Goal: Task Accomplishment & Management: Use online tool/utility

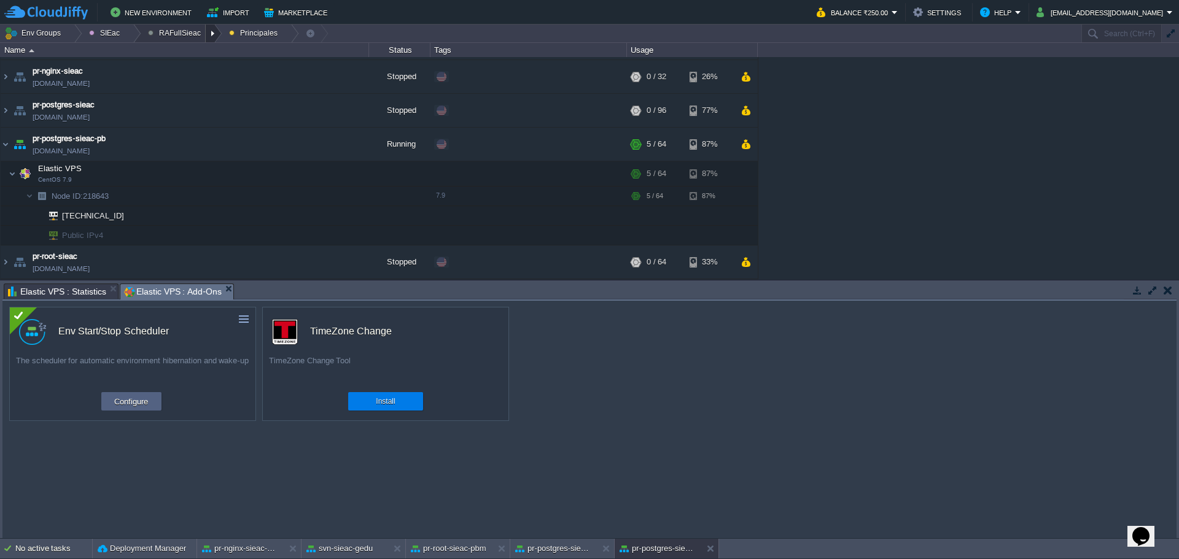
click at [206, 32] on div at bounding box center [214, 34] width 17 height 18
click at [194, 50] on link "Ambientes" at bounding box center [174, 52] width 69 height 14
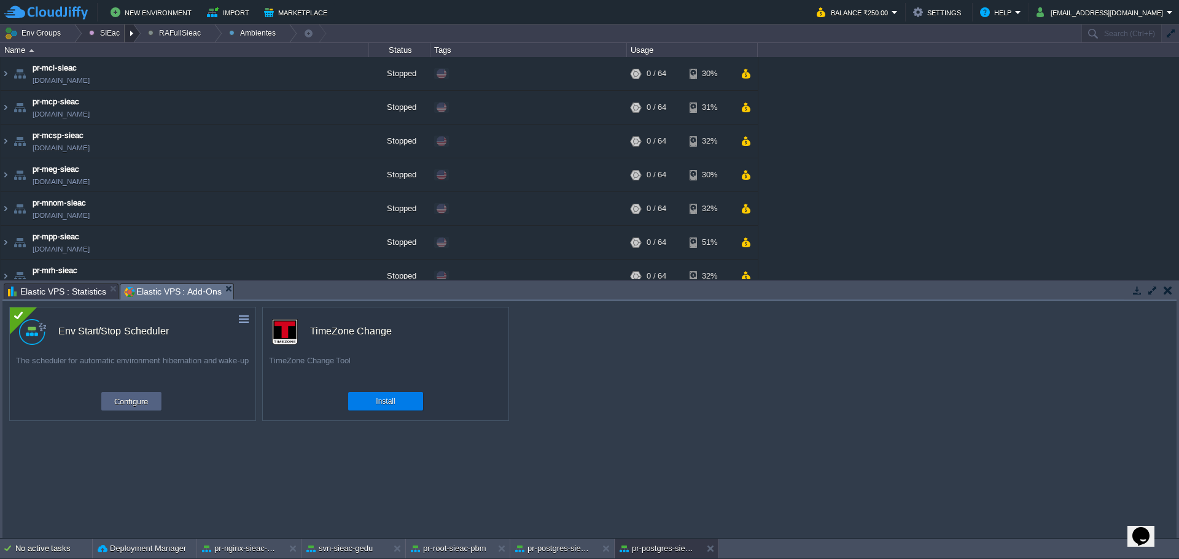
click at [125, 26] on div at bounding box center [133, 34] width 17 height 18
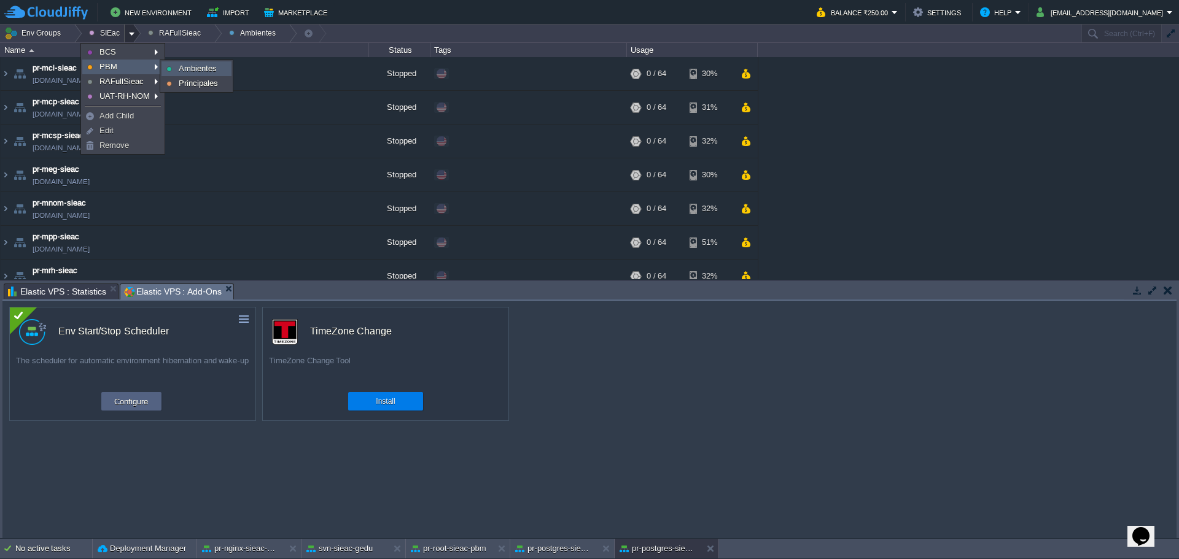
click at [173, 69] on link "Ambientes" at bounding box center [196, 69] width 69 height 14
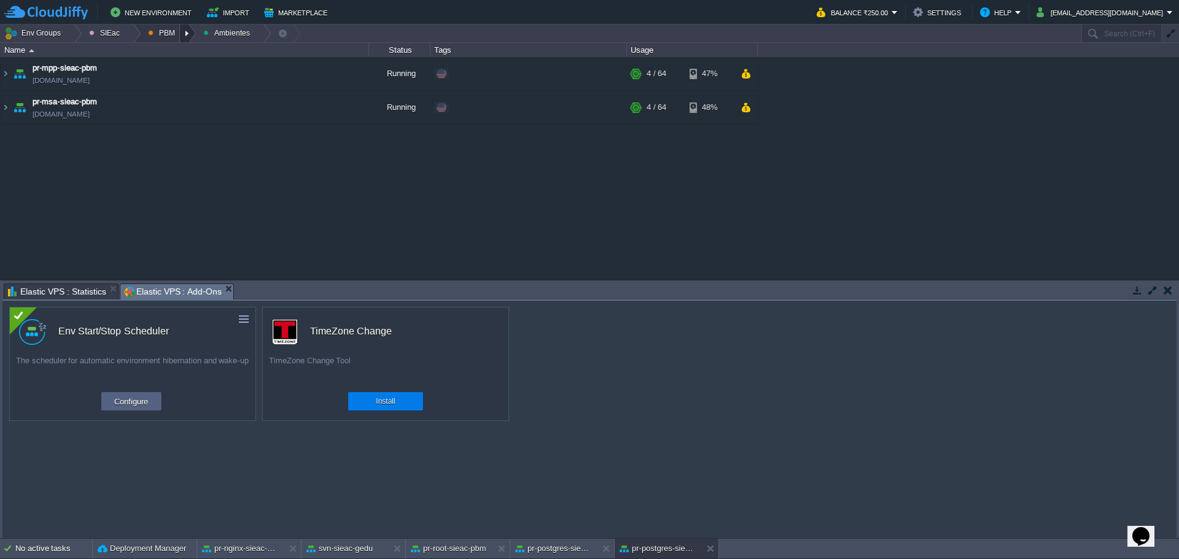
click at [182, 34] on div at bounding box center [188, 34] width 17 height 18
click at [179, 67] on span "Principales" at bounding box center [176, 66] width 39 height 9
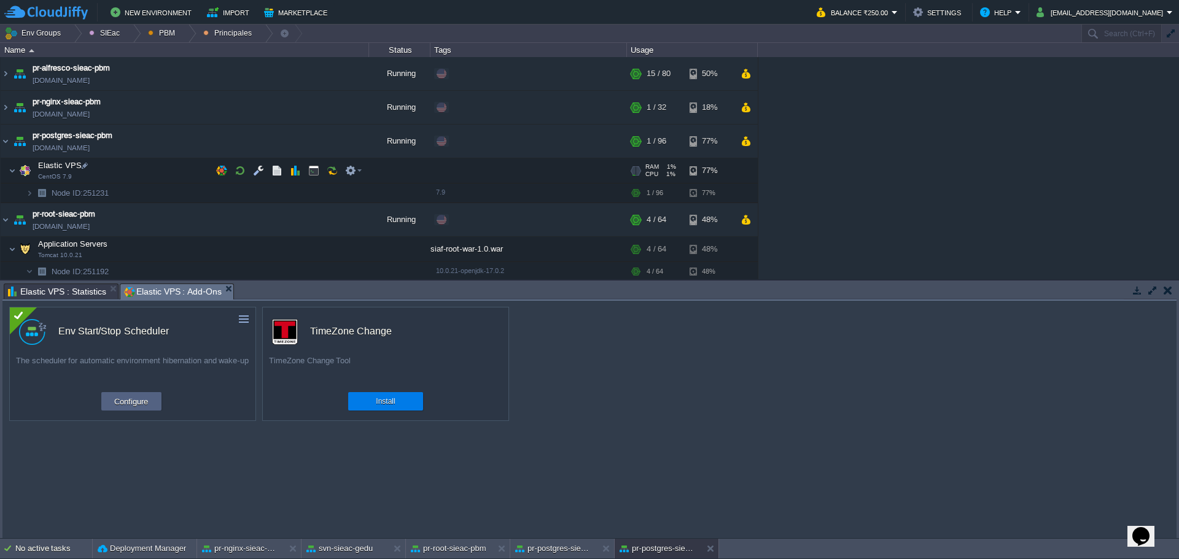
click at [144, 171] on td "Elastic VPS CentOS 7.9" at bounding box center [185, 170] width 368 height 25
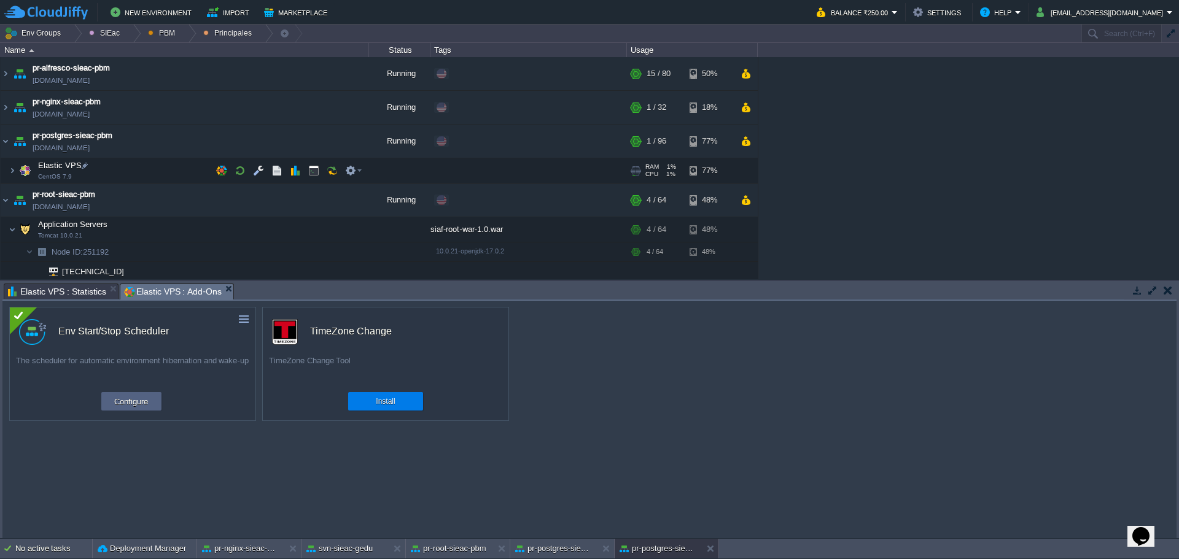
click at [140, 172] on td "Elastic VPS CentOS 7.9" at bounding box center [185, 170] width 368 height 25
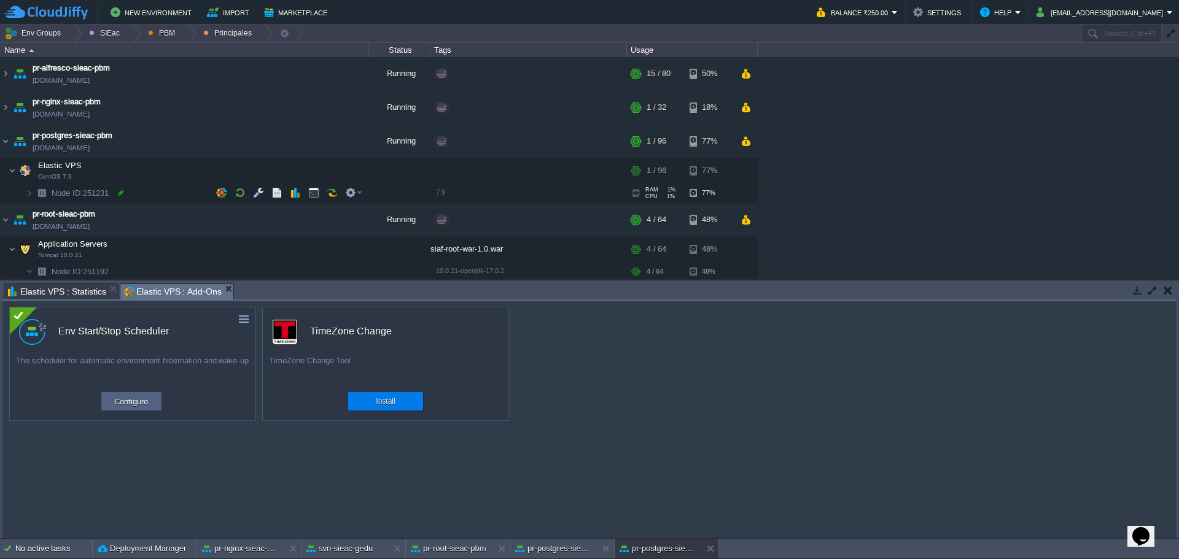
click at [123, 195] on div at bounding box center [120, 192] width 11 height 11
type input "251231"
click at [20, 206] on img at bounding box center [19, 219] width 17 height 33
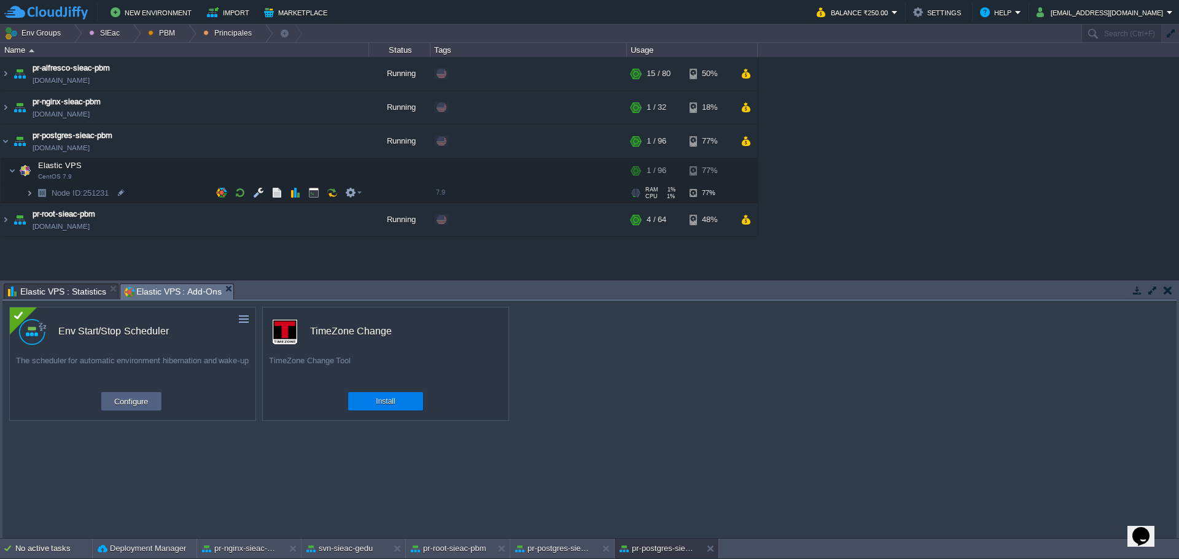
click at [27, 193] on img at bounding box center [29, 193] width 7 height 19
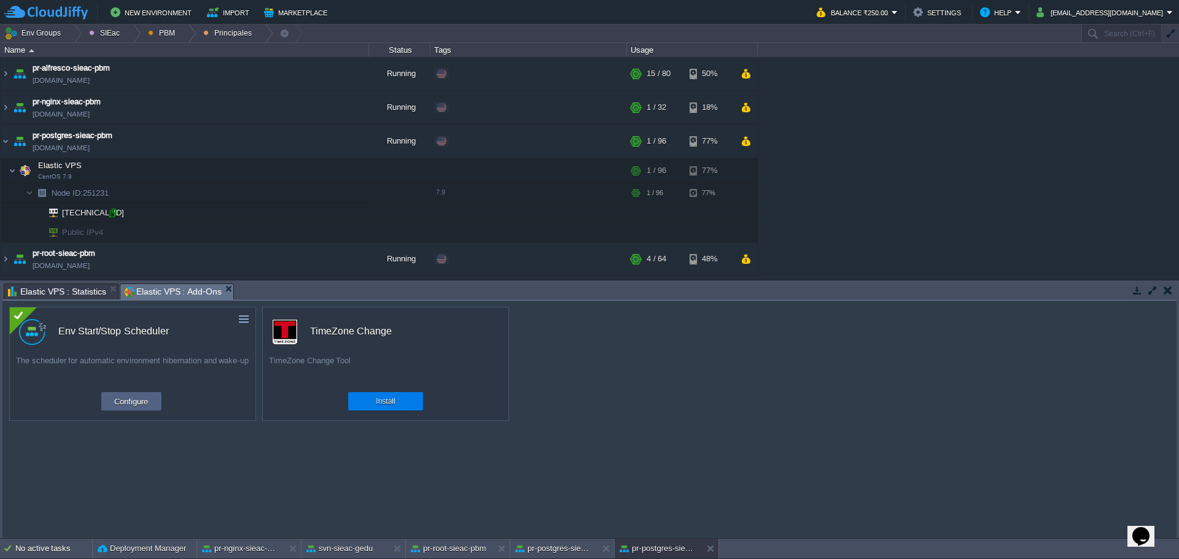
click at [112, 215] on div at bounding box center [112, 213] width 11 height 11
type input "[TECHNICAL_ID]"
click at [14, 147] on img at bounding box center [19, 141] width 17 height 33
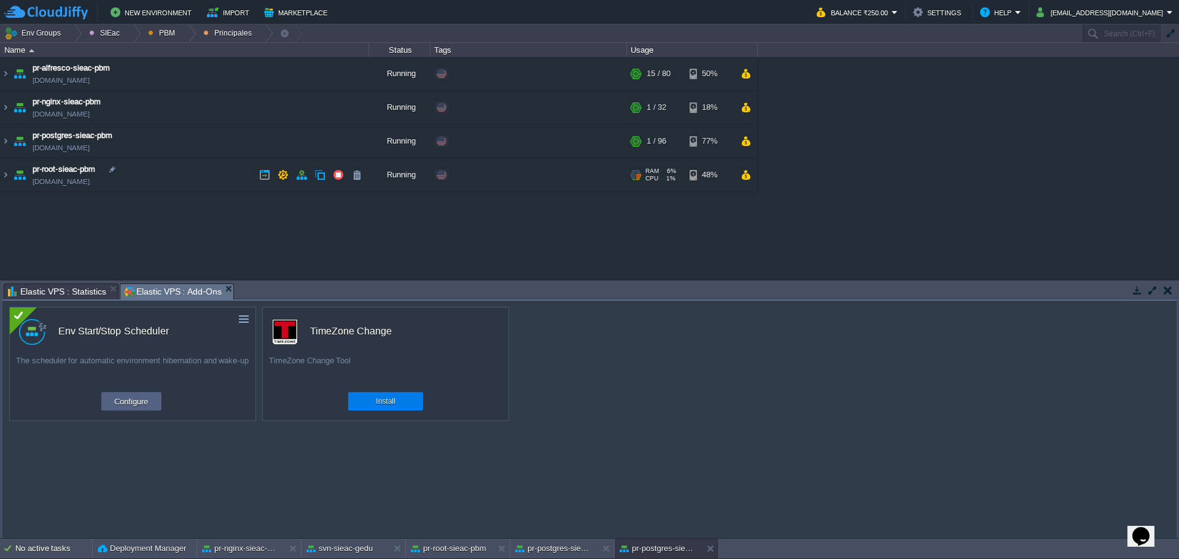
click at [167, 181] on td "pr-root-sieac-pbm [DOMAIN_NAME]" at bounding box center [185, 175] width 368 height 34
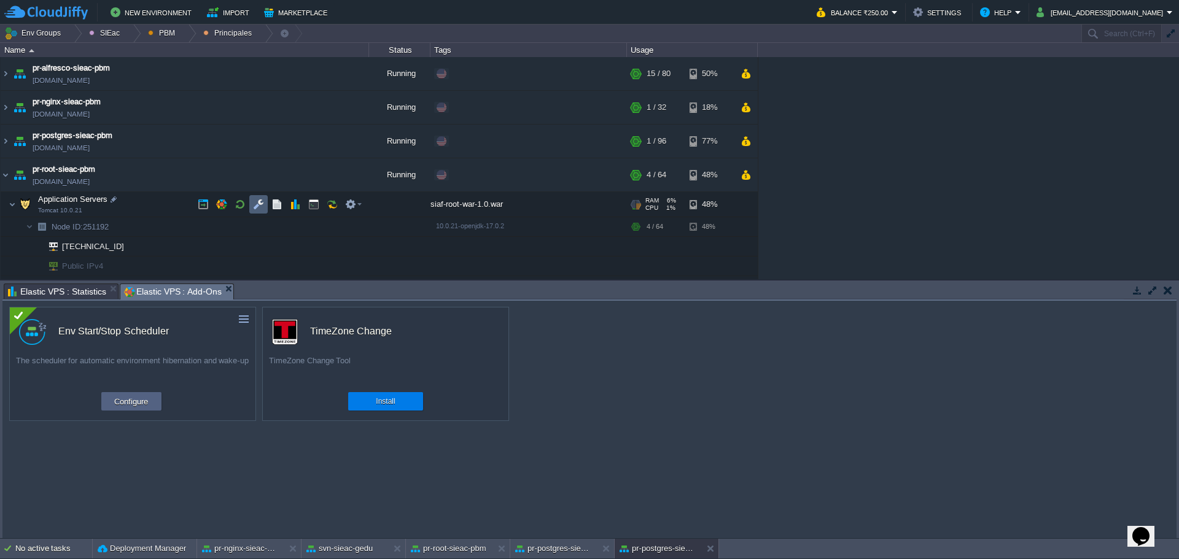
click at [262, 209] on button "button" at bounding box center [258, 204] width 11 height 11
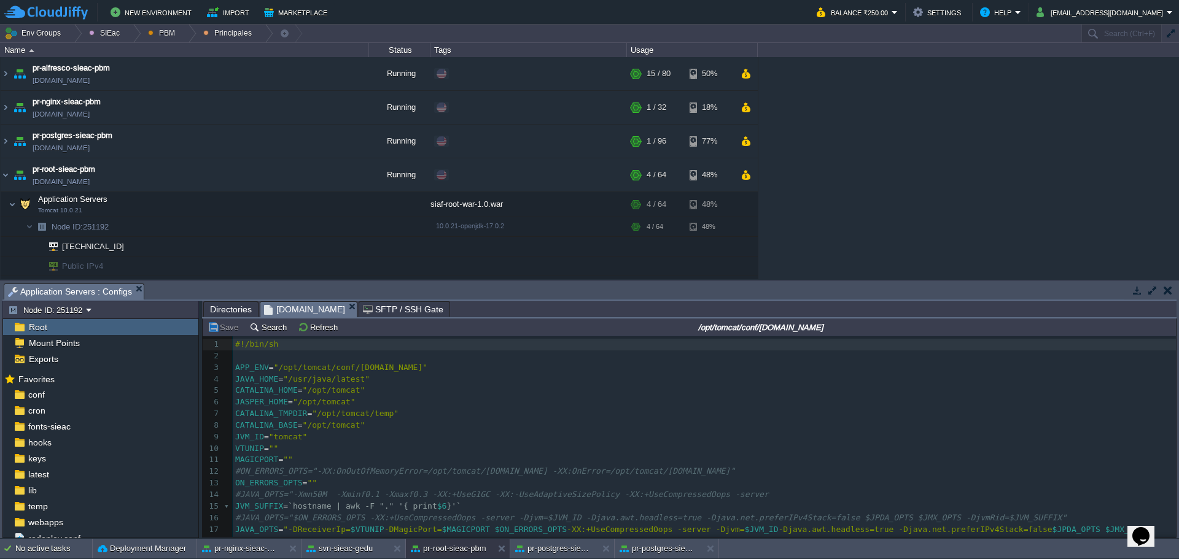
scroll to position [128, 0]
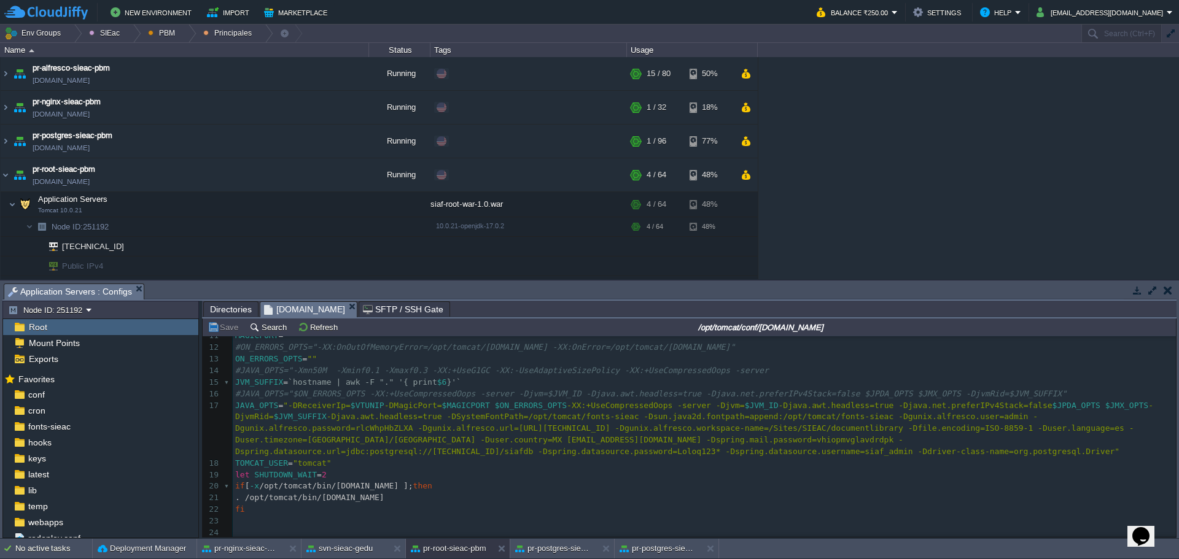
click at [1039, 438] on div "24 1 #!/bin/sh 2 ​ 3 APP_ENV = "/opt/tomcat/conf/[DOMAIN_NAME]" 4 JAVA_HOME = "…" at bounding box center [704, 377] width 943 height 324
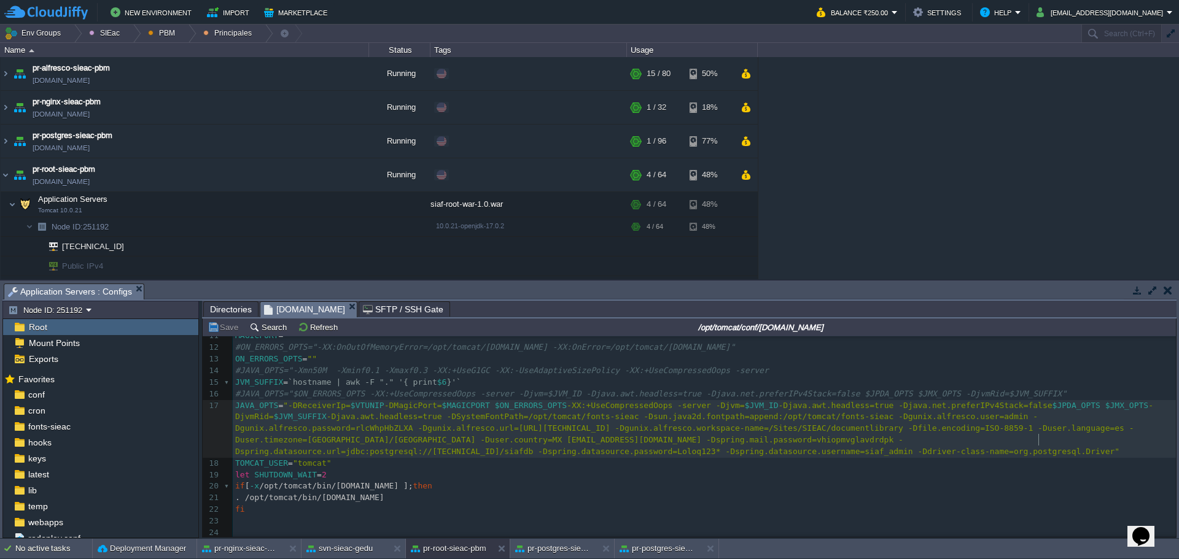
type textarea "."
click at [185, 74] on td "pr-alfresco-sieac-pbm [DOMAIN_NAME]" at bounding box center [185, 74] width 368 height 34
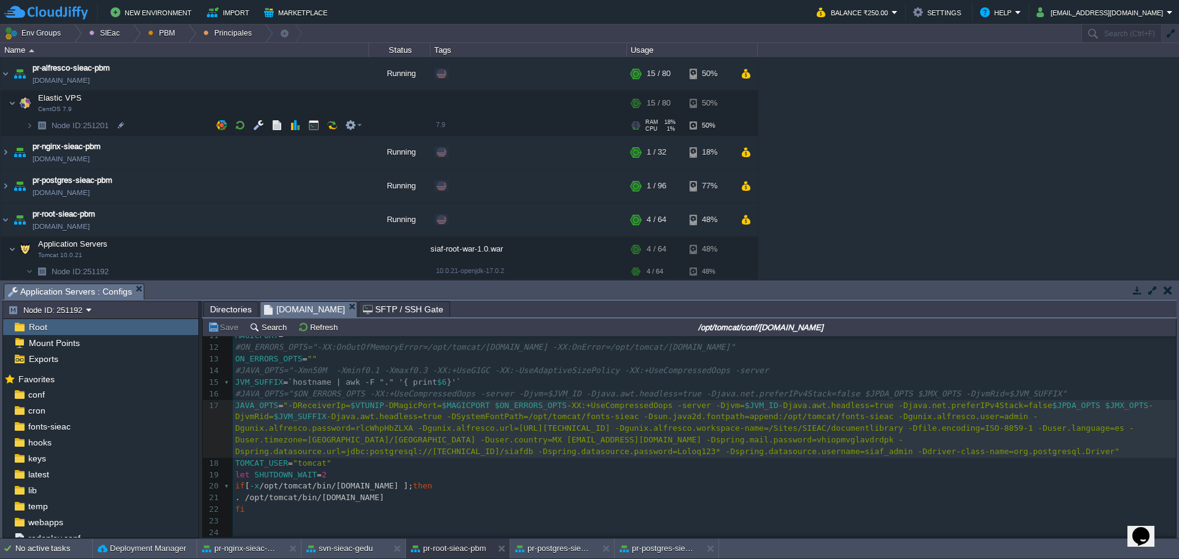
click at [150, 125] on td "Node ID: 251201" at bounding box center [185, 126] width 368 height 20
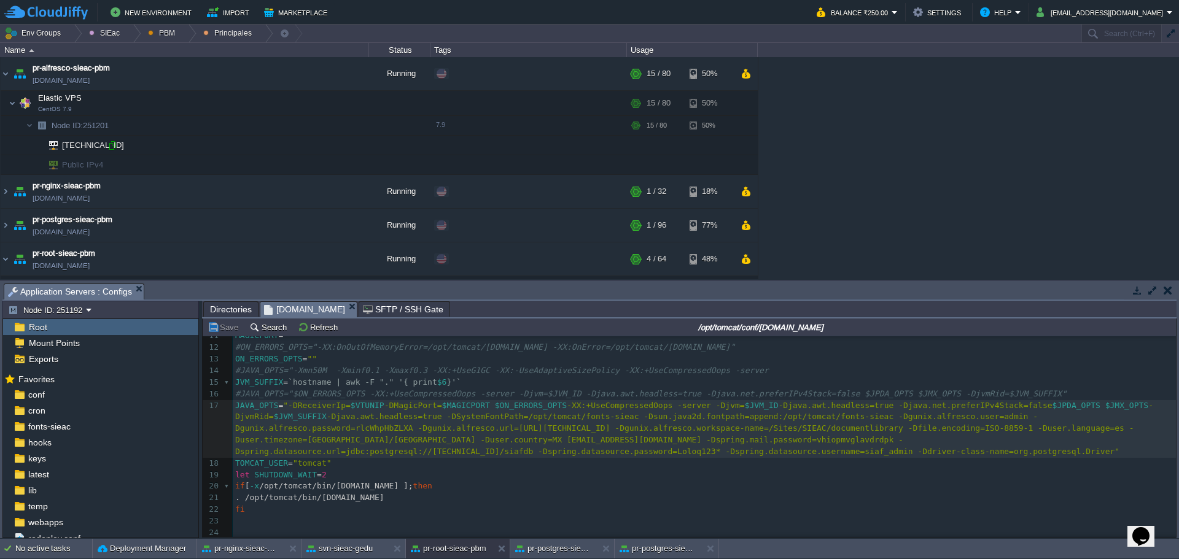
click at [112, 144] on div at bounding box center [112, 145] width 11 height 11
type input "[TECHNICAL_ID]"
click at [114, 147] on div at bounding box center [112, 145] width 11 height 11
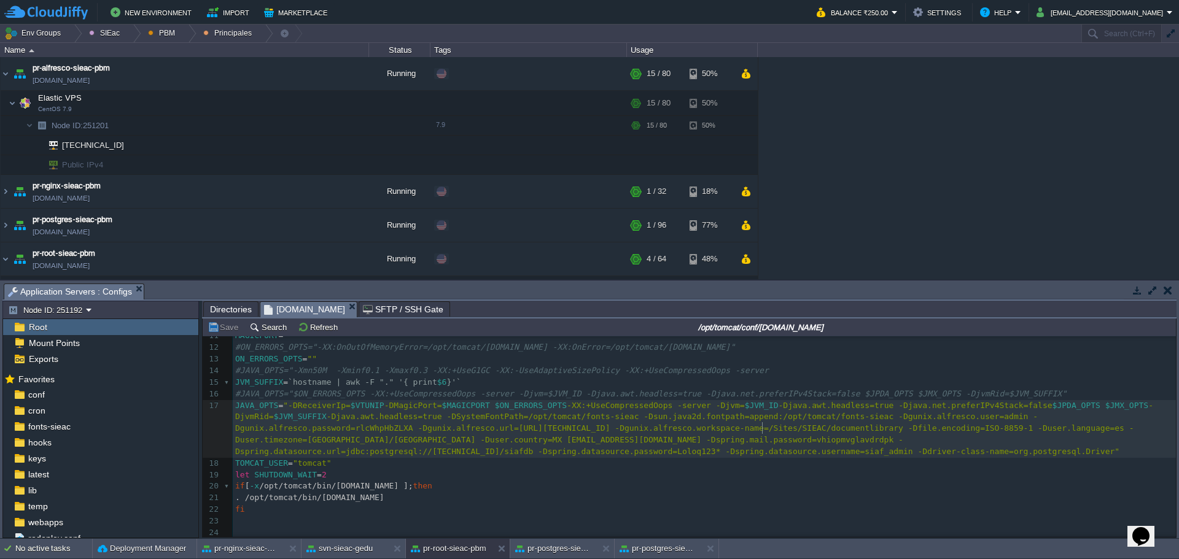
click at [762, 420] on div "xxxxxxxxxx 1 #!/bin/sh 2 ​ 3 APP_ENV = "/opt/tomcat/conf/[DOMAIN_NAME]" 4 JAVA_…" at bounding box center [704, 377] width 943 height 324
click at [820, 431] on div "xxxxxxxxxx 1 #!/bin/sh 2 ​ 3 APP_ENV = "/opt/tomcat/conf/[DOMAIN_NAME]" 4 JAVA_…" at bounding box center [704, 377] width 943 height 324
click at [664, 458] on pre "TOMCAT_USER = "tomcat"" at bounding box center [704, 464] width 943 height 12
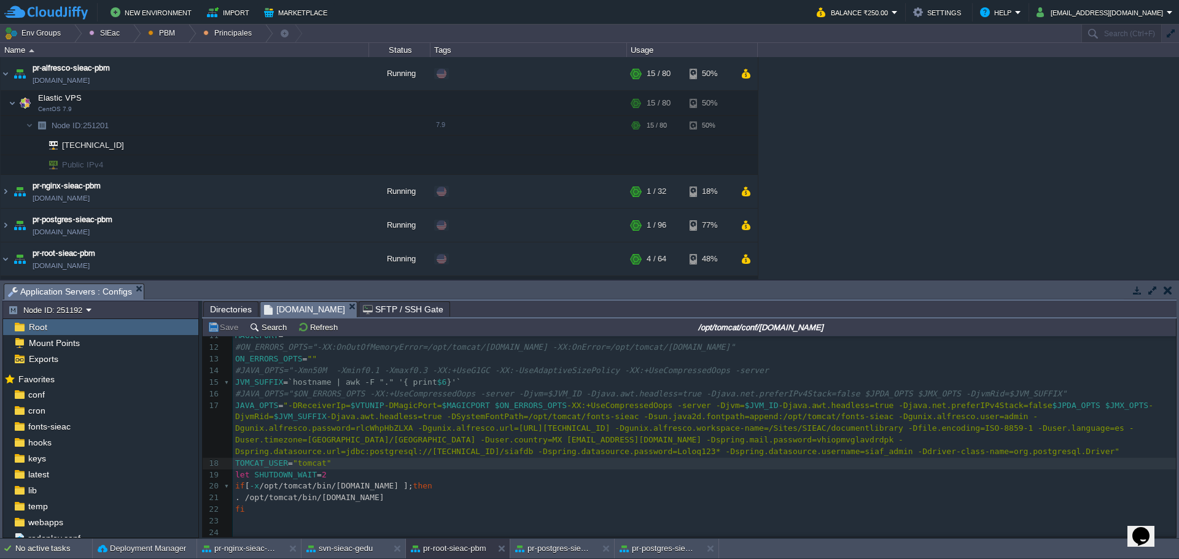
click at [540, 398] on div "xxxxxxxxxx 1 #!/bin/sh 2 ​ 3 APP_ENV = "/opt/tomcat/conf/[DOMAIN_NAME]" 4 JAVA_…" at bounding box center [704, 377] width 943 height 324
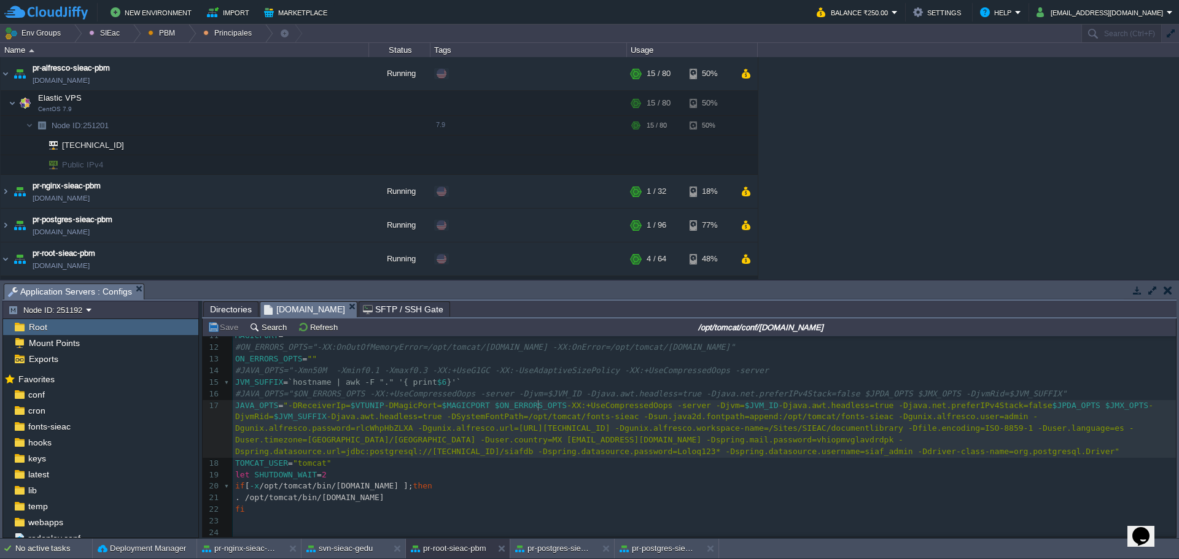
click at [403, 427] on div "xxxxxxxxxx 1 #!/bin/sh 2 ​ 3 APP_ENV = "/opt/tomcat/conf/[DOMAIN_NAME]" 4 JAVA_…" at bounding box center [704, 377] width 943 height 324
click at [476, 449] on span "-Djava.awt.headless=true -DSystemFontPath=/opt/tomcat/fonts-sieac -Dsun.java2d.…" at bounding box center [684, 434] width 899 height 44
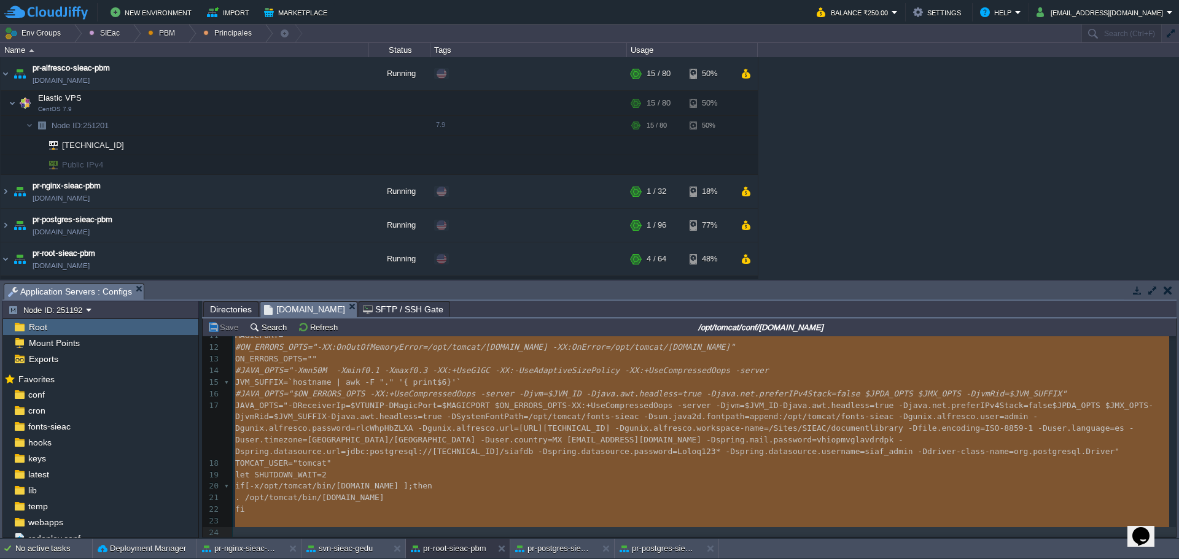
type textarea "#!/bin/sh APP_ENV="/opt/tomcat/conf/[DOMAIN_NAME]" JAVA_HOME="/usr/java/latest"…"
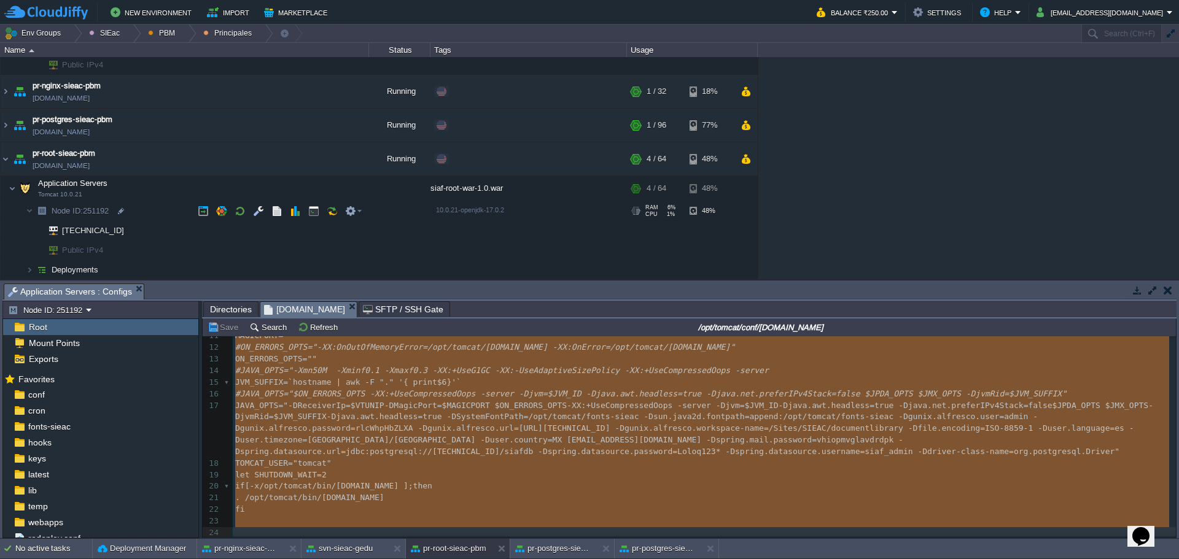
scroll to position [101, 0]
click at [243, 191] on button "button" at bounding box center [240, 187] width 11 height 11
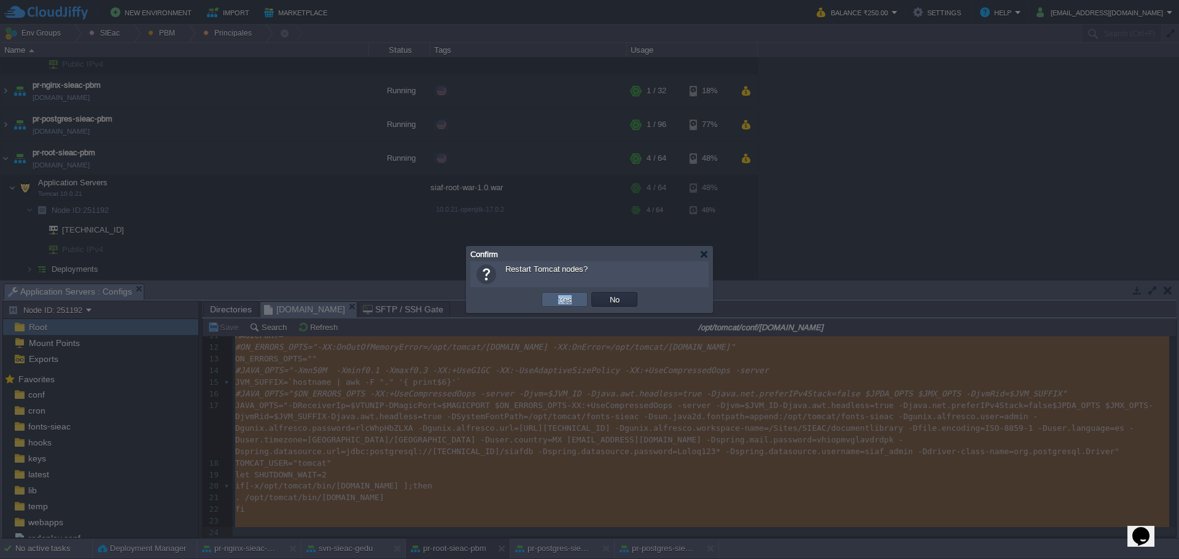
click at [580, 292] on td "Yes" at bounding box center [565, 299] width 50 height 18
click at [548, 305] on td "Yes" at bounding box center [565, 299] width 46 height 15
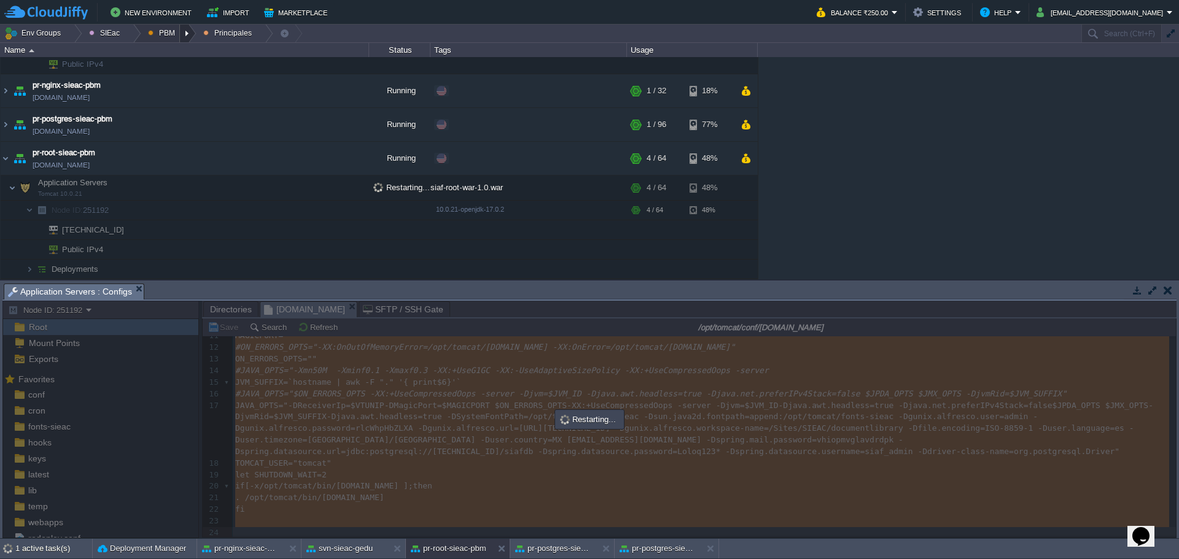
click at [180, 31] on div at bounding box center [188, 34] width 17 height 18
click at [181, 60] on link "Principales" at bounding box center [174, 67] width 69 height 14
click at [184, 39] on div at bounding box center [188, 34] width 17 height 18
click at [175, 53] on span "Ambientes" at bounding box center [176, 51] width 38 height 9
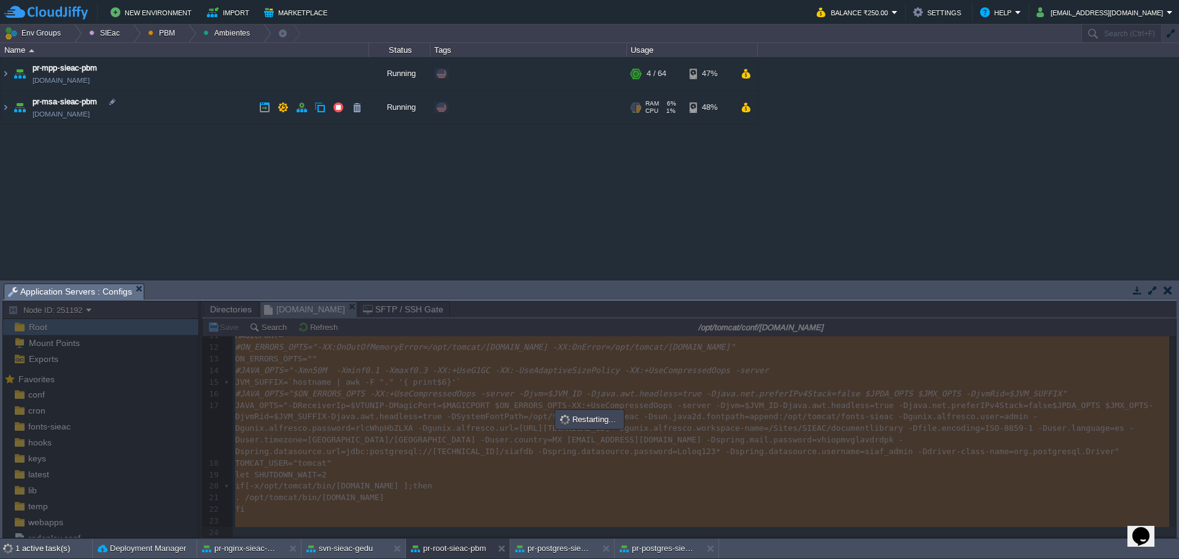
click at [214, 101] on td "pr-msa-sieac-pbm [DOMAIN_NAME]" at bounding box center [185, 108] width 368 height 34
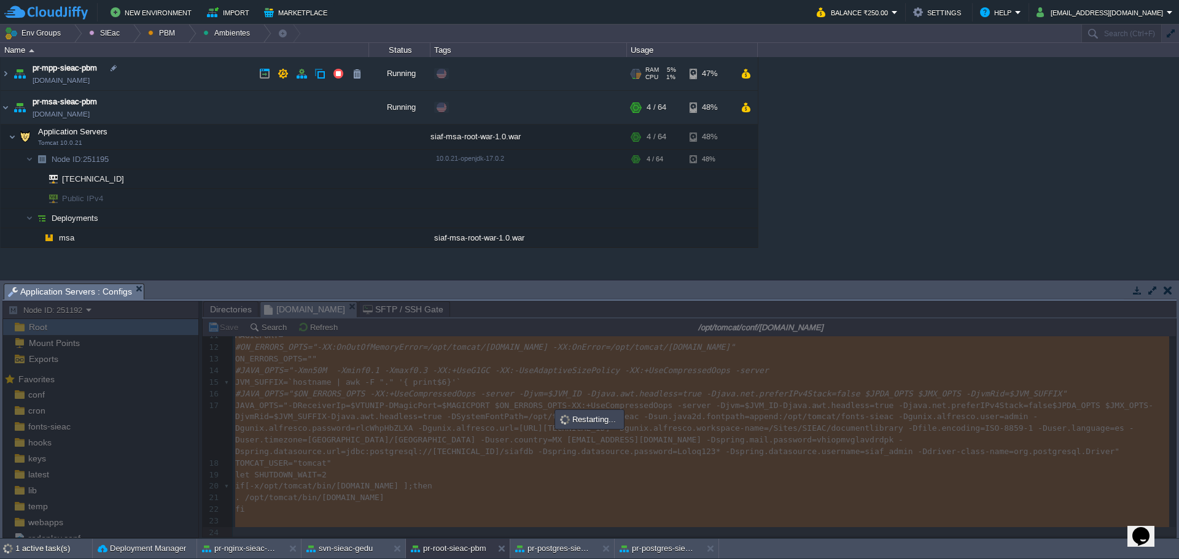
click at [176, 77] on td "pr-mpp-sieac-pbm [DOMAIN_NAME]" at bounding box center [185, 74] width 368 height 34
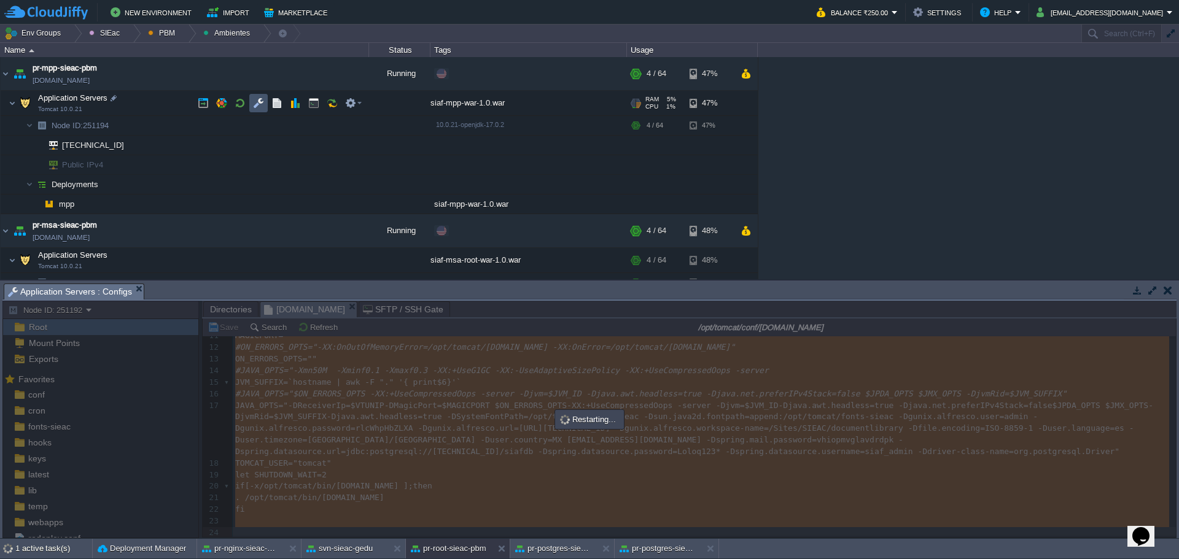
click at [254, 105] on button "button" at bounding box center [258, 103] width 11 height 11
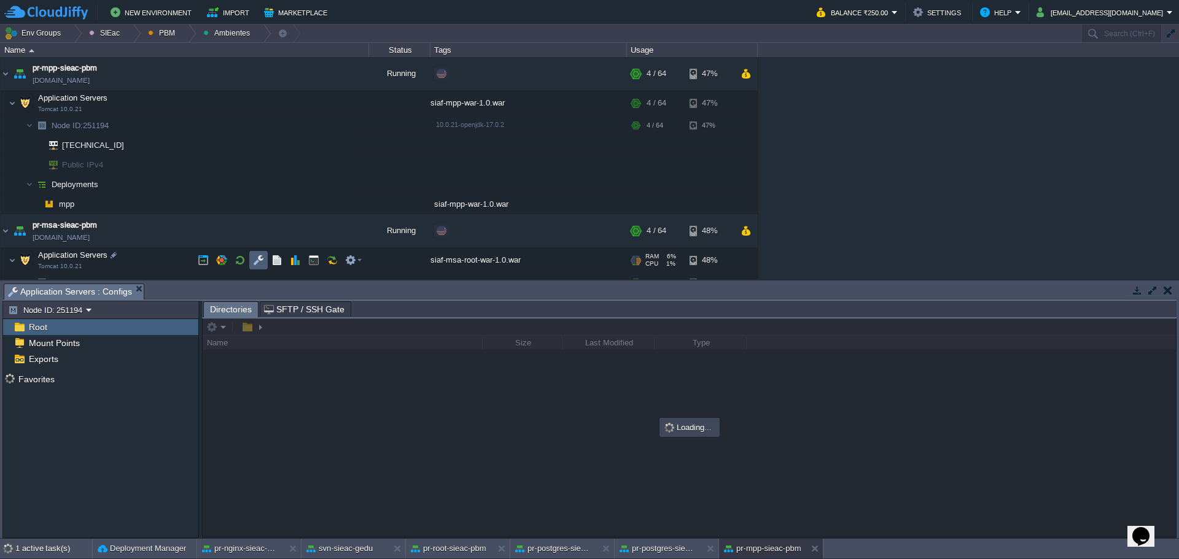
click at [255, 268] on td at bounding box center [258, 260] width 18 height 18
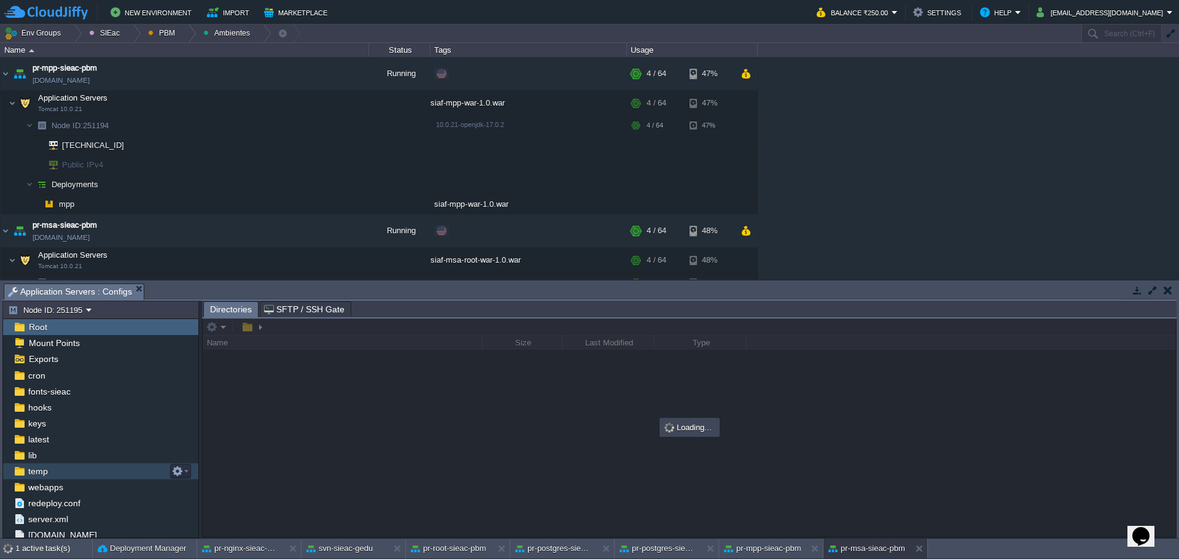
scroll to position [70, 0]
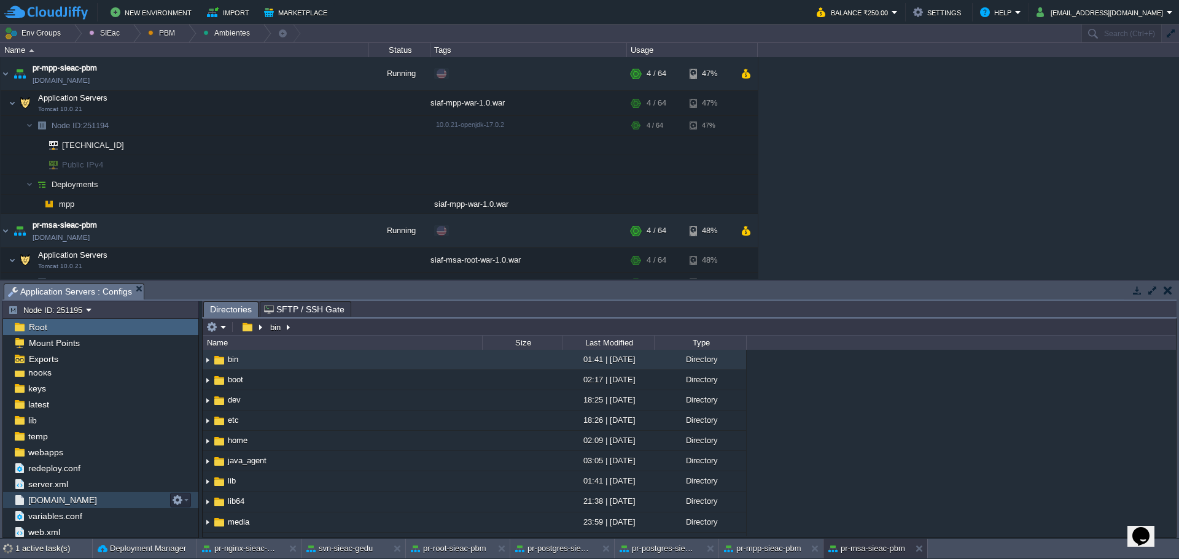
click at [74, 502] on span "[DOMAIN_NAME]" at bounding box center [62, 500] width 73 height 11
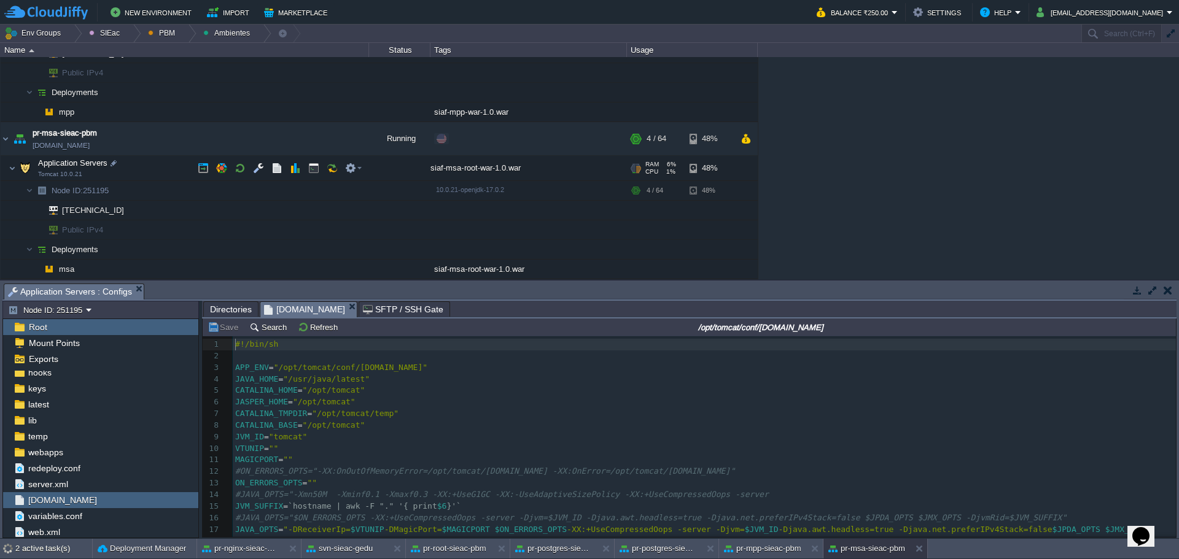
scroll to position [4, 0]
click at [258, 168] on button "button" at bounding box center [258, 168] width 11 height 11
click at [258, 167] on button "button" at bounding box center [258, 168] width 11 height 11
click at [261, 166] on button "button" at bounding box center [258, 168] width 11 height 11
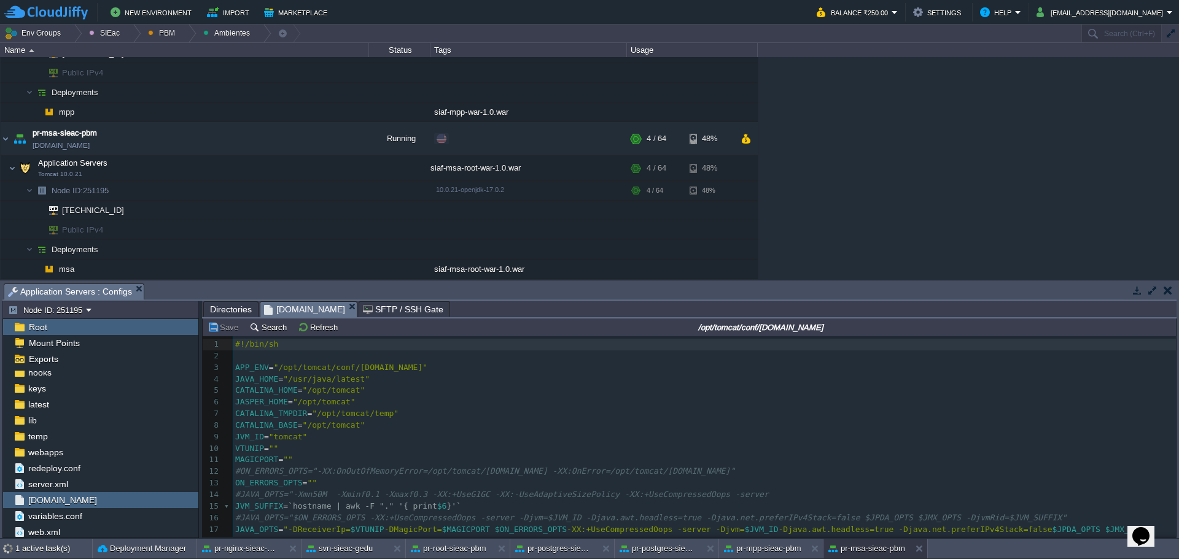
scroll to position [0, 0]
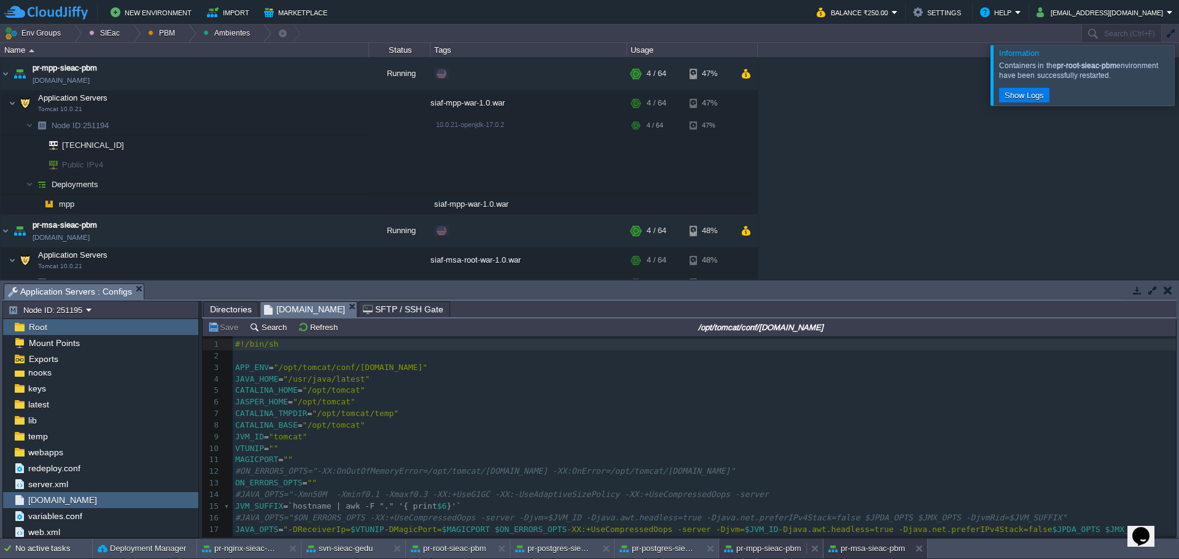
click at [787, 551] on button "pr-mpp-sieac-pbm" at bounding box center [762, 549] width 77 height 12
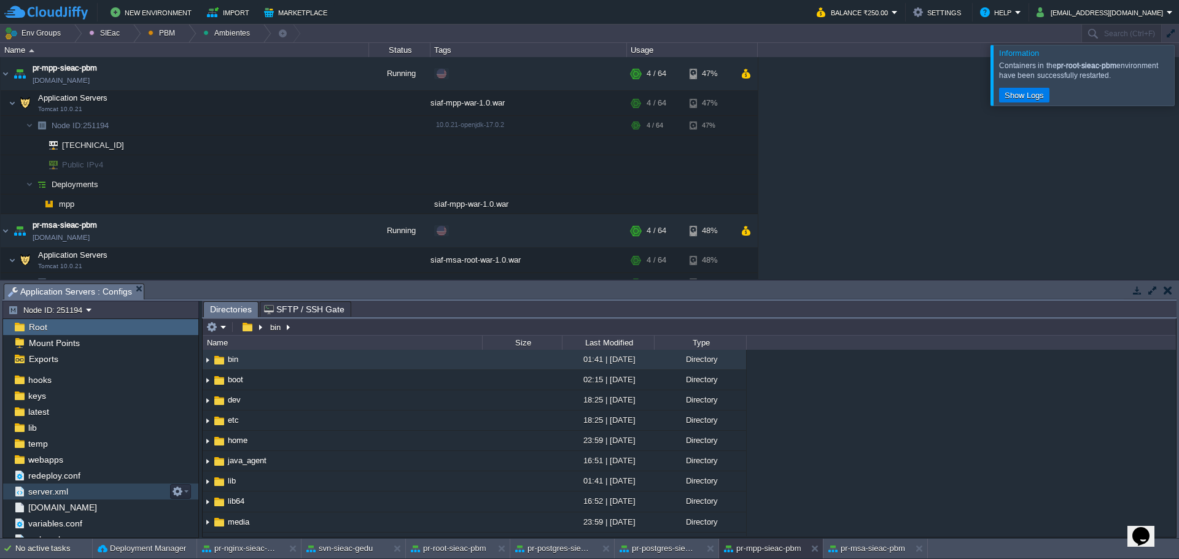
scroll to position [70, 0]
click at [59, 500] on span "[DOMAIN_NAME]" at bounding box center [62, 500] width 73 height 11
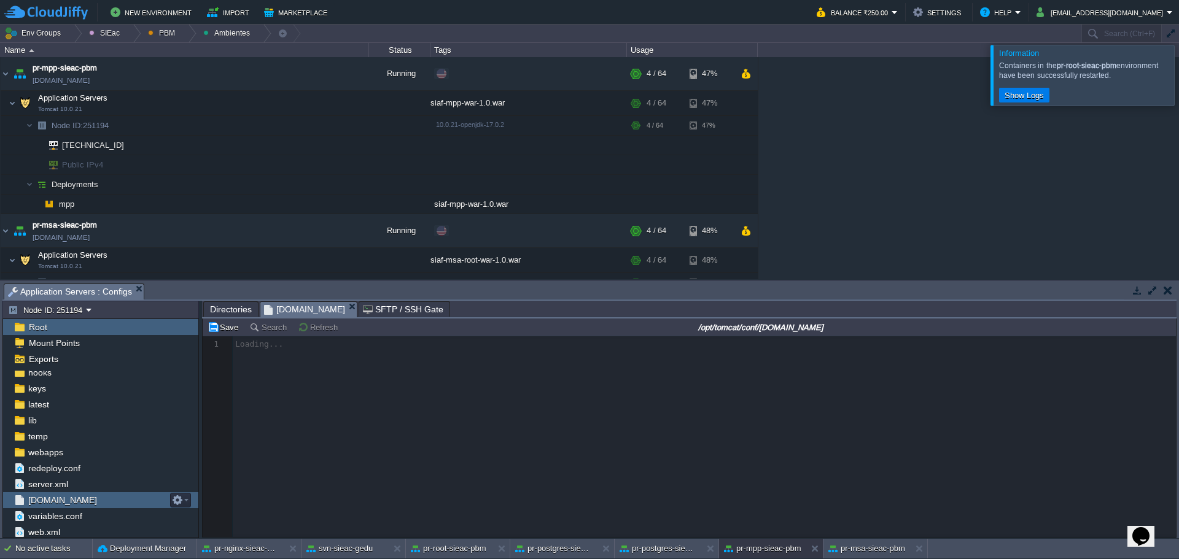
click at [59, 500] on span "[DOMAIN_NAME]" at bounding box center [62, 500] width 73 height 11
click at [852, 545] on button "pr-msa-sieac-pbm" at bounding box center [866, 549] width 77 height 12
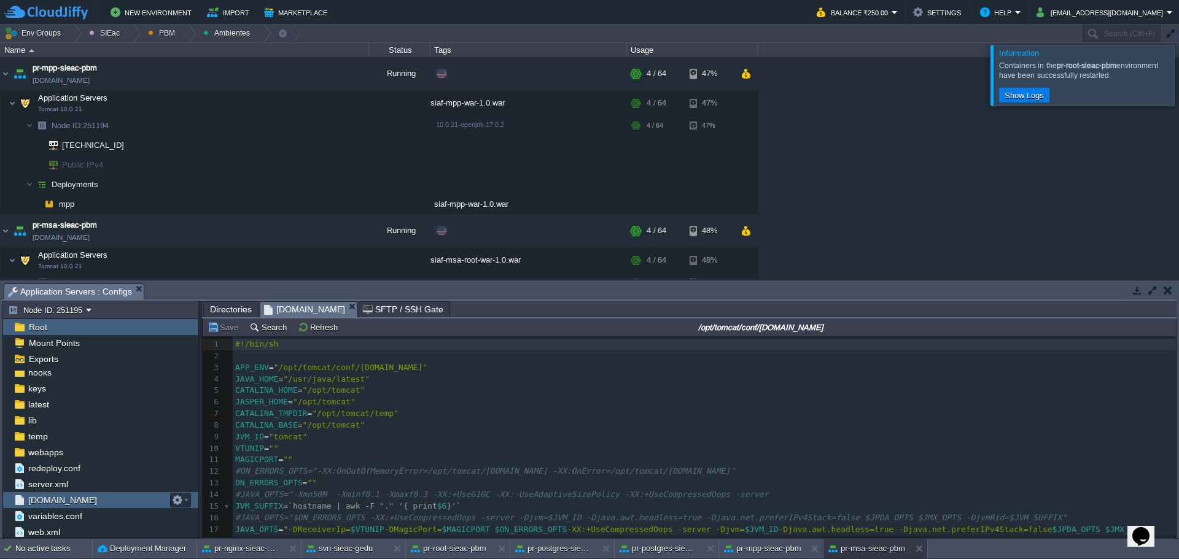
click at [82, 499] on span "[DOMAIN_NAME]" at bounding box center [62, 500] width 73 height 11
click at [780, 548] on button "pr-mpp-sieac-pbm" at bounding box center [762, 549] width 77 height 12
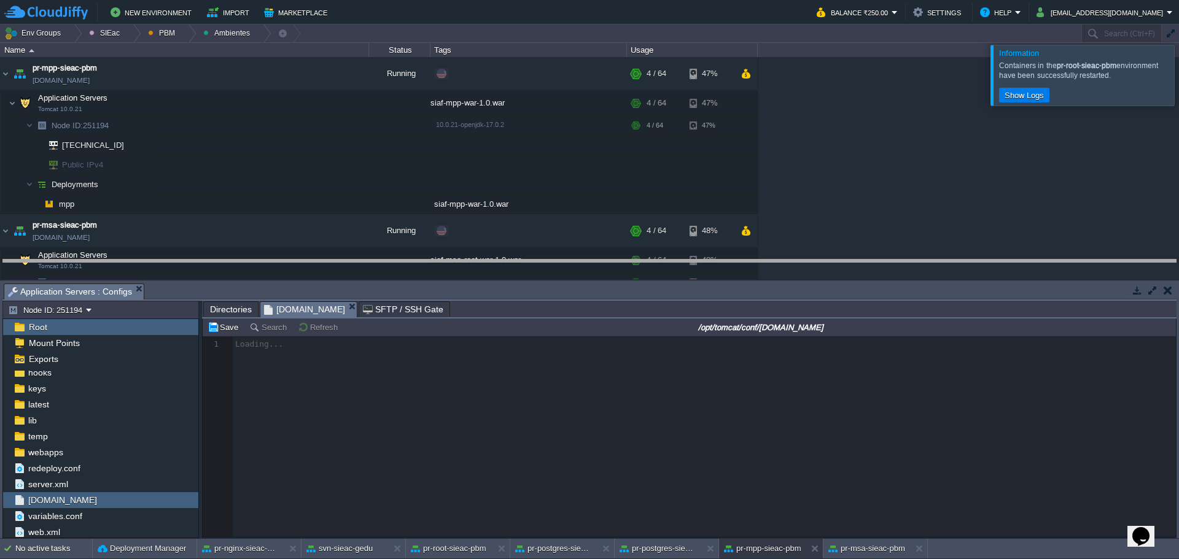
drag, startPoint x: 487, startPoint y: 294, endPoint x: 496, endPoint y: 226, distance: 68.7
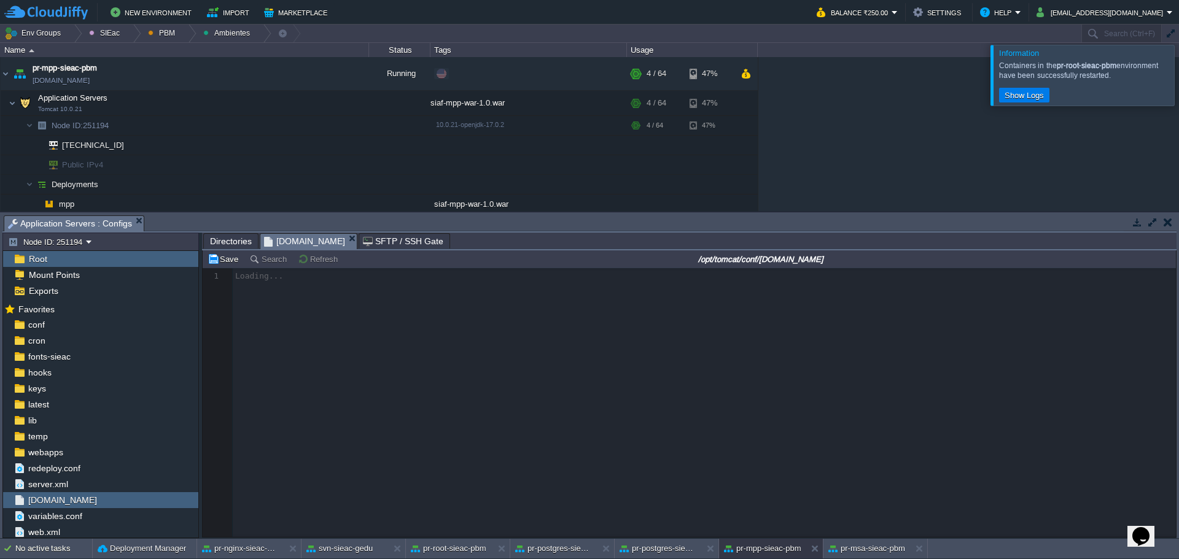
scroll to position [2, 0]
click at [1178, 82] on div at bounding box center [1194, 75] width 0 height 60
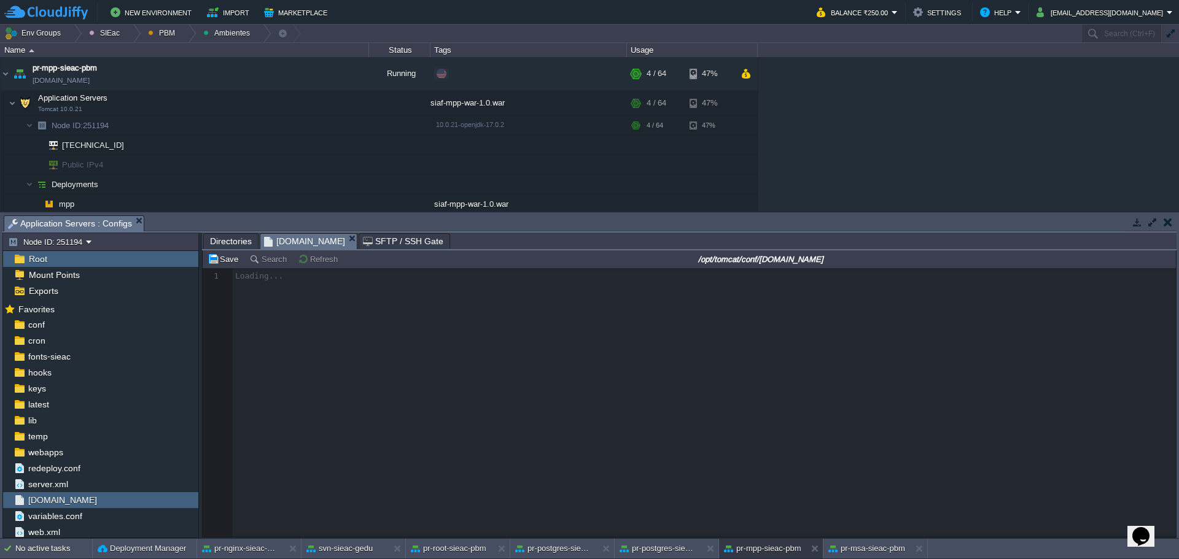
scroll to position [4, 0]
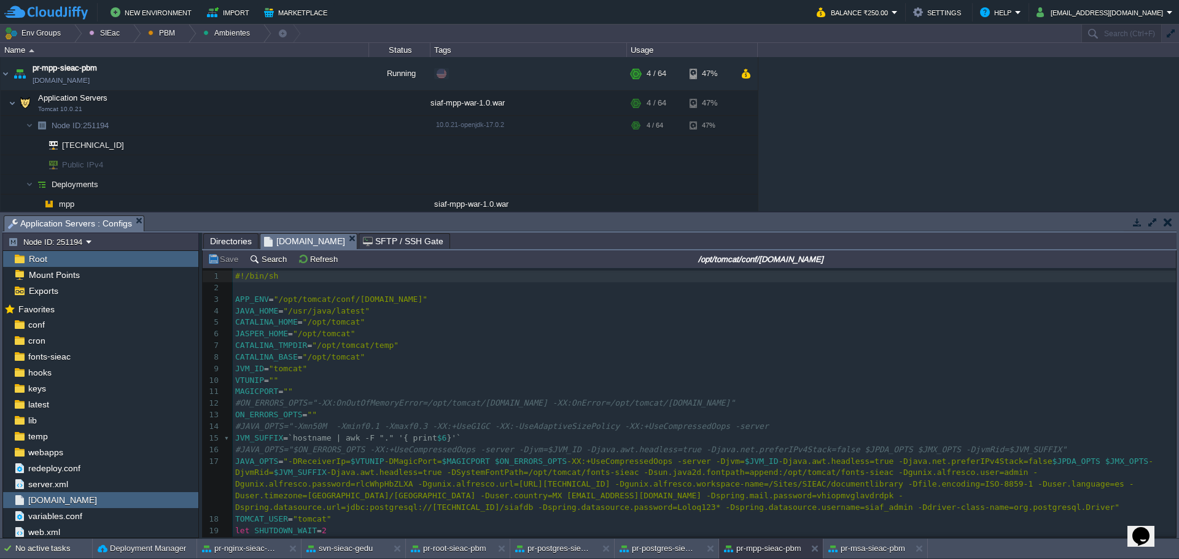
click at [506, 402] on span "#ON_ERRORS_OPTS="-XX:OnOutOfMemoryError=/opt/tomcat/[DOMAIN_NAME] -XX:OnError=/…" at bounding box center [485, 402] width 500 height 9
type textarea "-"
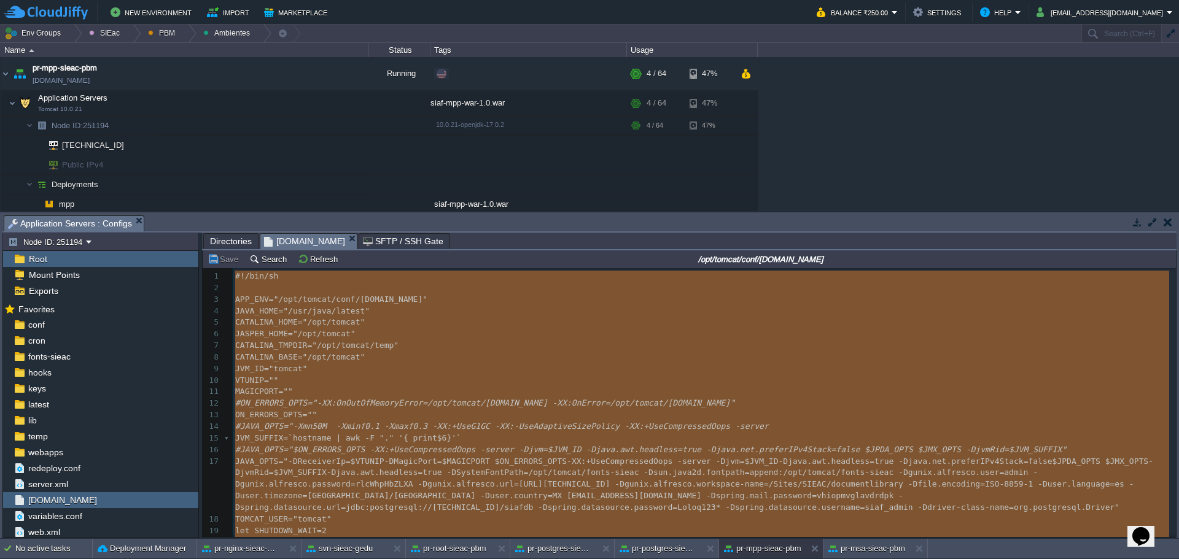
scroll to position [60, 0]
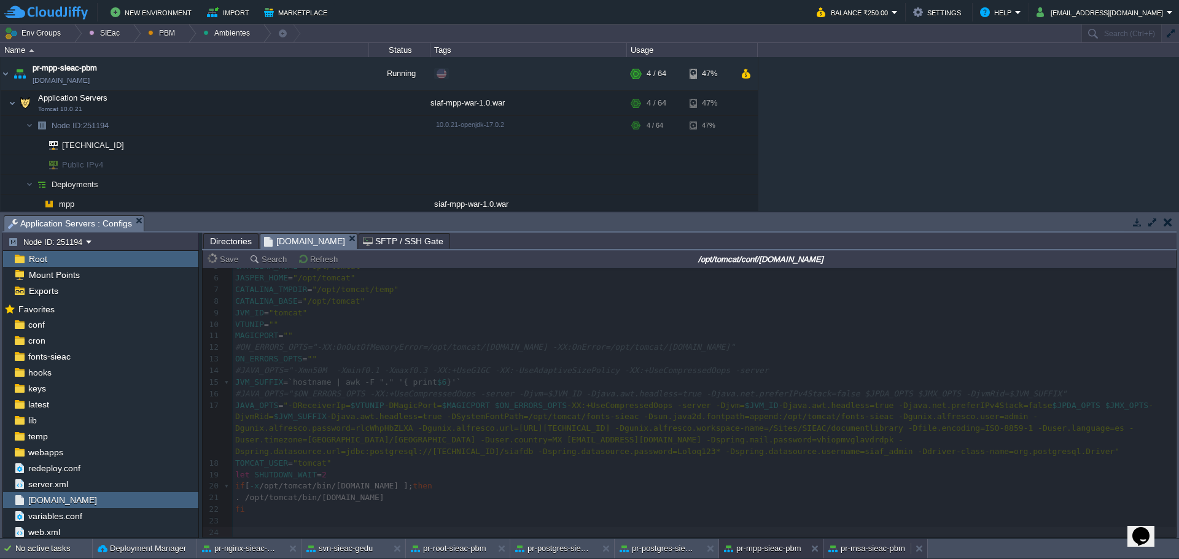
click at [839, 549] on button "pr-msa-sieac-pbm" at bounding box center [866, 549] width 77 height 12
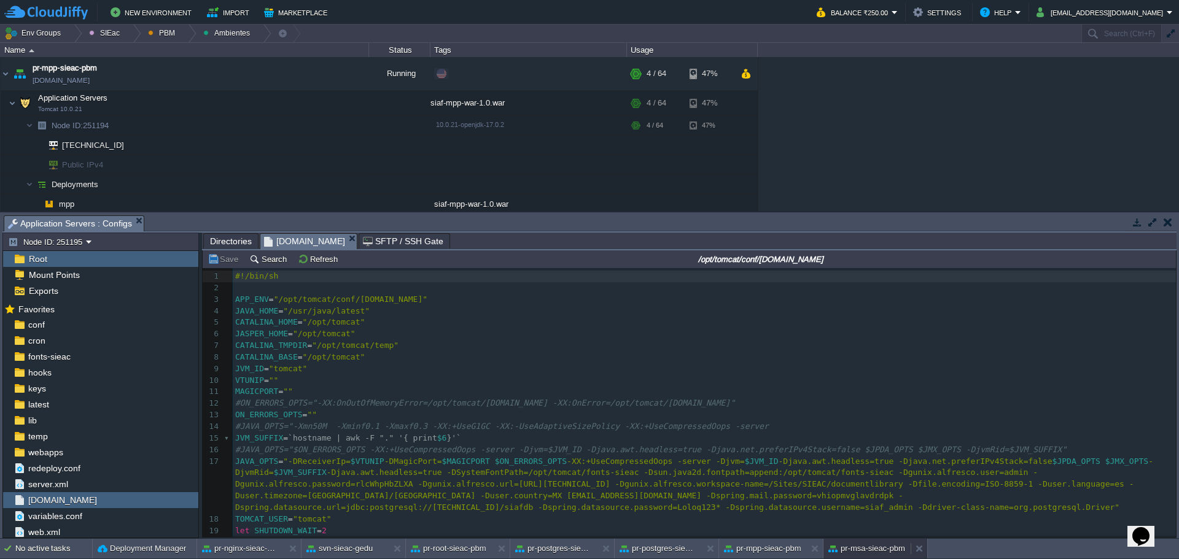
scroll to position [2, 0]
click at [638, 380] on pre "VTUNIP = """ at bounding box center [704, 381] width 943 height 12
type textarea "-"
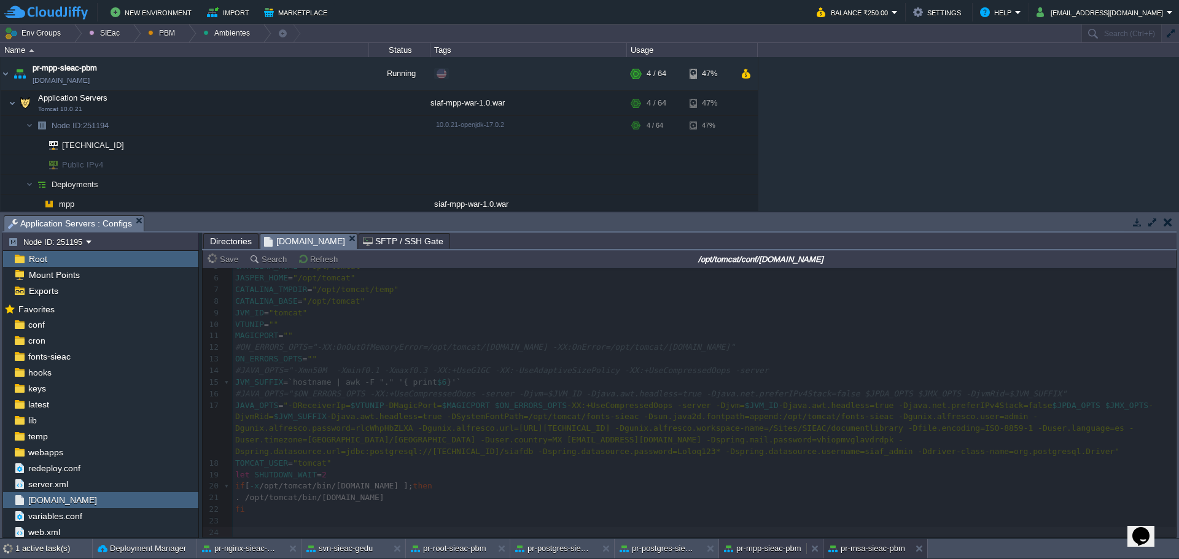
click at [742, 551] on button "pr-mpp-sieac-pbm" at bounding box center [762, 549] width 77 height 12
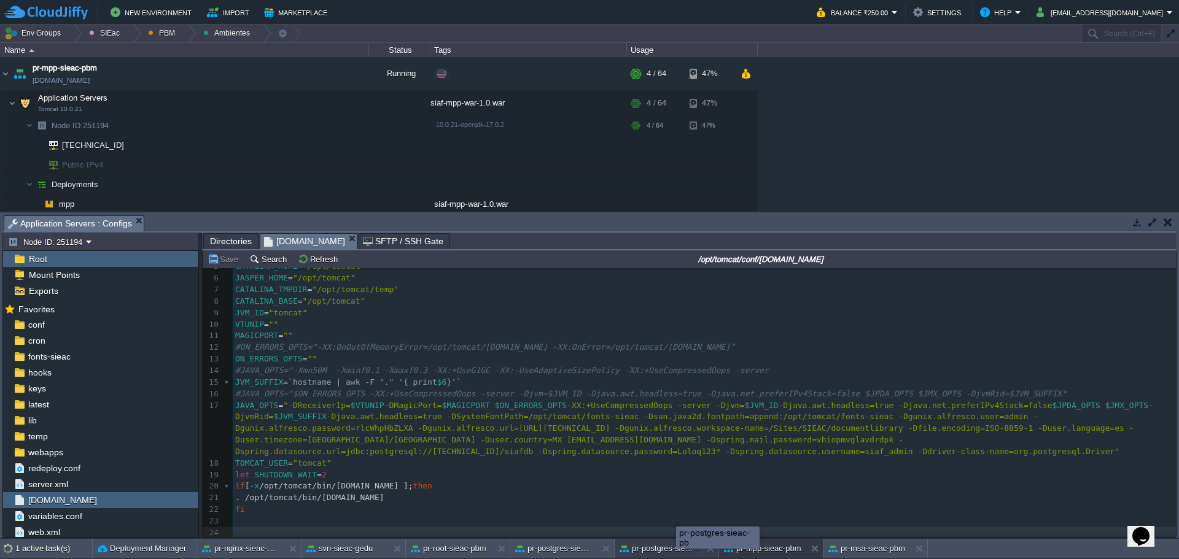
click at [662, 546] on button "pr-postgres-sieac-pb" at bounding box center [657, 549] width 77 height 12
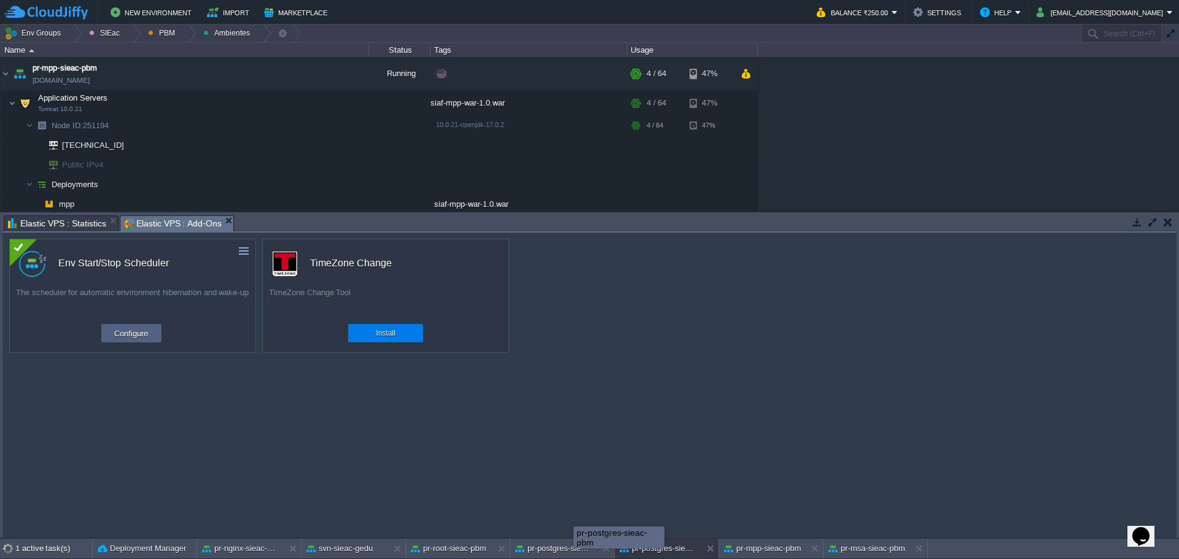
click at [573, 549] on div "pr-postgres-sieac-pbm" at bounding box center [618, 538] width 91 height 22
click at [545, 548] on div "pr-postgres-sieac-pbm" at bounding box center [583, 538] width 91 height 22
click at [537, 546] on button "pr-postgres-sieac-pbm" at bounding box center [553, 549] width 77 height 12
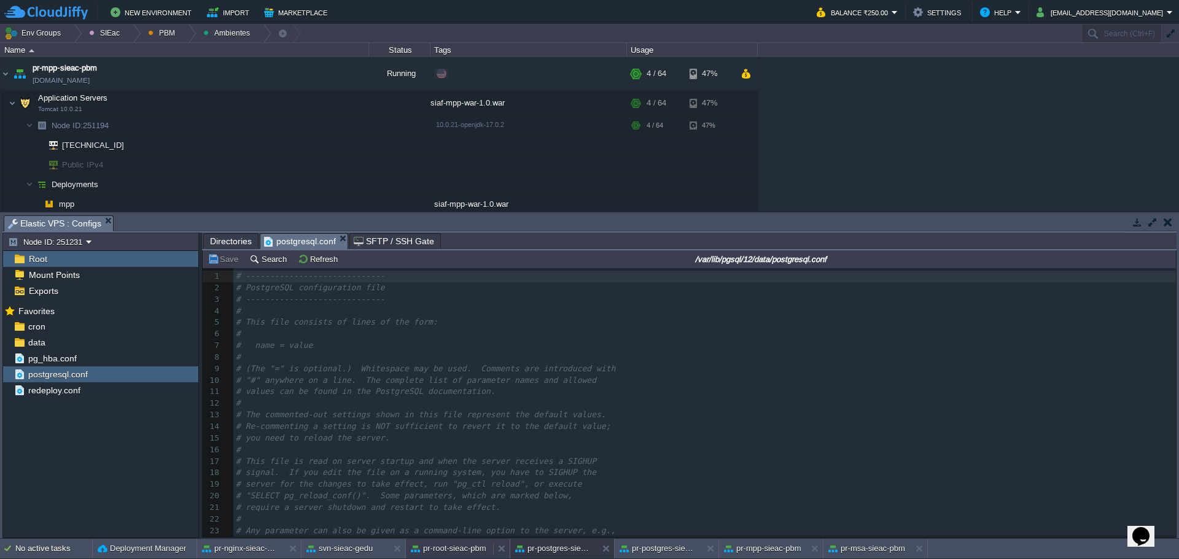
click at [455, 552] on button "pr-root-sieac-pbm" at bounding box center [449, 549] width 76 height 12
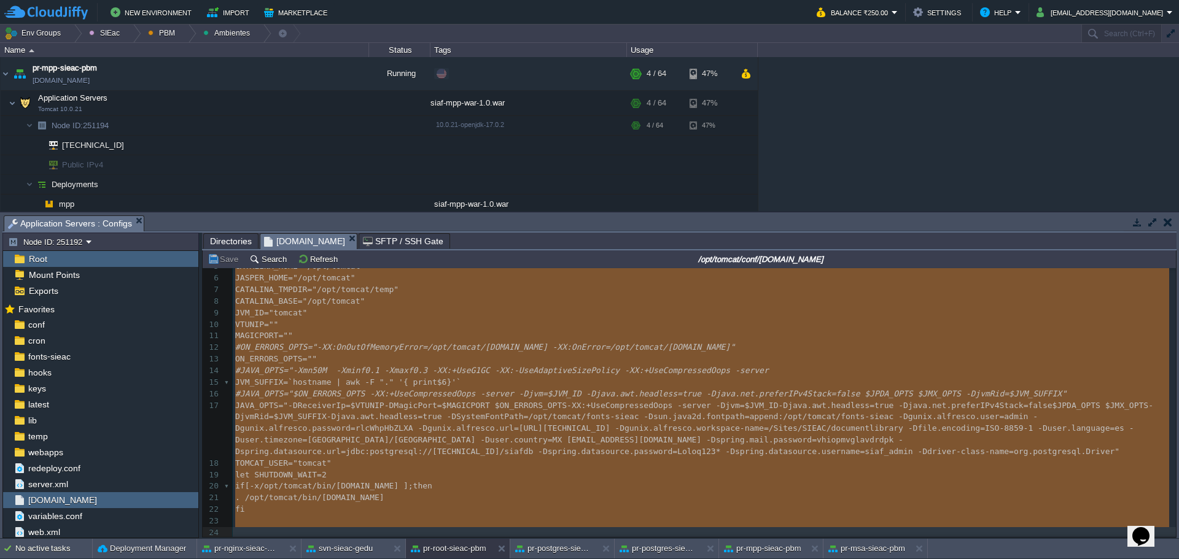
type textarea "-"
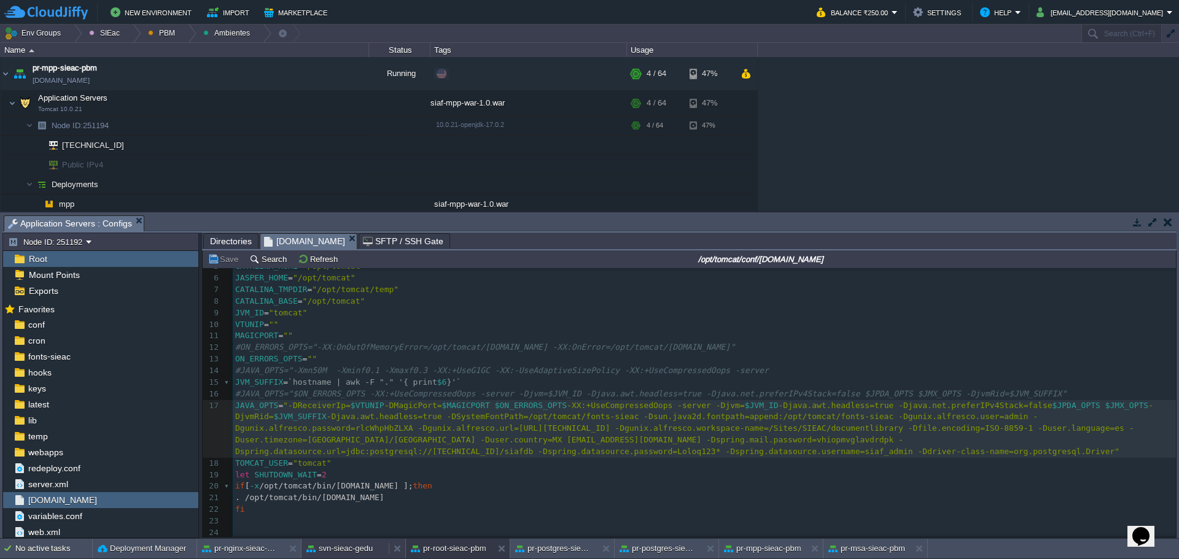
click at [335, 553] on button "svn-sieac-gedu" at bounding box center [339, 549] width 66 height 12
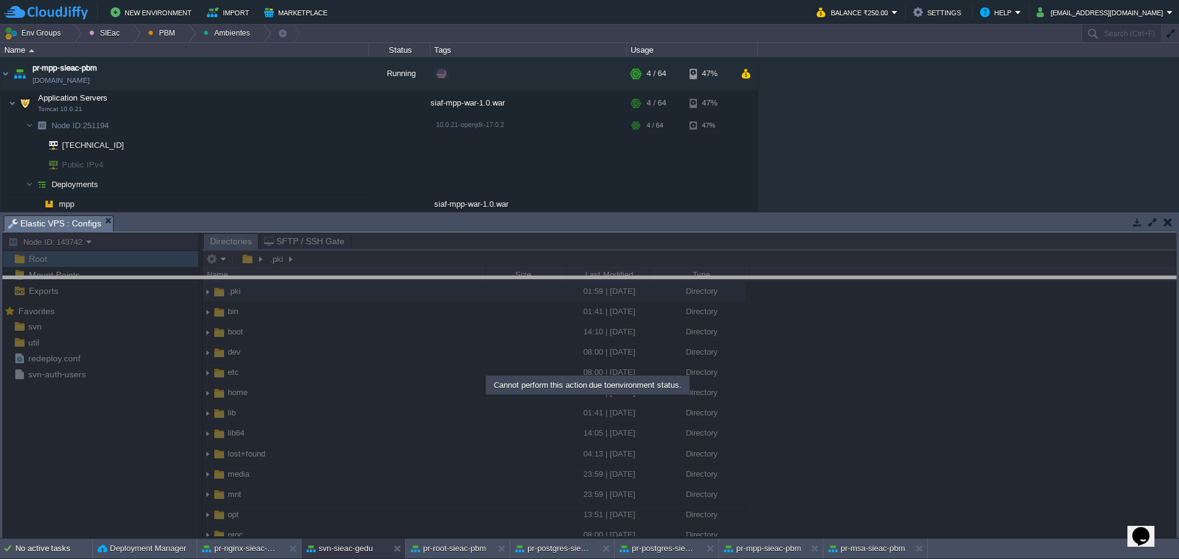
drag, startPoint x: 360, startPoint y: 217, endPoint x: 363, endPoint y: 287, distance: 70.1
click at [369, 293] on body "New Environment Import Marketplace Bonus ₹0.00 Upgrade Account Balance ₹250.00 …" at bounding box center [589, 279] width 1179 height 559
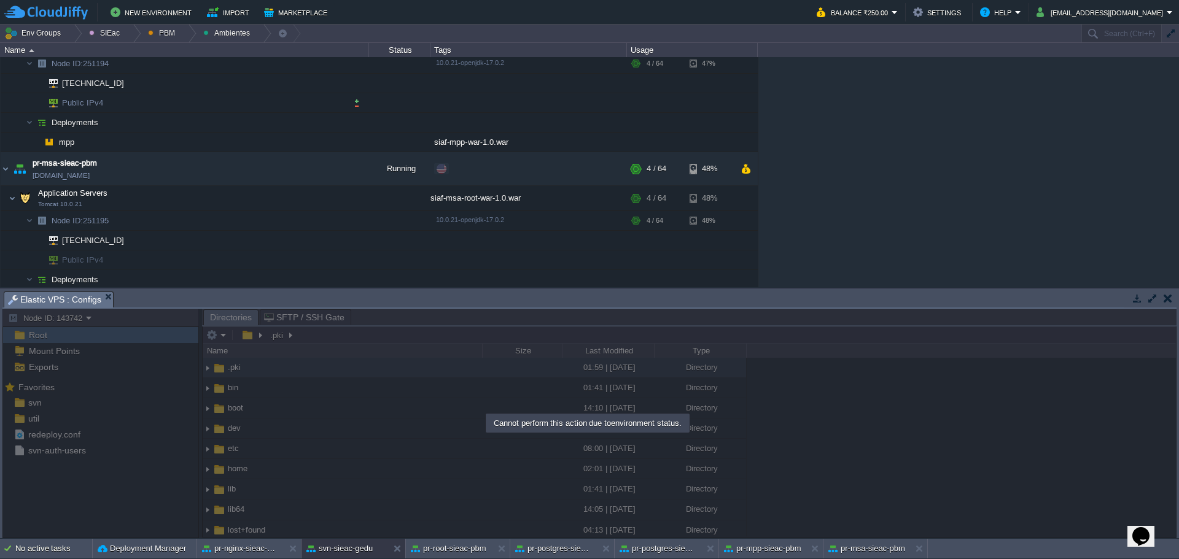
scroll to position [0, 0]
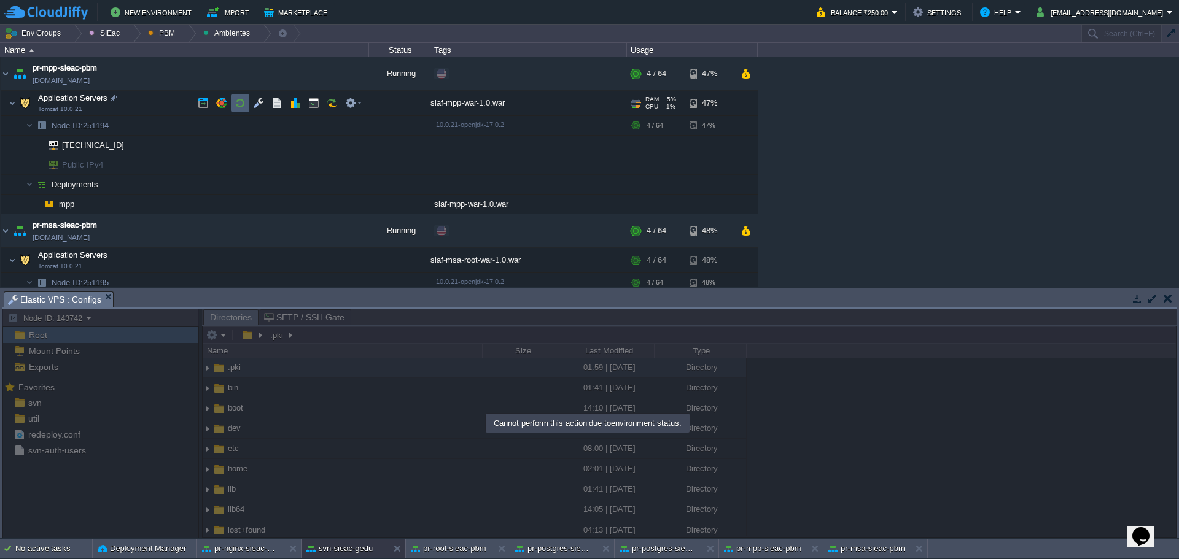
click at [242, 97] on td at bounding box center [240, 103] width 18 height 18
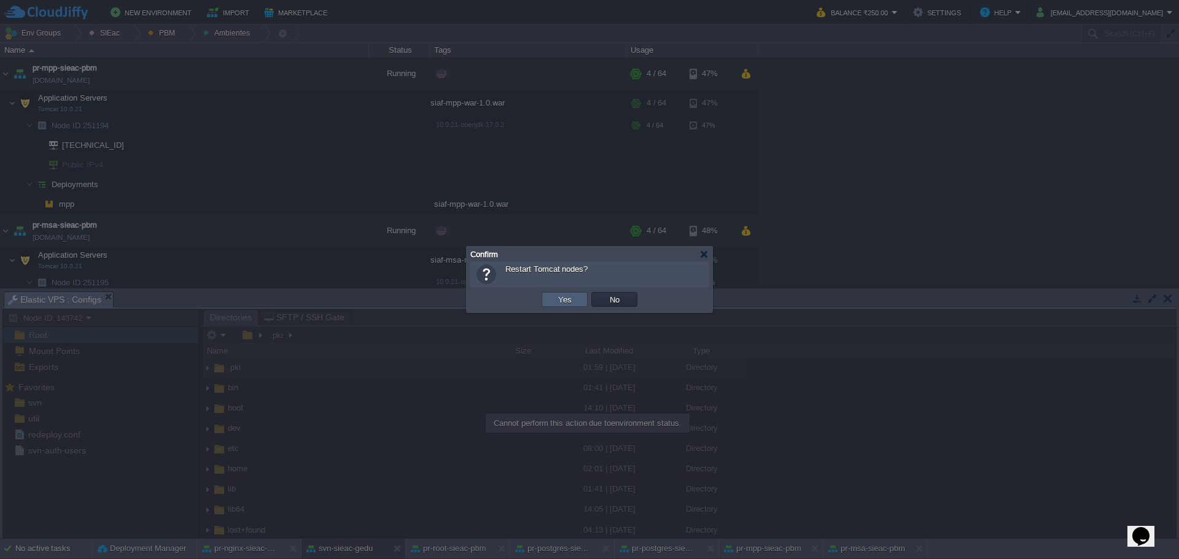
click at [567, 306] on td "Yes" at bounding box center [565, 299] width 46 height 15
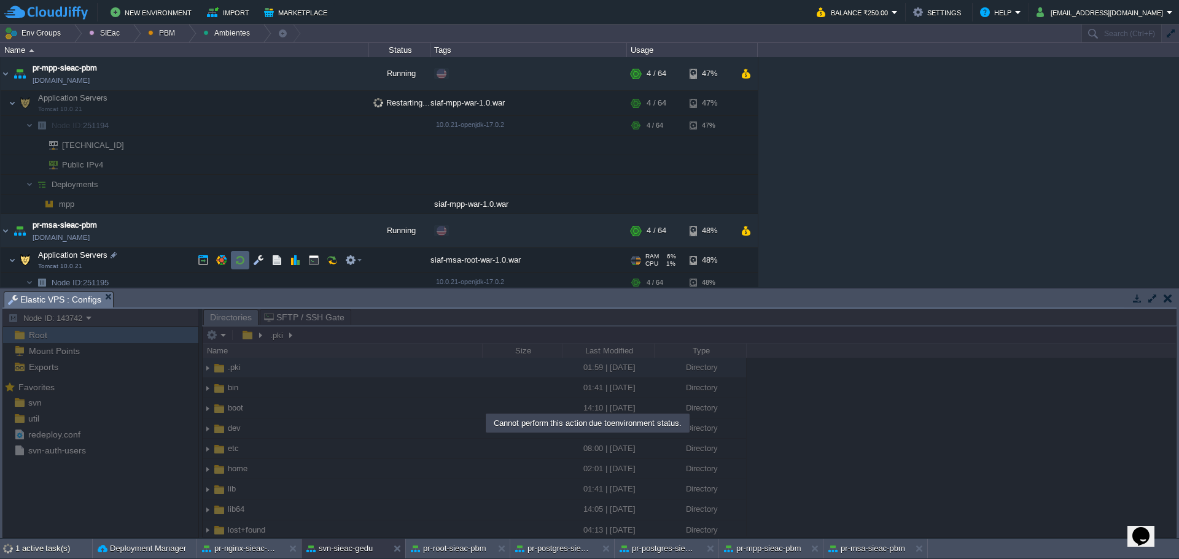
click at [246, 263] on td at bounding box center [240, 260] width 18 height 18
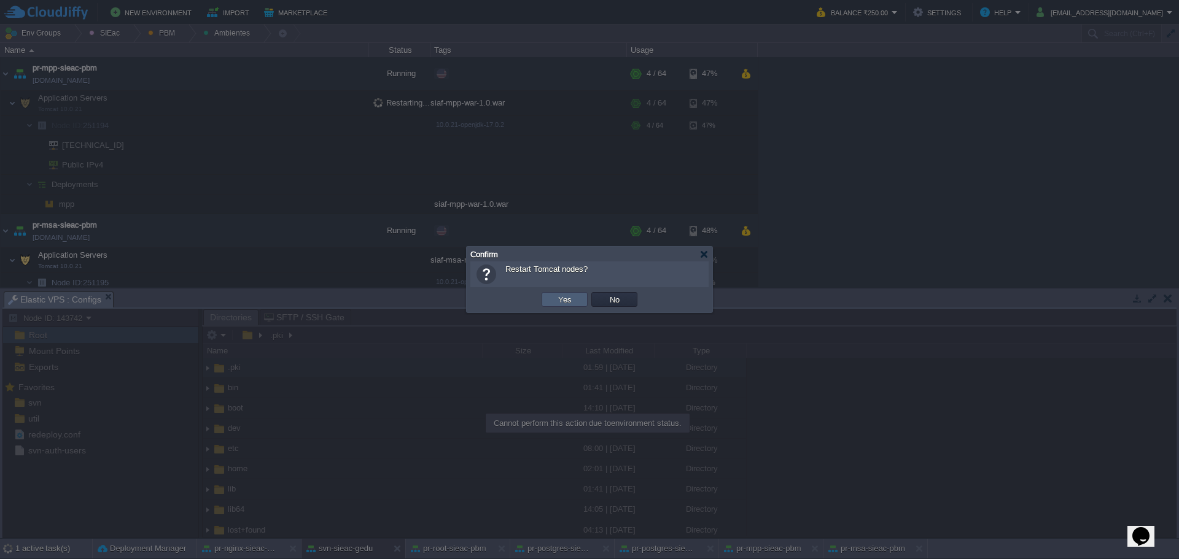
click at [562, 302] on button "Yes" at bounding box center [564, 299] width 21 height 11
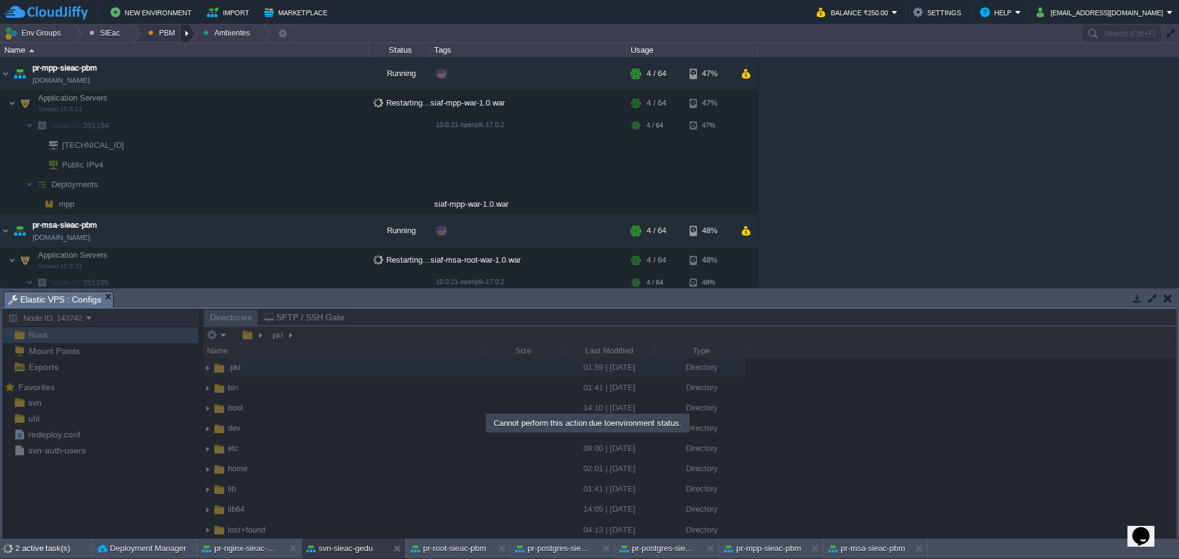
click at [180, 38] on div at bounding box center [188, 34] width 17 height 18
click at [176, 54] on span "Ambientes" at bounding box center [176, 51] width 38 height 9
click at [180, 34] on div at bounding box center [188, 34] width 17 height 18
click at [169, 62] on span "Principales" at bounding box center [176, 66] width 39 height 9
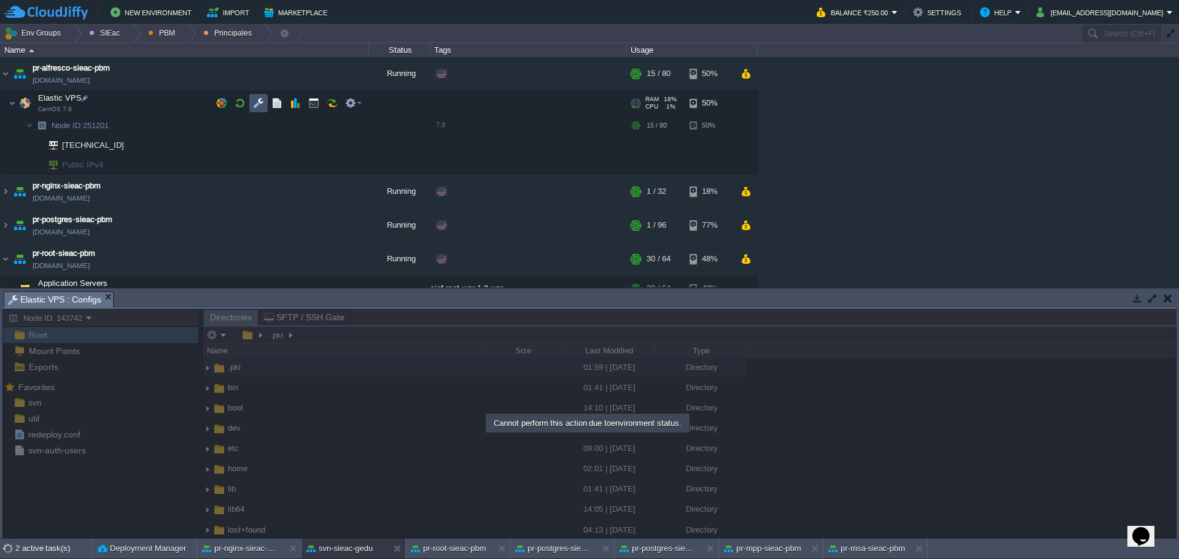
click at [261, 108] on button "button" at bounding box center [258, 103] width 11 height 11
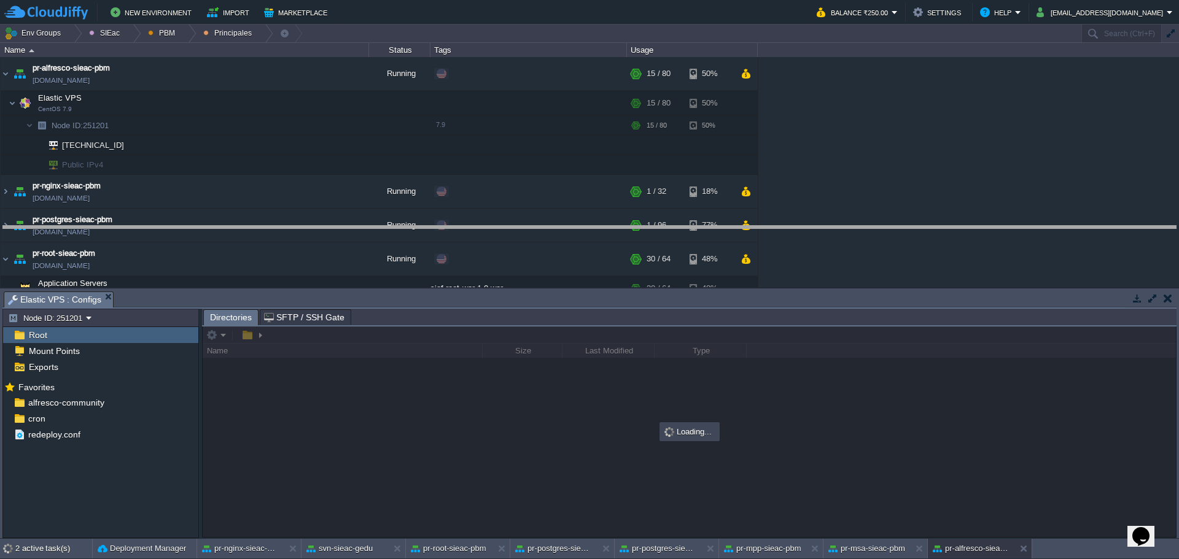
drag, startPoint x: 324, startPoint y: 297, endPoint x: 325, endPoint y: 228, distance: 68.8
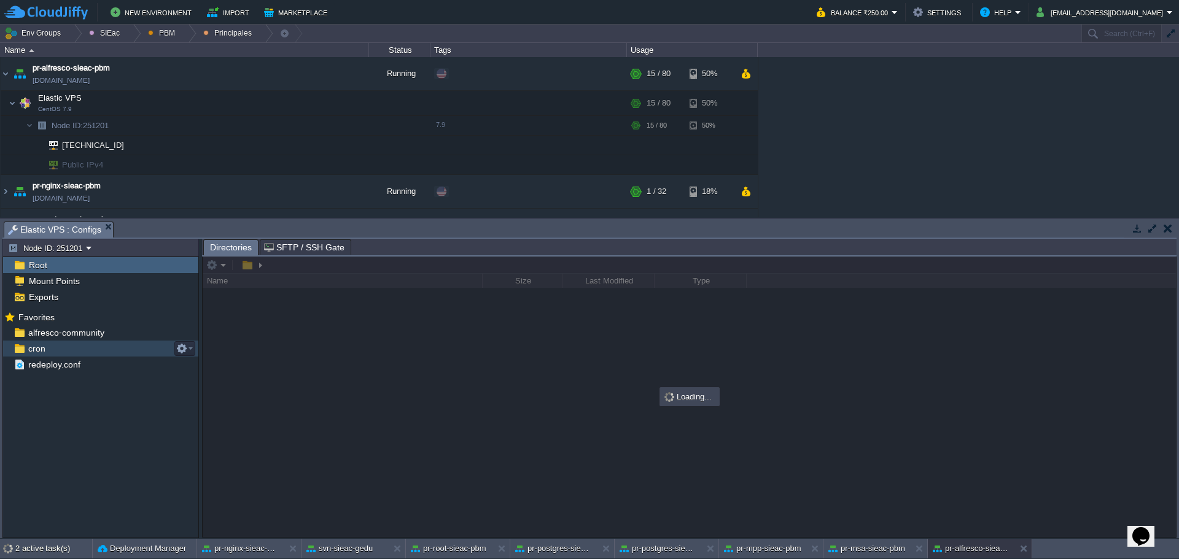
click at [45, 354] on span "cron" at bounding box center [36, 348] width 21 height 11
click at [58, 333] on span "alfresco-community" at bounding box center [66, 332] width 80 height 11
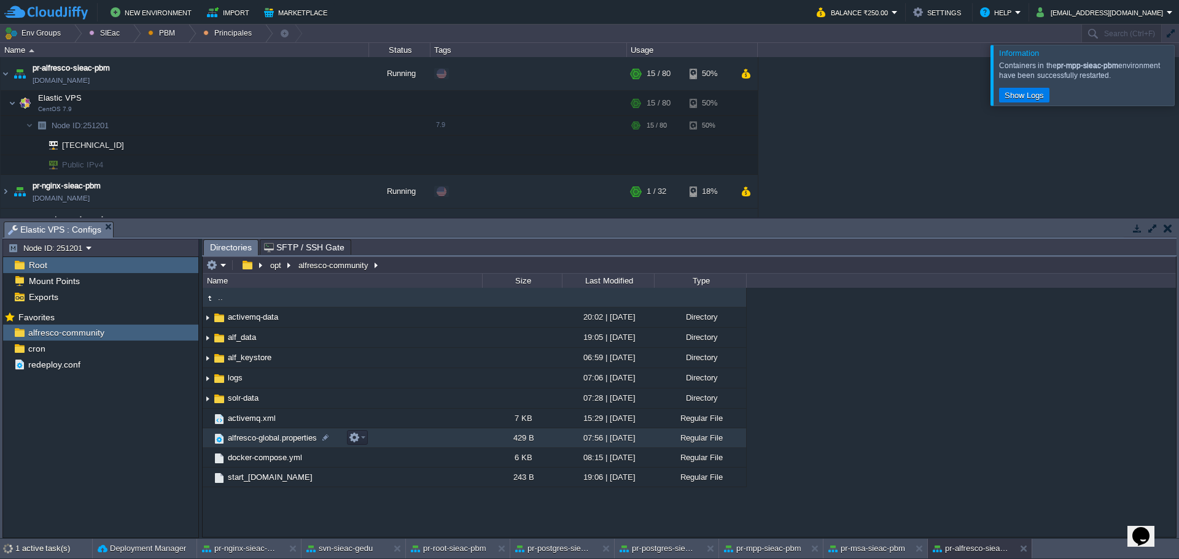
click at [279, 438] on span "alfresco-global.properties" at bounding box center [272, 438] width 93 height 10
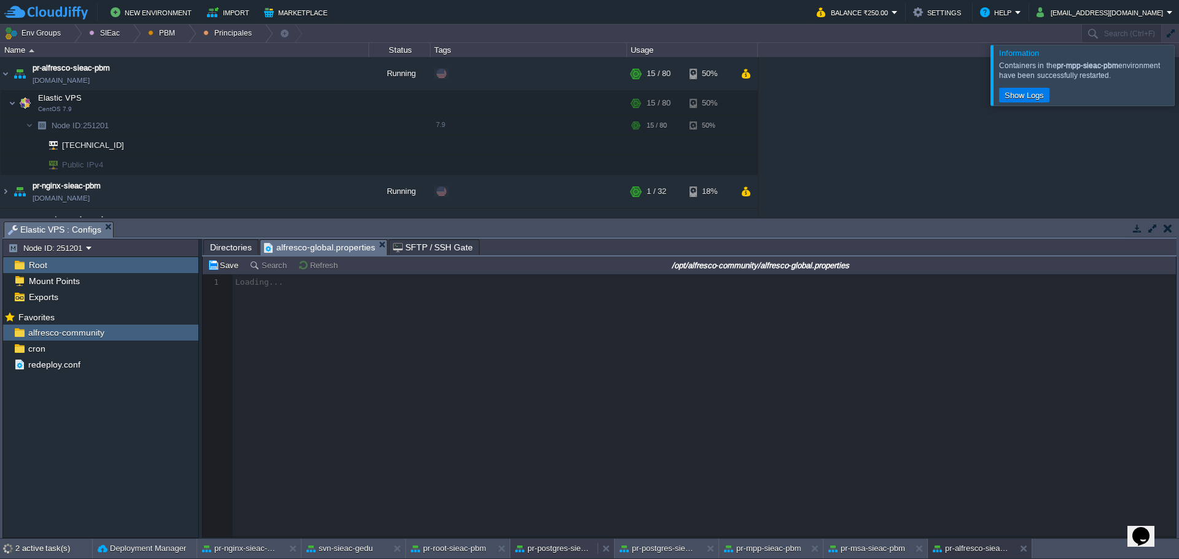
click at [572, 551] on button "pr-postgres-sieac-pbm" at bounding box center [553, 549] width 77 height 12
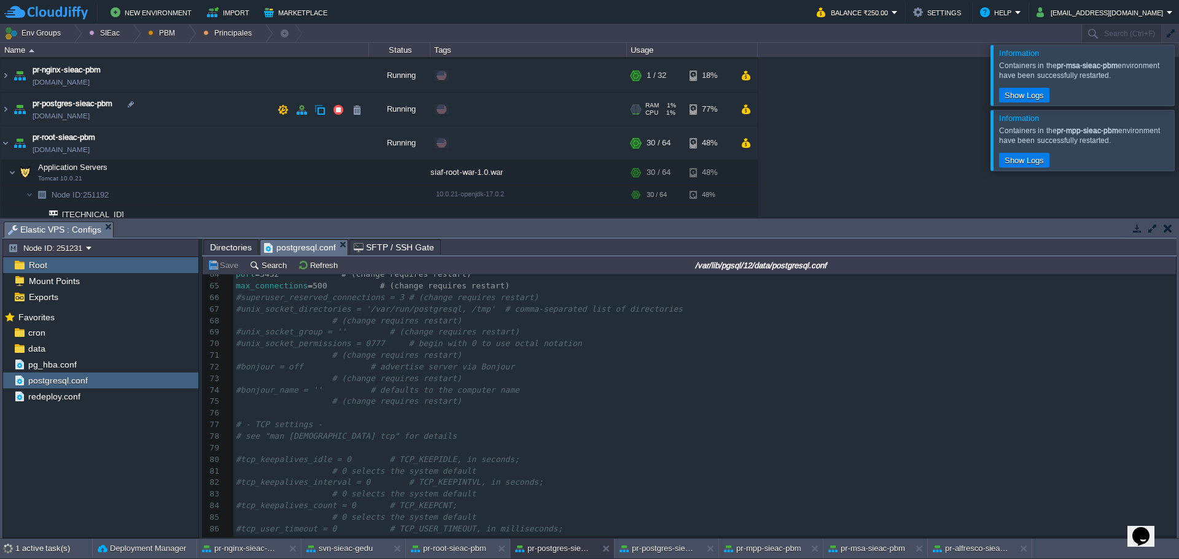
scroll to position [101, 0]
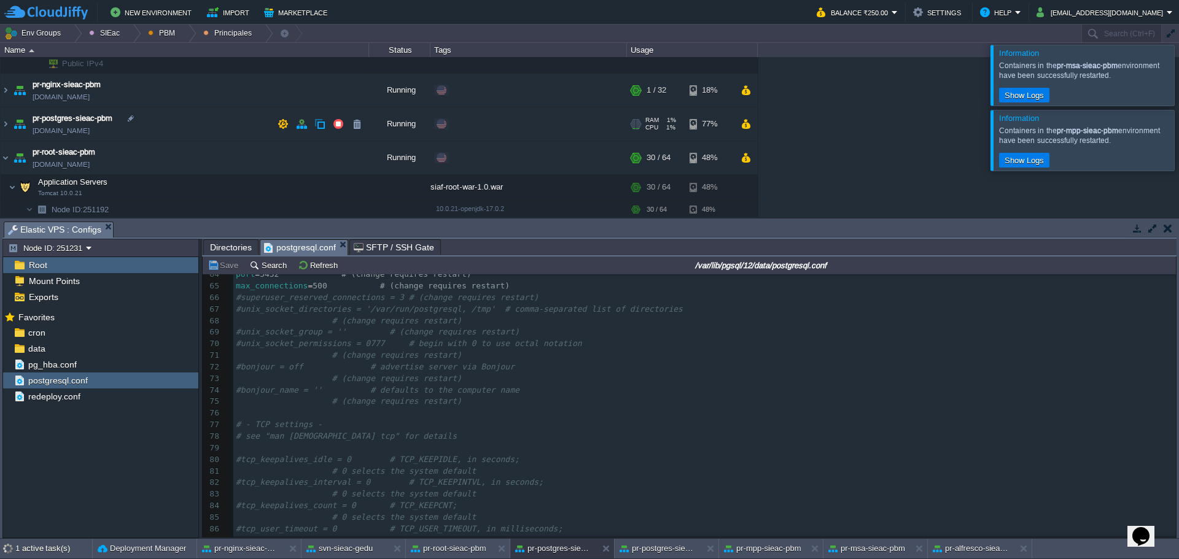
click at [187, 131] on td "pr-postgres-sieac-pbm [DOMAIN_NAME]" at bounding box center [185, 124] width 368 height 34
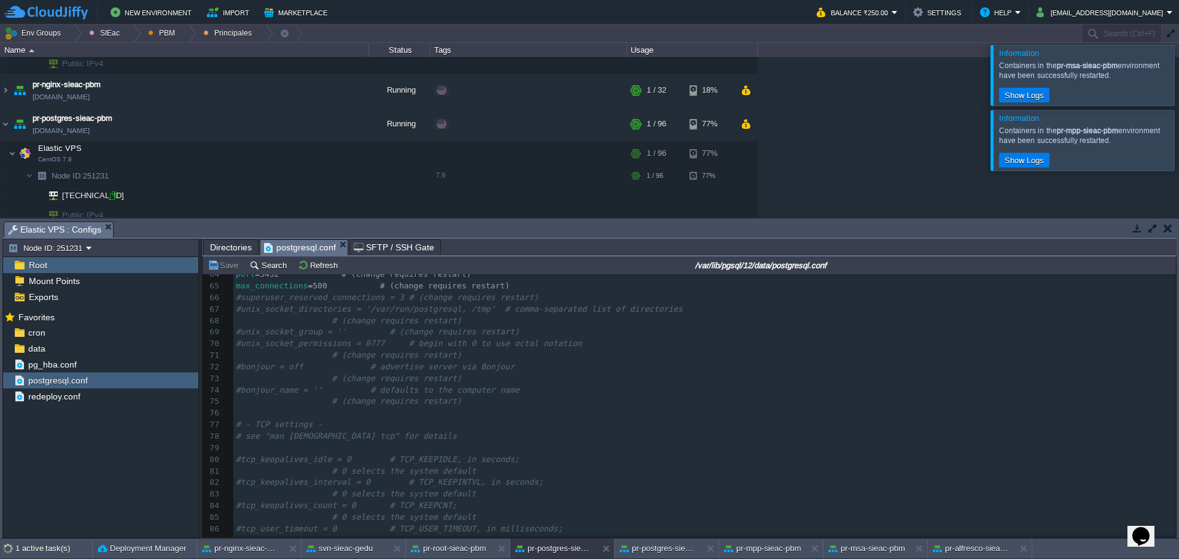
click at [114, 200] on div at bounding box center [112, 195] width 11 height 11
type input "[TECHNICAL_ID]"
click at [112, 199] on div at bounding box center [112, 195] width 11 height 11
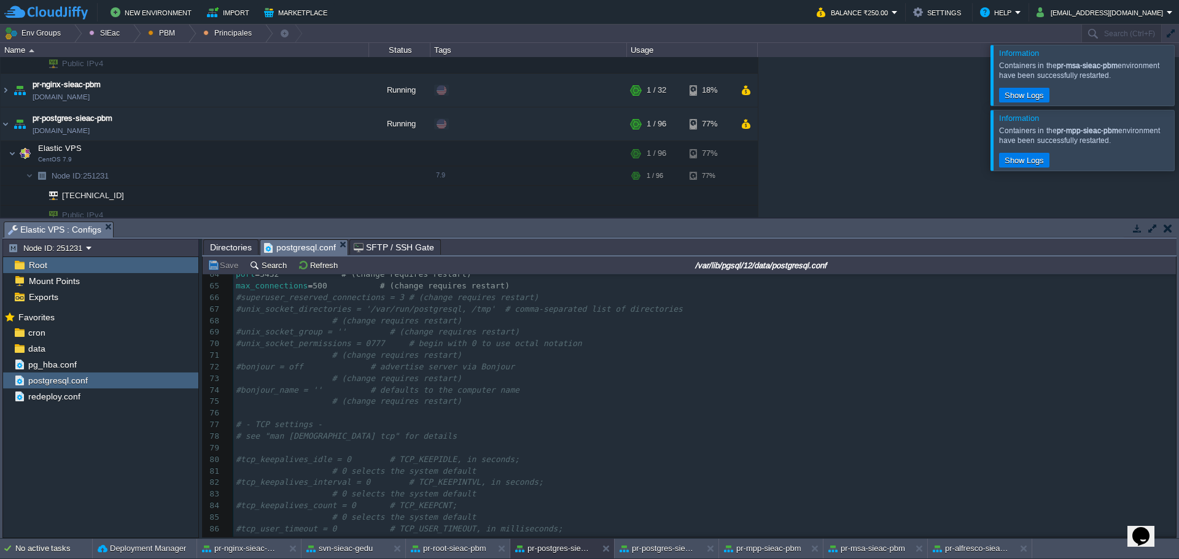
click at [232, 244] on span "Directories" at bounding box center [231, 247] width 42 height 15
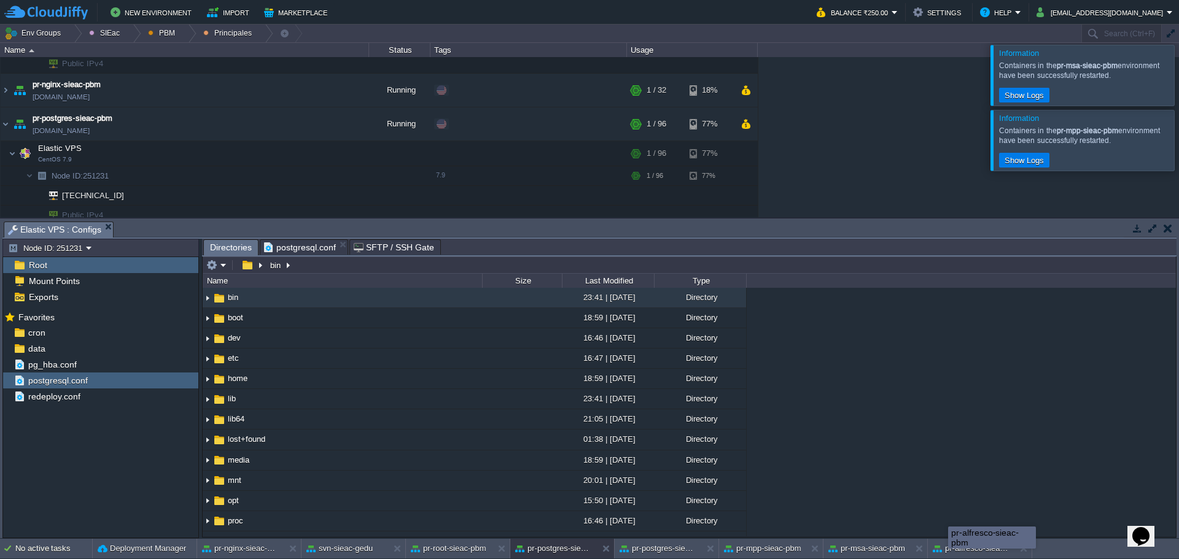
click at [948, 542] on div "pr-alfresco-sieac-pbm" at bounding box center [992, 538] width 88 height 22
click at [974, 551] on button "pr-alfresco-sieac-pbm" at bounding box center [971, 549] width 77 height 12
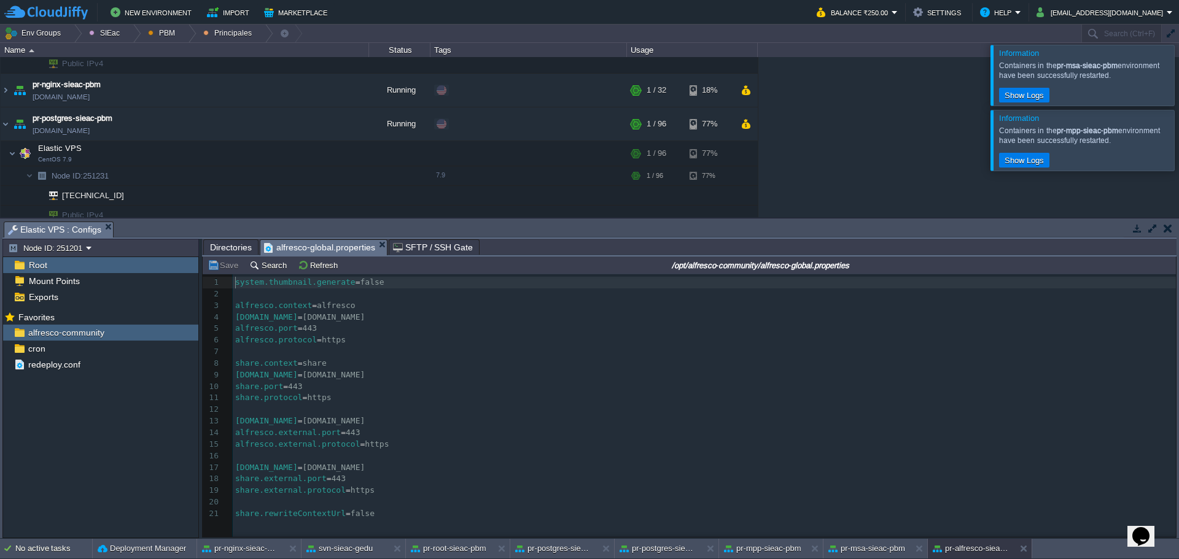
click at [230, 252] on span "Directories" at bounding box center [231, 247] width 42 height 15
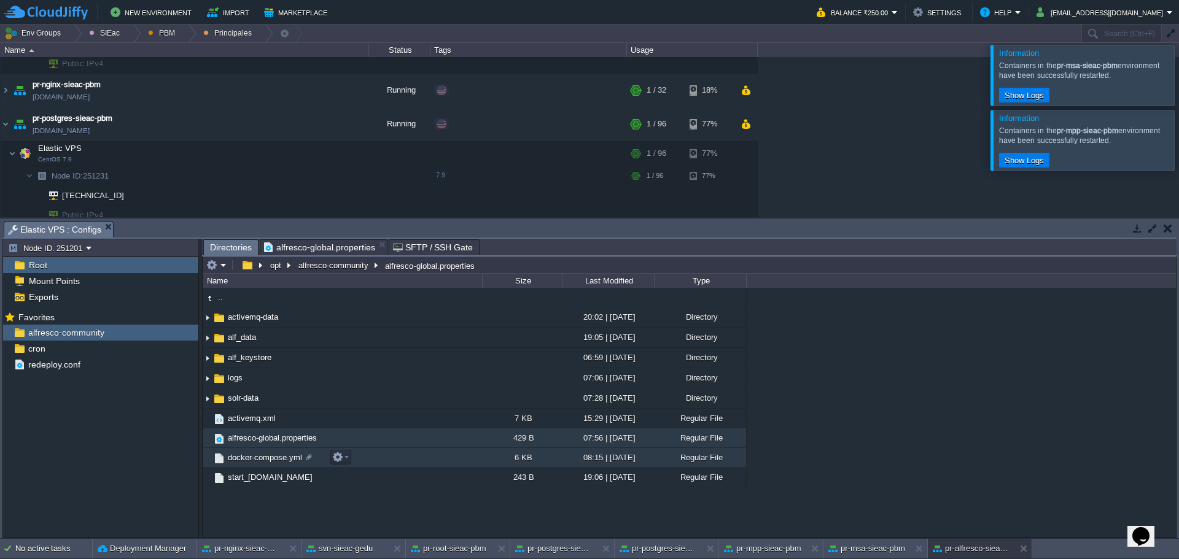
click at [251, 463] on span "docker-compose.yml" at bounding box center [265, 457] width 78 height 10
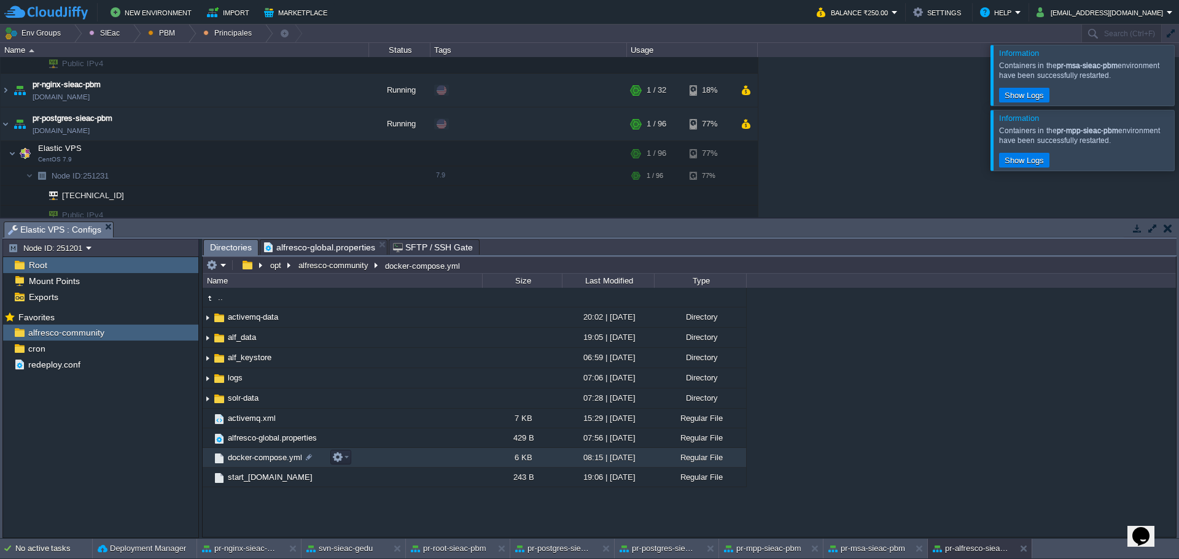
click at [251, 463] on span "docker-compose.yml" at bounding box center [265, 457] width 78 height 10
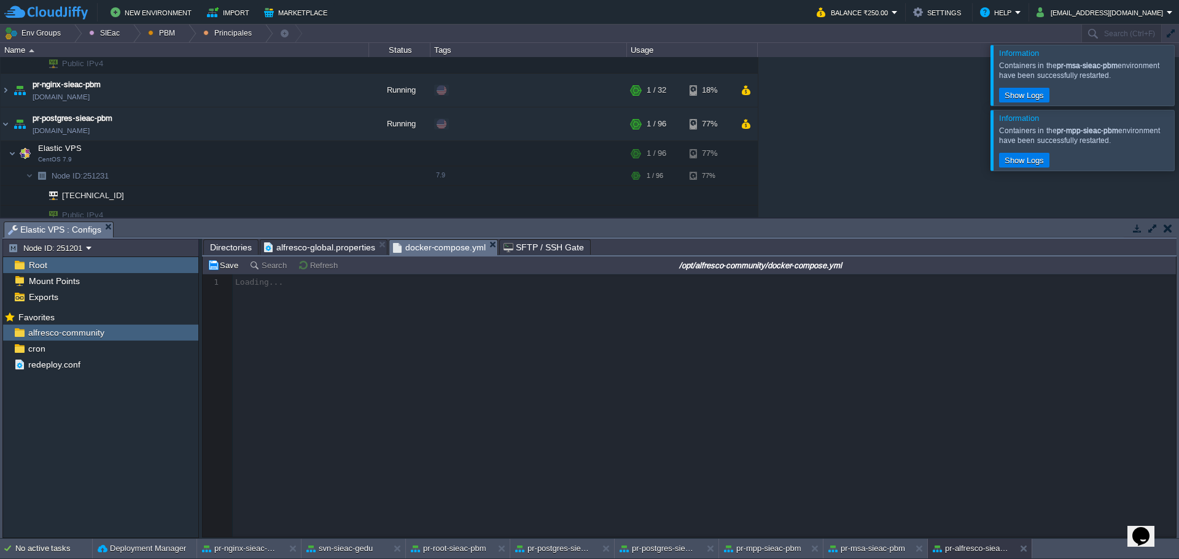
click at [362, 354] on div at bounding box center [689, 405] width 973 height 263
click at [1178, 128] on div at bounding box center [1194, 140] width 0 height 60
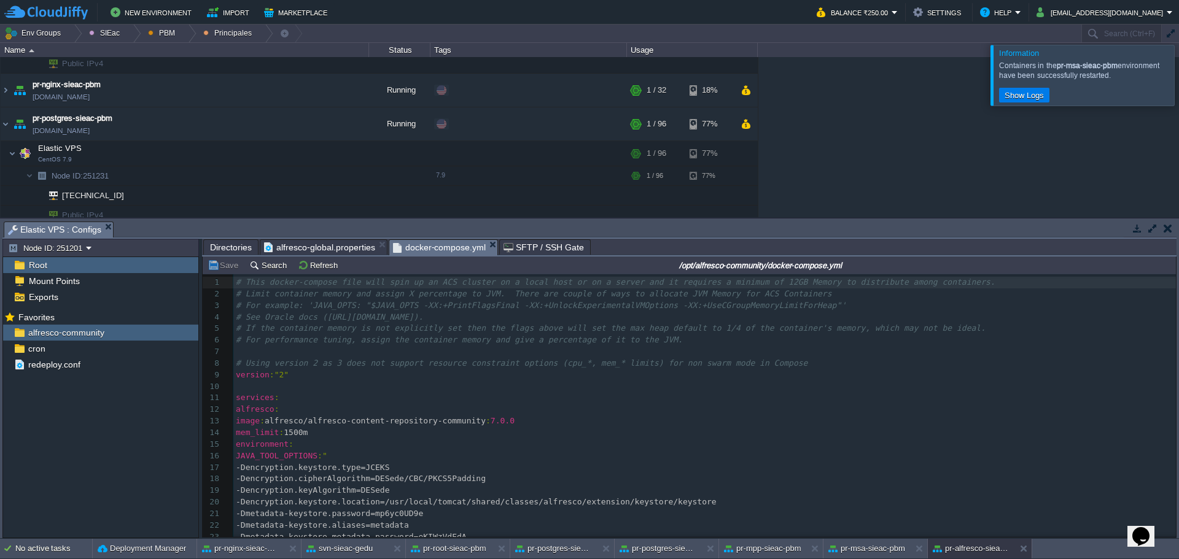
click at [1178, 85] on div at bounding box center [1194, 75] width 0 height 60
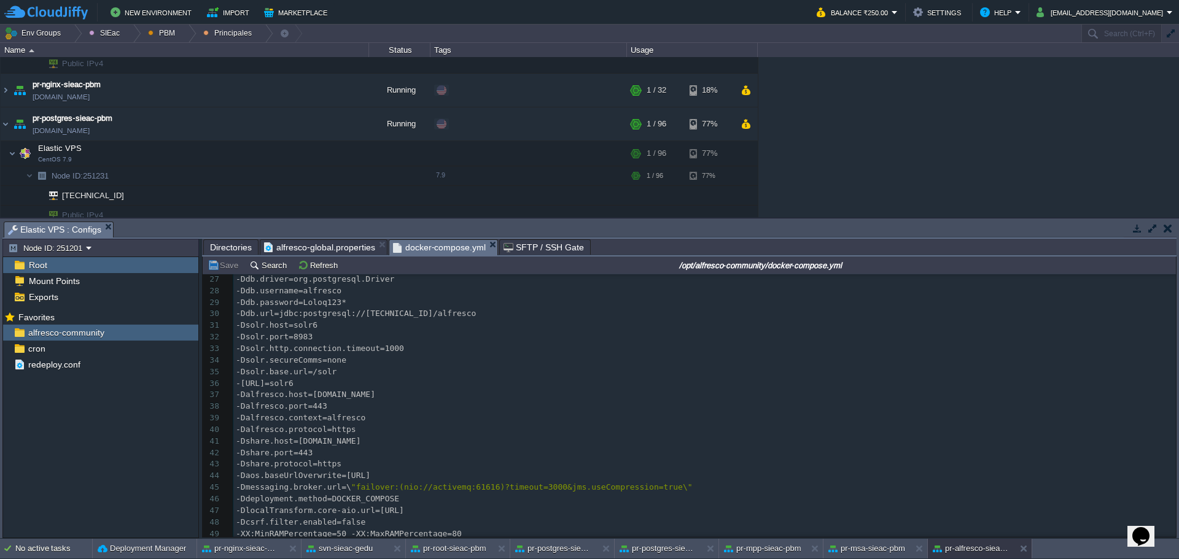
scroll to position [307, 0]
click at [543, 408] on pre "-Dalfresco.port=443" at bounding box center [704, 404] width 942 height 12
click at [539, 409] on pre "-Dalfresco.port=443" at bounding box center [704, 404] width 942 height 12
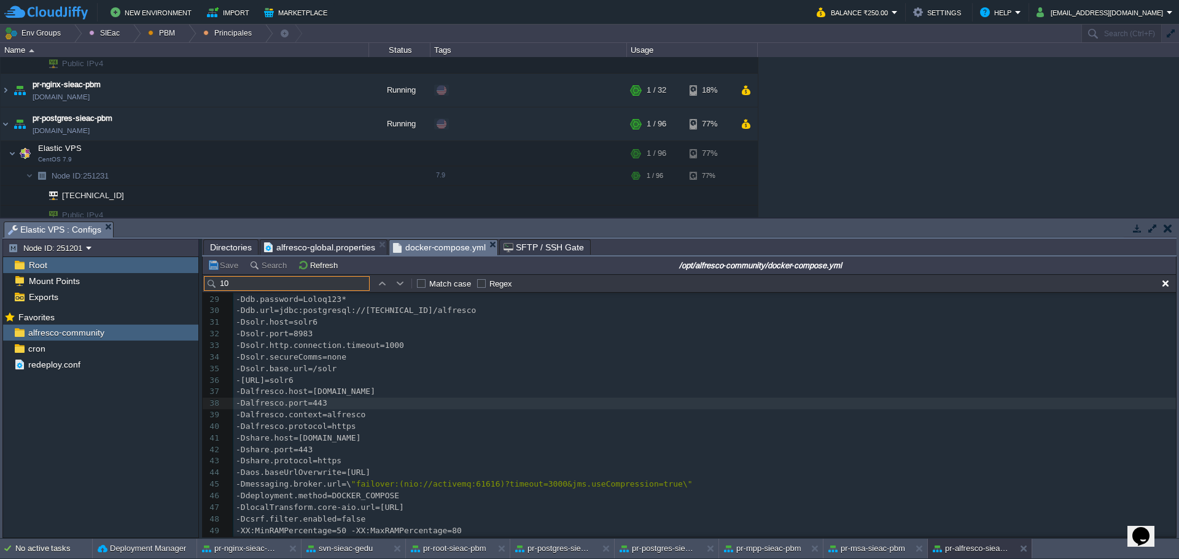
scroll to position [303, 0]
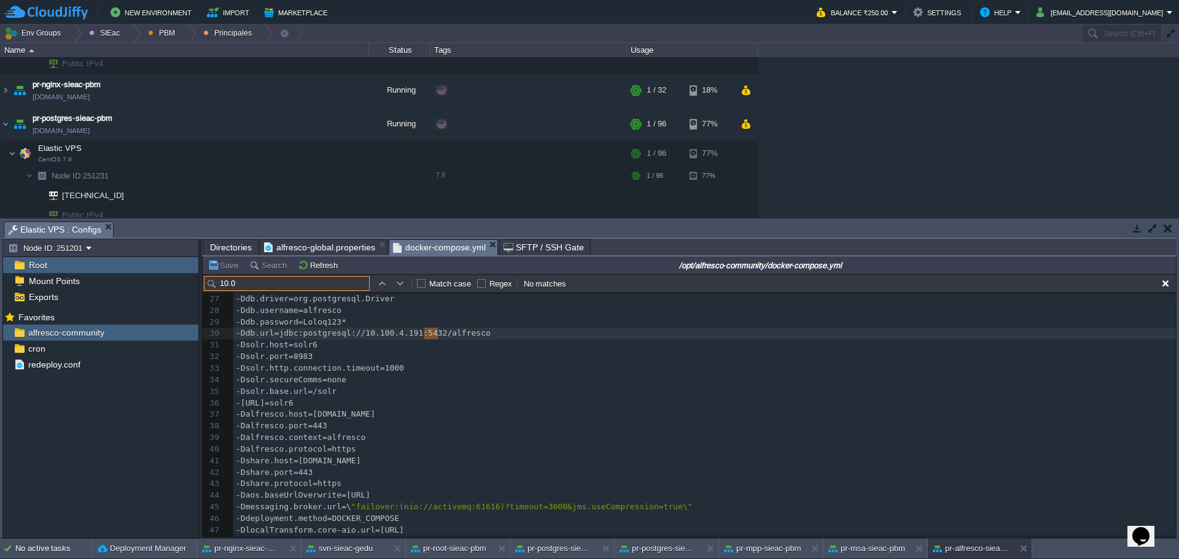
type input "10.0"
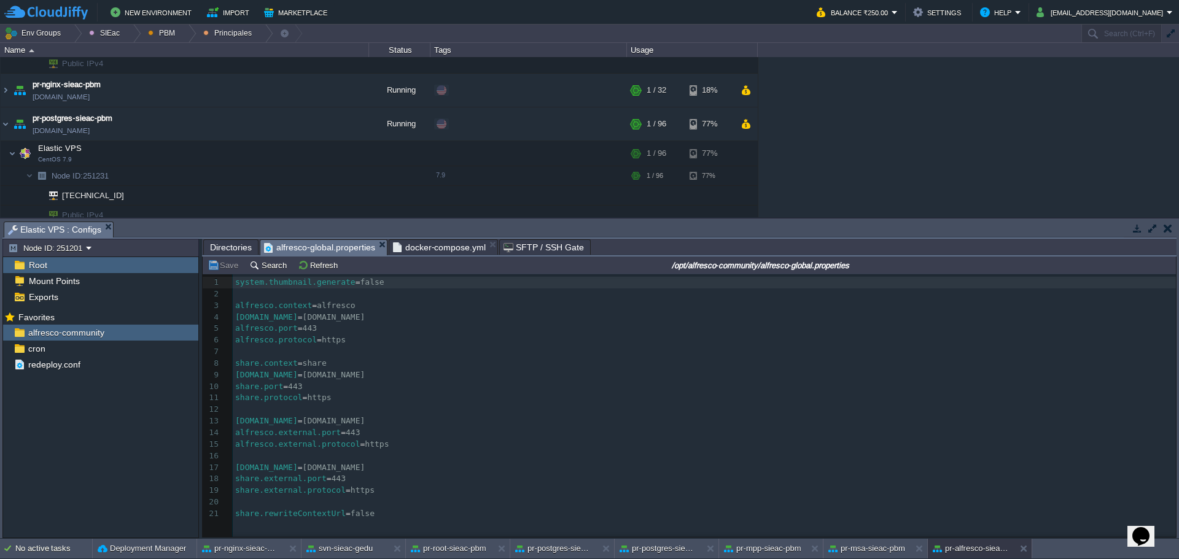
click at [313, 249] on span "alfresco-global.properties" at bounding box center [319, 247] width 111 height 15
click at [312, 304] on span "=" at bounding box center [314, 305] width 5 height 9
click at [293, 323] on div "21 1 system.thumbnail.generate = false 2 ​ 3 alfresco.context = alfresco 4 [DOM…" at bounding box center [706, 398] width 947 height 243
type textarea "[DOMAIN_NAME]"
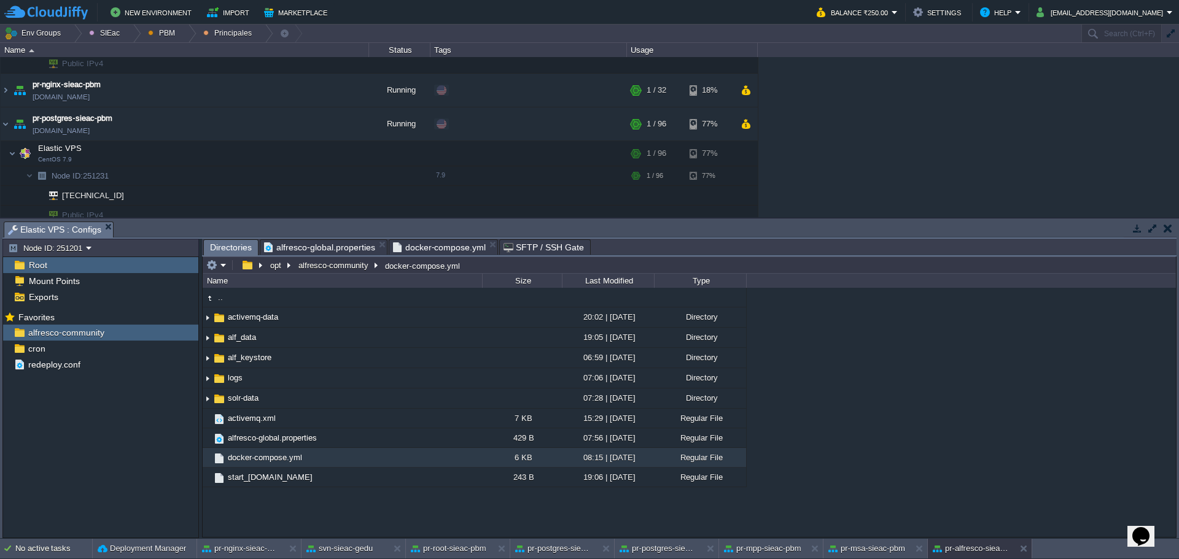
click at [231, 242] on span "Directories" at bounding box center [231, 247] width 42 height 15
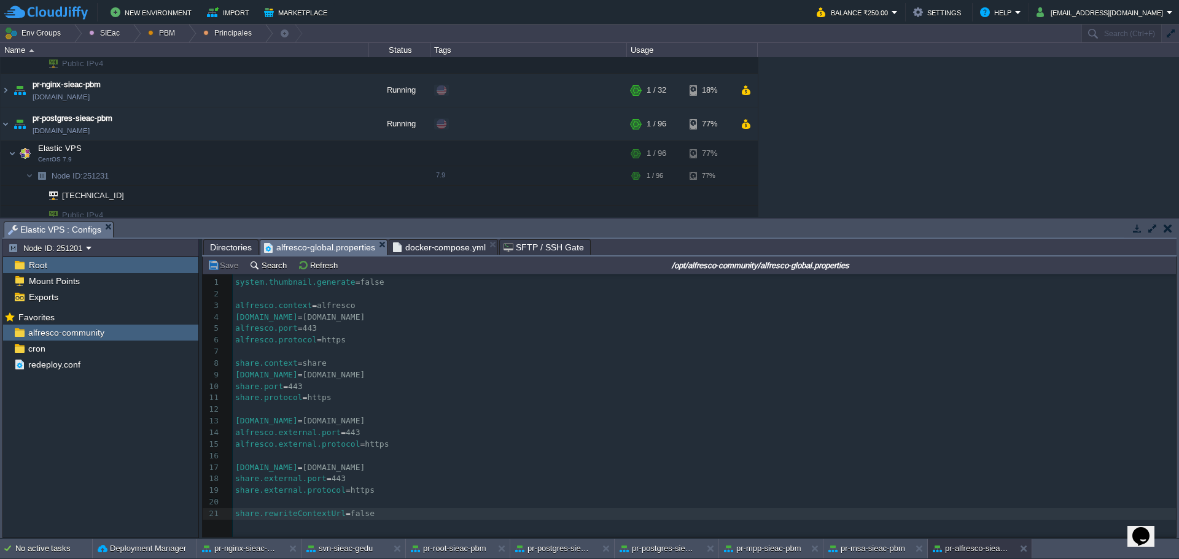
click at [272, 252] on span "alfresco-global.properties" at bounding box center [319, 247] width 111 height 15
click at [379, 519] on pre "share.rewriteContextUrl = false" at bounding box center [706, 514] width 947 height 12
click at [233, 254] on span "Directories" at bounding box center [231, 247] width 42 height 15
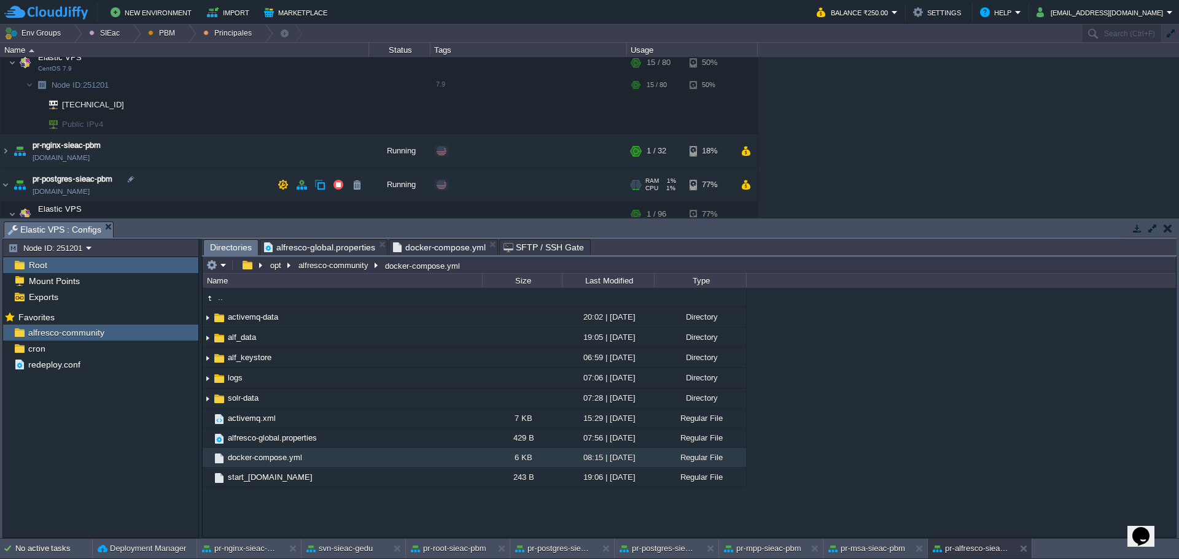
scroll to position [0, 0]
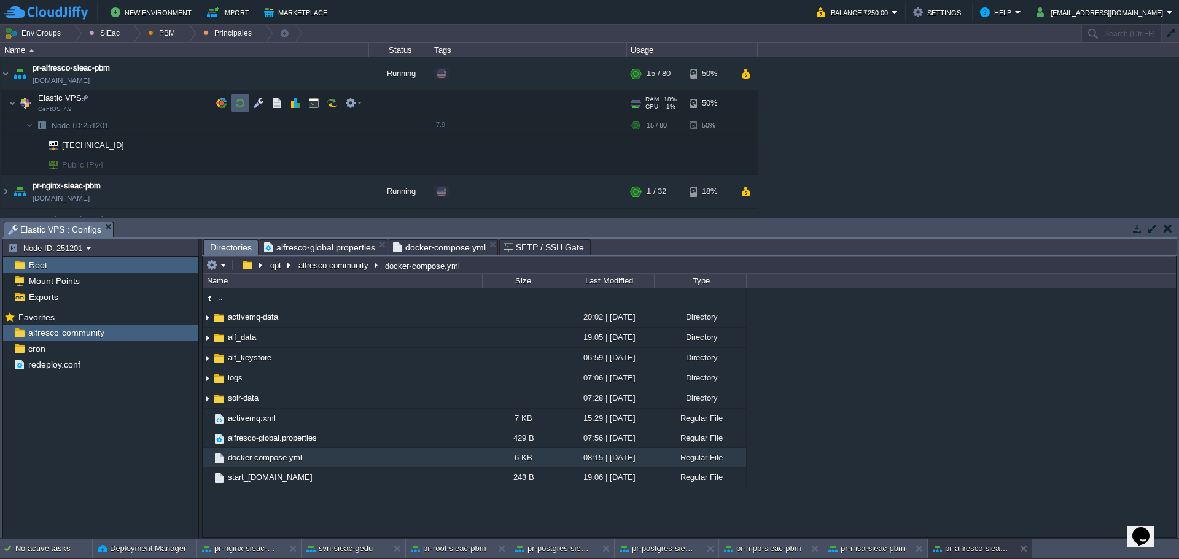
click at [232, 98] on td at bounding box center [240, 103] width 18 height 18
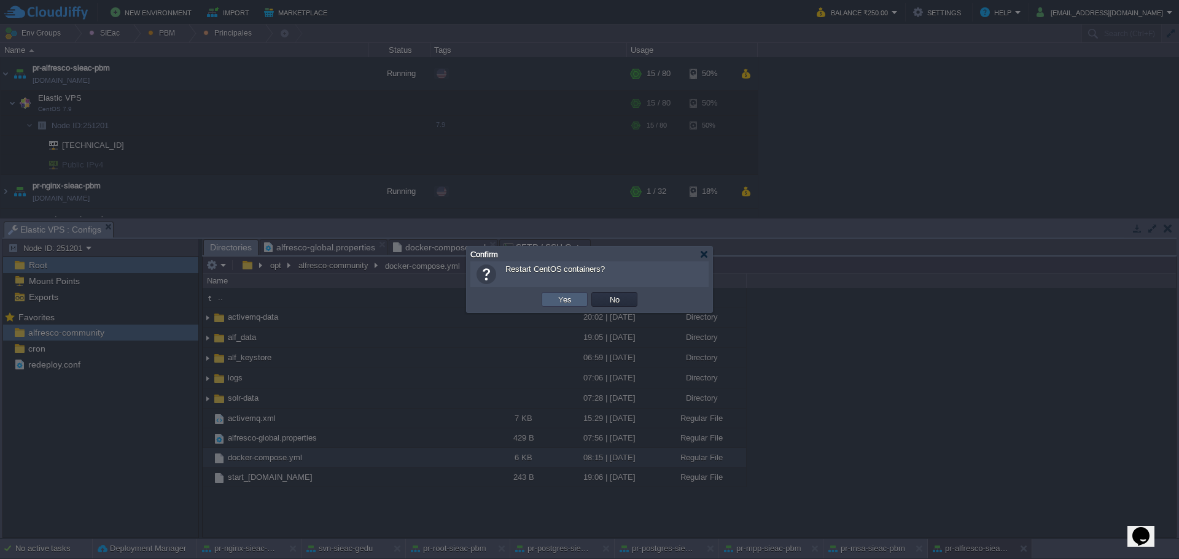
click at [548, 297] on td "Yes" at bounding box center [565, 299] width 46 height 15
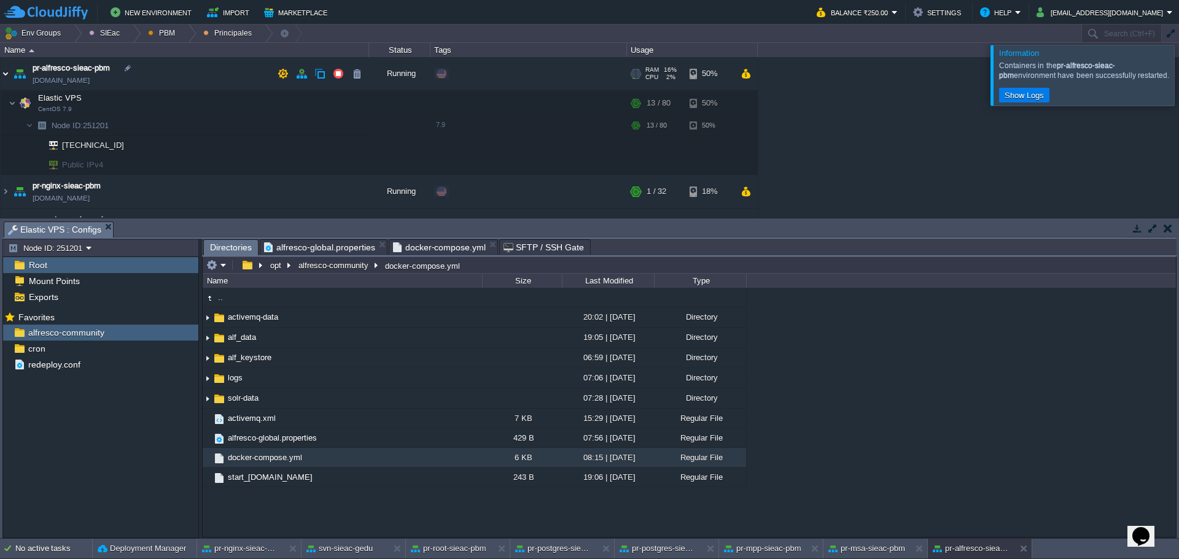
click at [7, 73] on img at bounding box center [6, 73] width 10 height 33
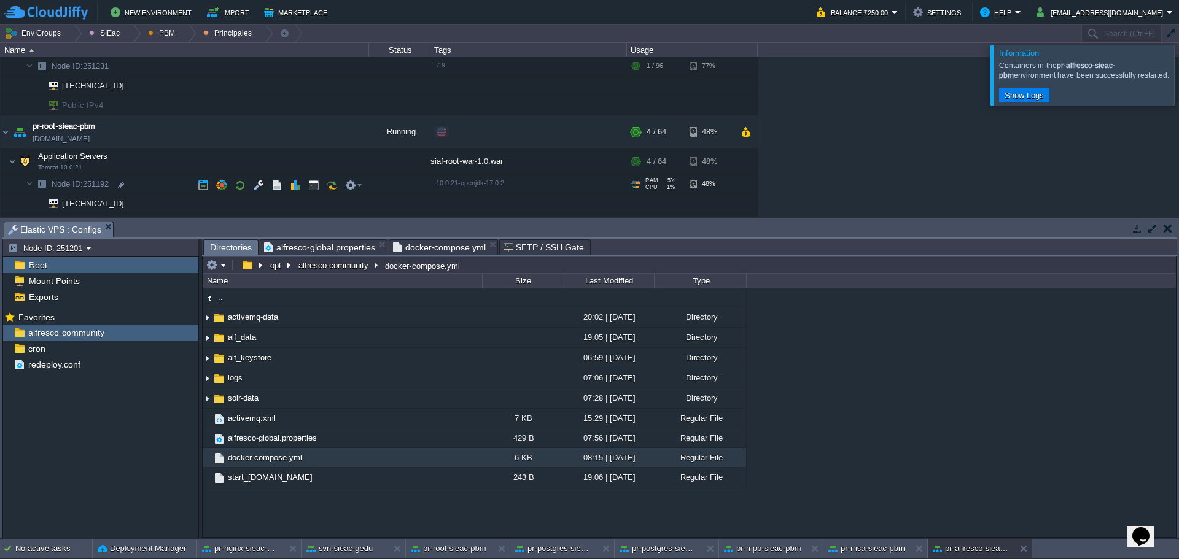
scroll to position [163, 0]
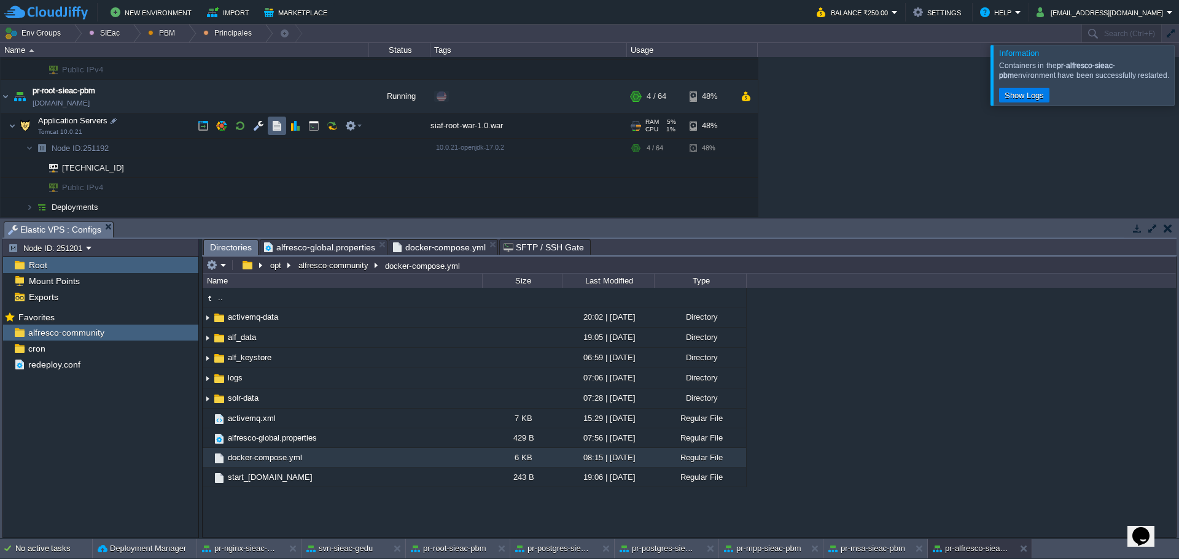
click at [270, 126] on td at bounding box center [277, 126] width 18 height 18
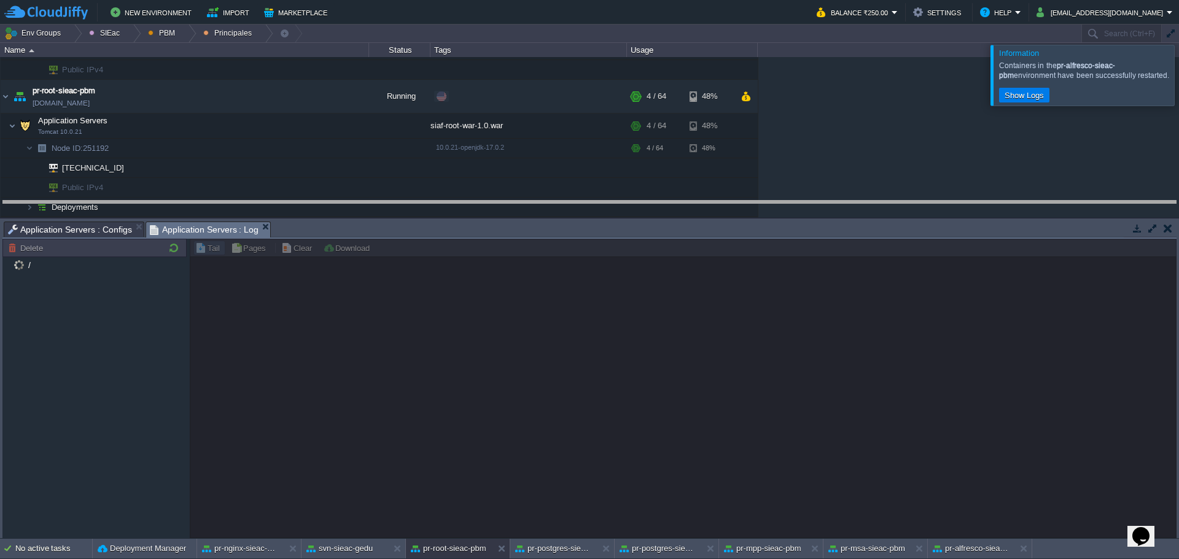
drag, startPoint x: 446, startPoint y: 227, endPoint x: 435, endPoint y: 226, distance: 11.1
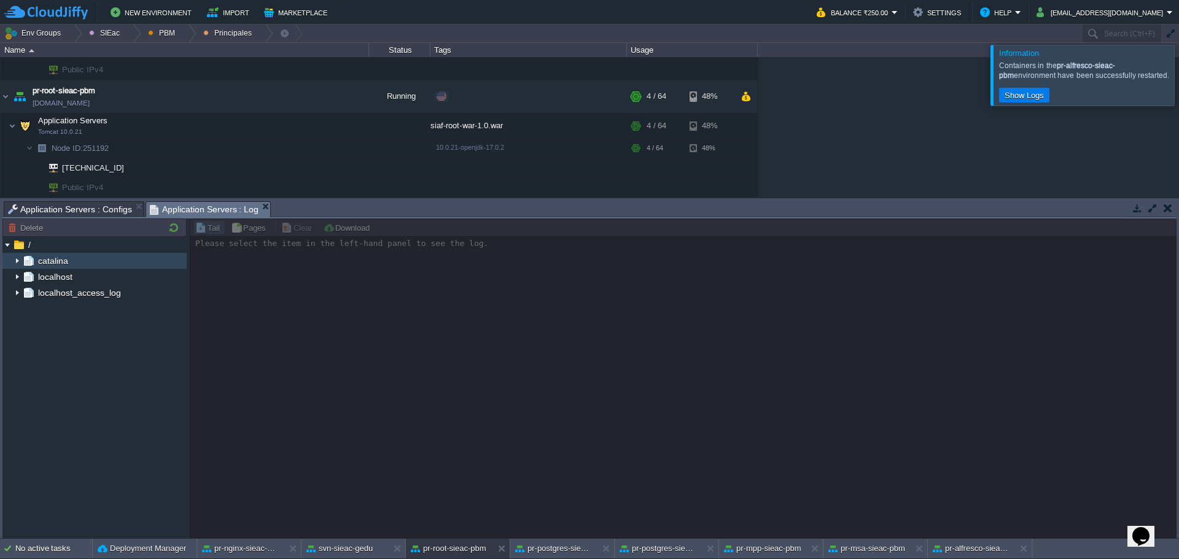
click at [15, 261] on img at bounding box center [17, 261] width 10 height 16
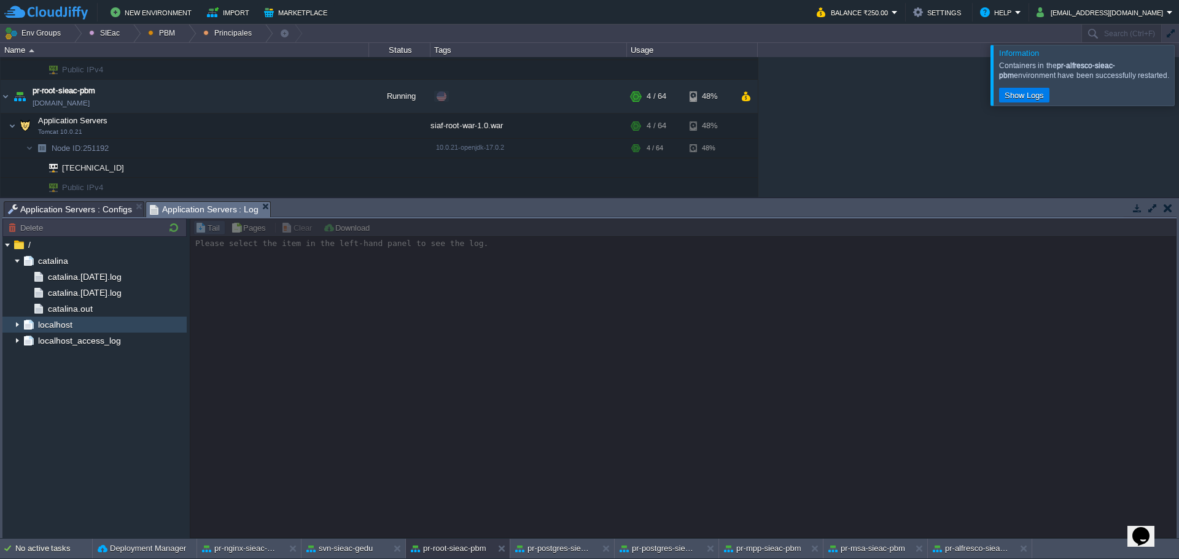
click at [69, 314] on span "catalina.out" at bounding box center [69, 308] width 49 height 11
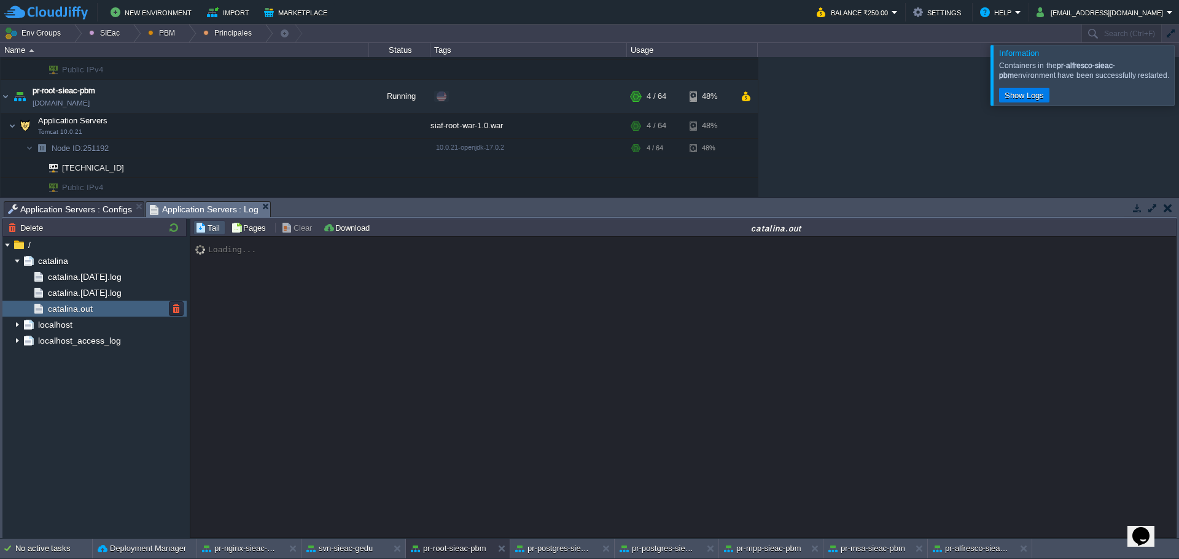
click at [69, 314] on span "catalina.out" at bounding box center [69, 308] width 49 height 11
click at [1178, 69] on div at bounding box center [1194, 75] width 0 height 60
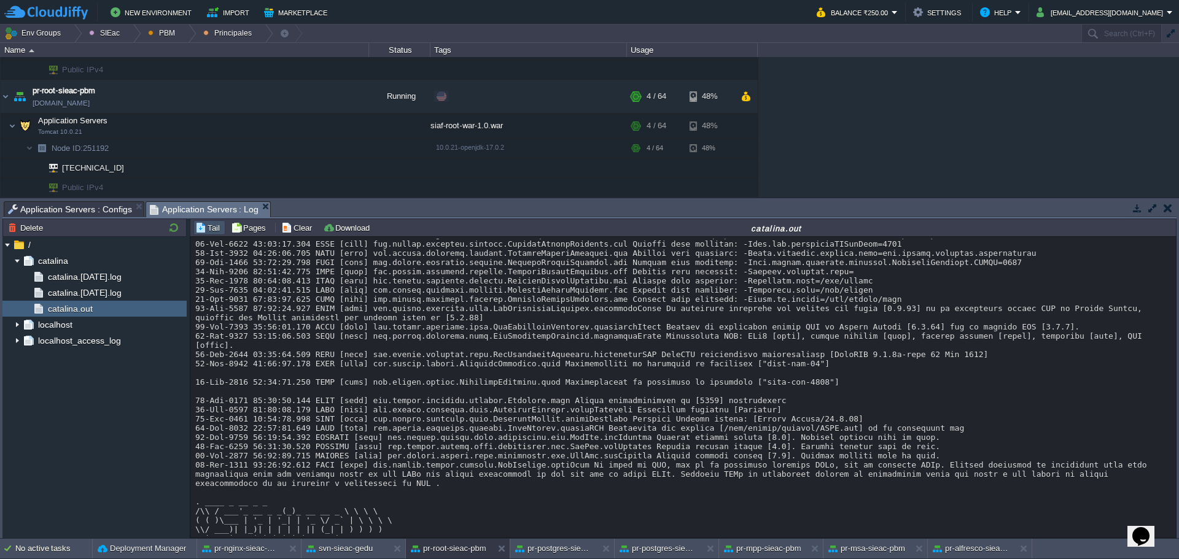
scroll to position [4080, 0]
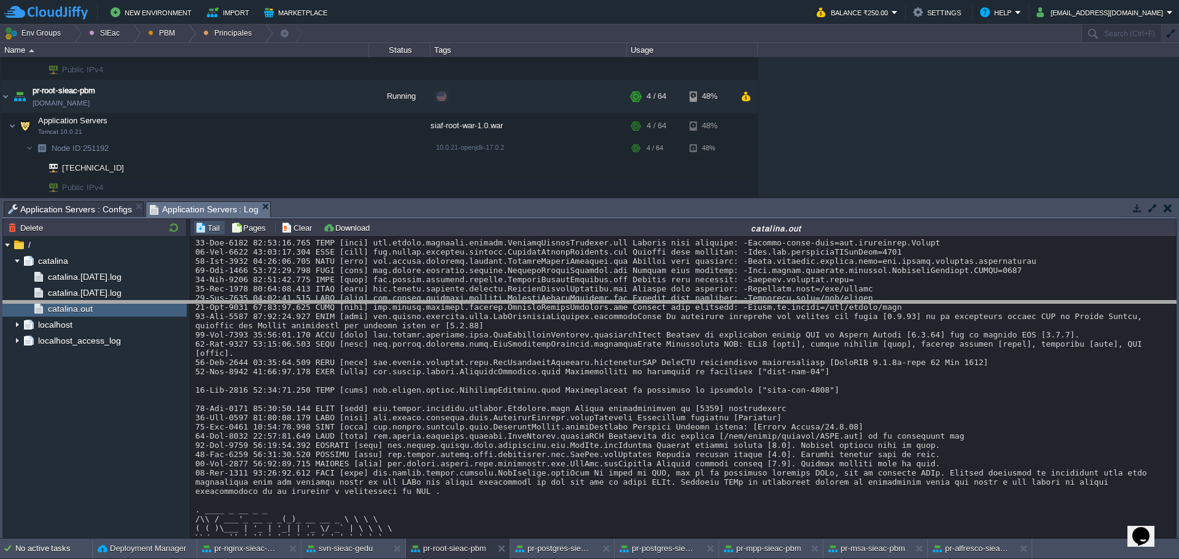
drag, startPoint x: 289, startPoint y: 214, endPoint x: 310, endPoint y: 314, distance: 101.6
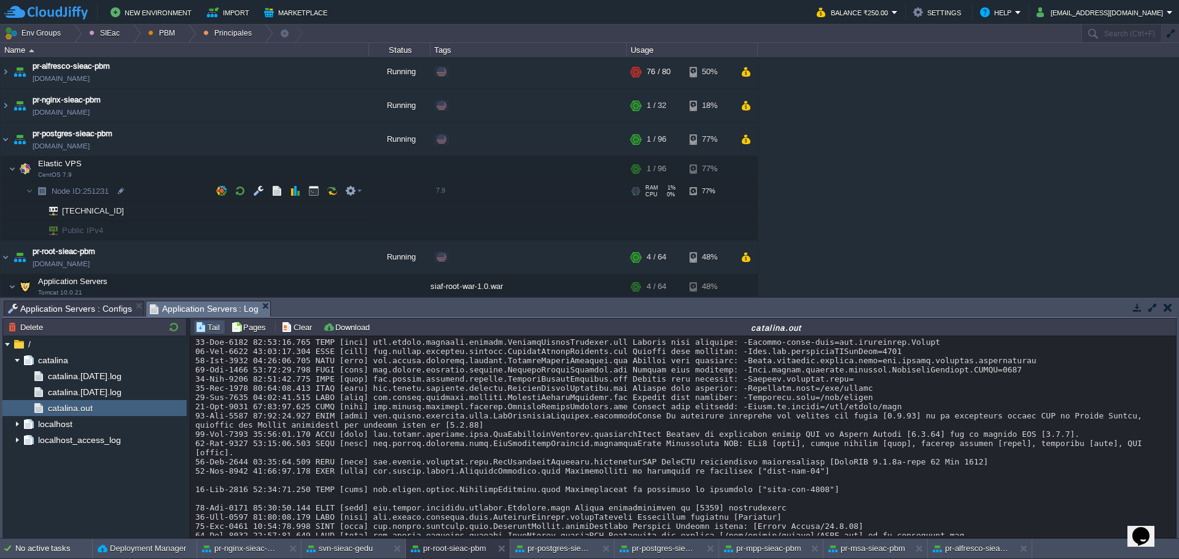
scroll to position [0, 0]
click at [111, 214] on div at bounding box center [112, 213] width 11 height 11
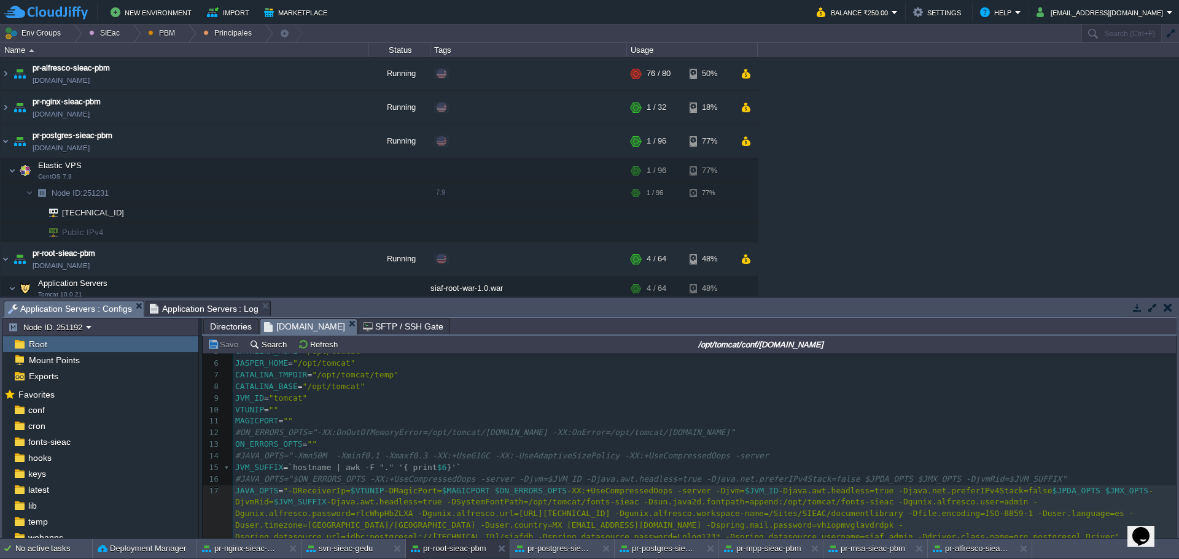
click at [70, 314] on span "Application Servers : Configs" at bounding box center [70, 308] width 124 height 15
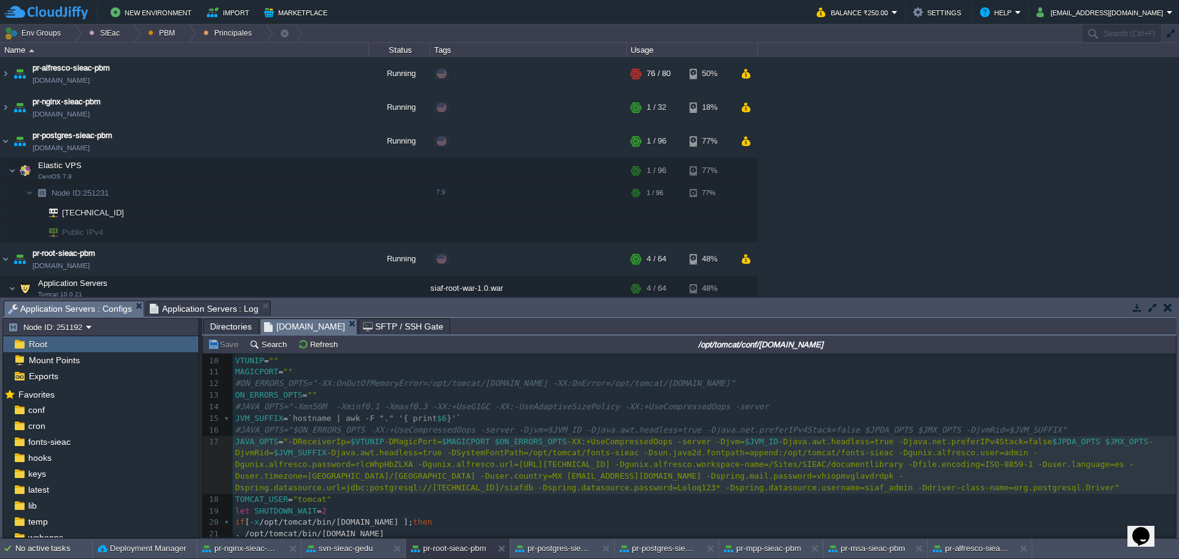
scroll to position [145, 0]
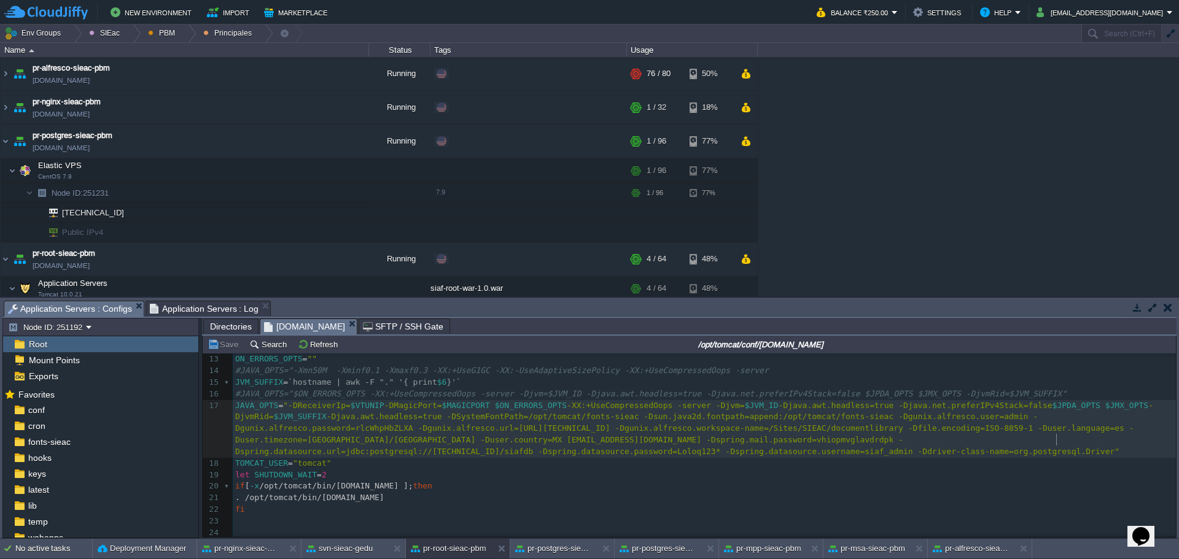
click at [1057, 439] on div "xxxxxxxxxx 1 #!/bin/sh 2 ​ 3 APP_ENV = "/opt/tomcat/conf/[DOMAIN_NAME]" 4 JAVA_…" at bounding box center [704, 377] width 943 height 324
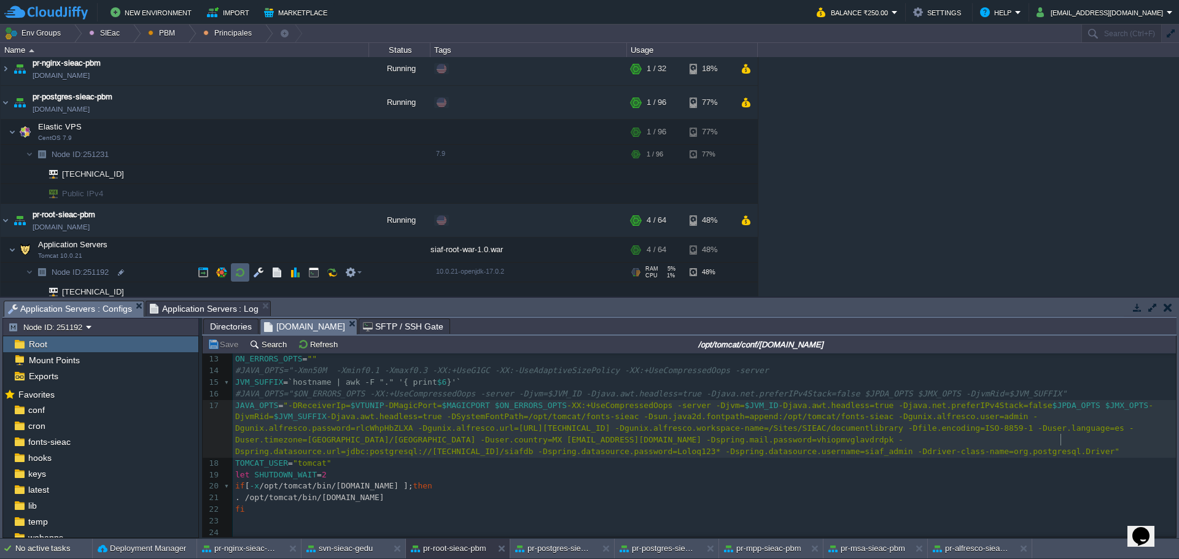
scroll to position [83, 0]
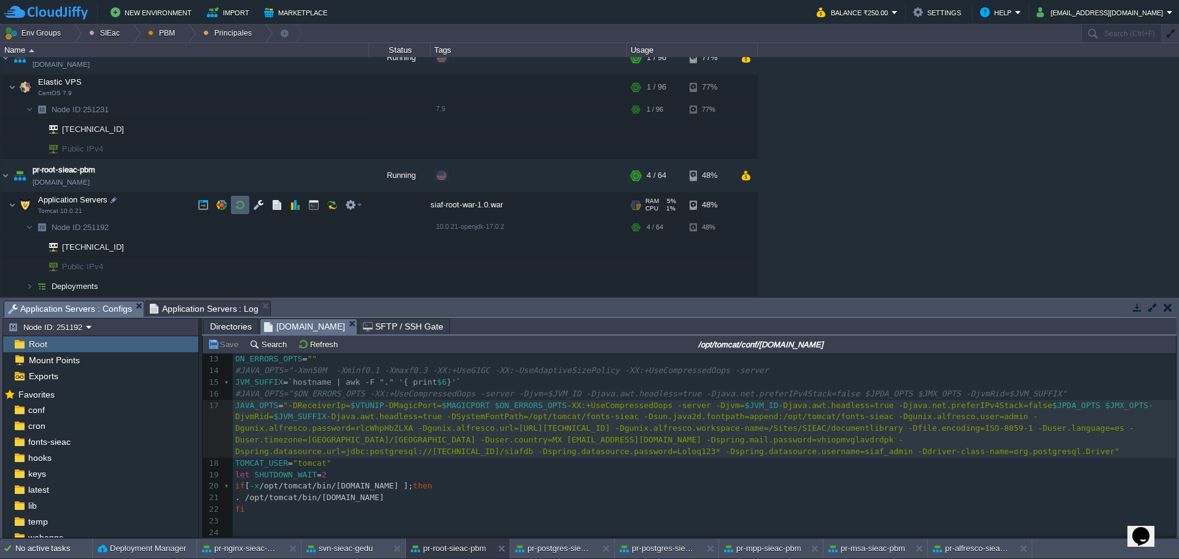
click at [234, 211] on td at bounding box center [240, 205] width 18 height 18
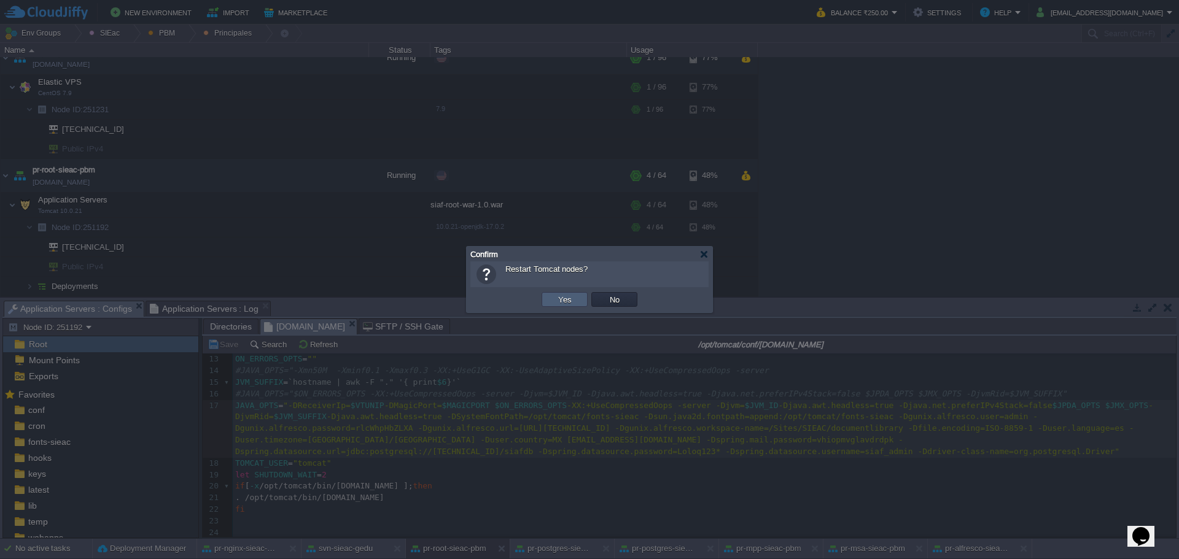
click at [549, 303] on td "Yes" at bounding box center [565, 299] width 46 height 15
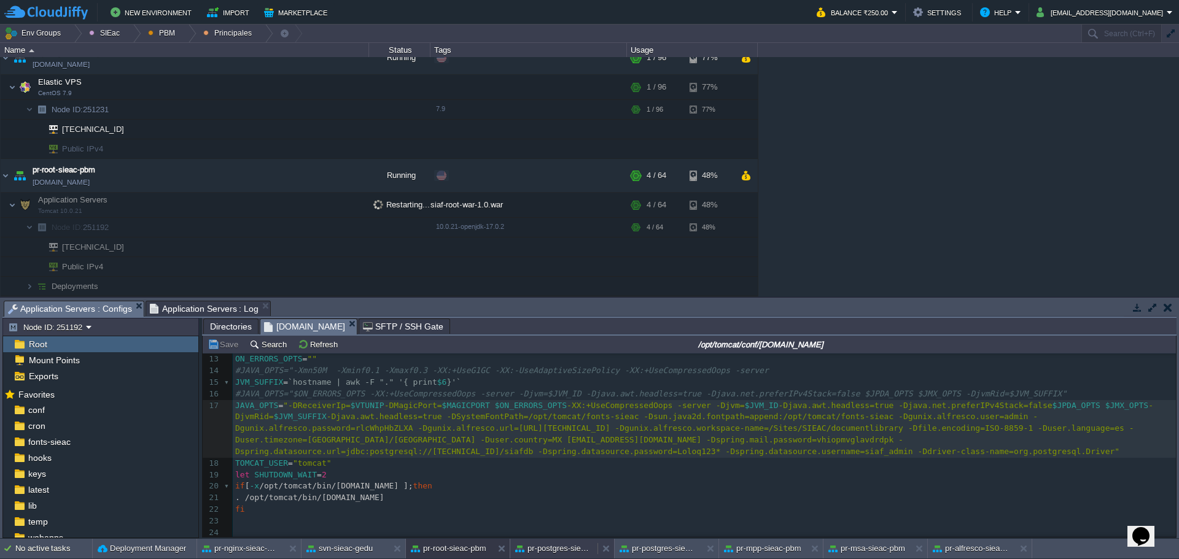
click at [542, 554] on button "pr-postgres-sieac-pbm" at bounding box center [553, 549] width 77 height 12
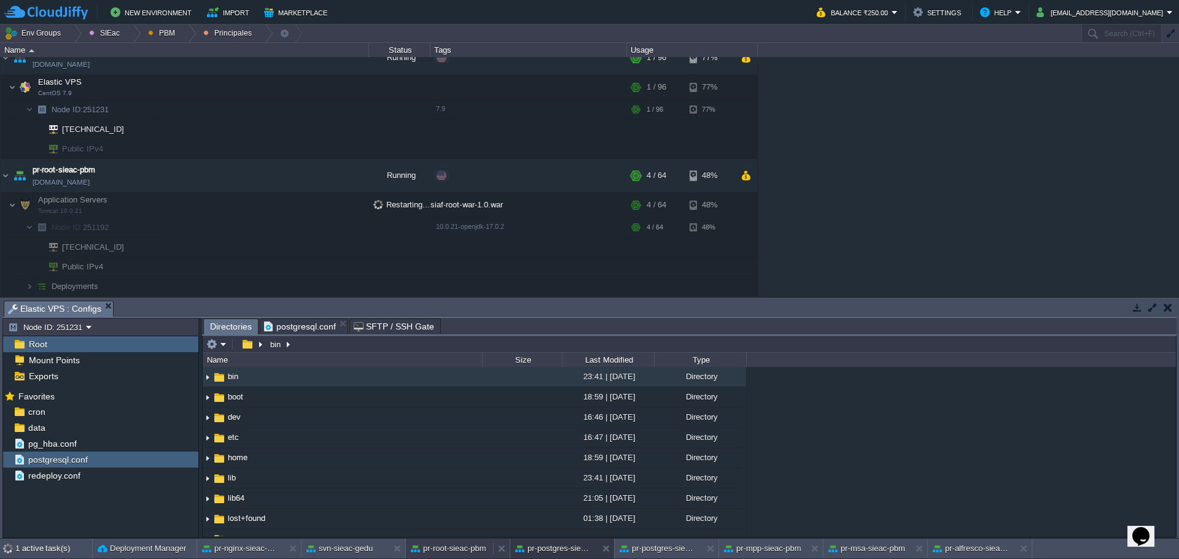
click at [456, 545] on button "pr-root-sieac-pbm" at bounding box center [449, 549] width 76 height 12
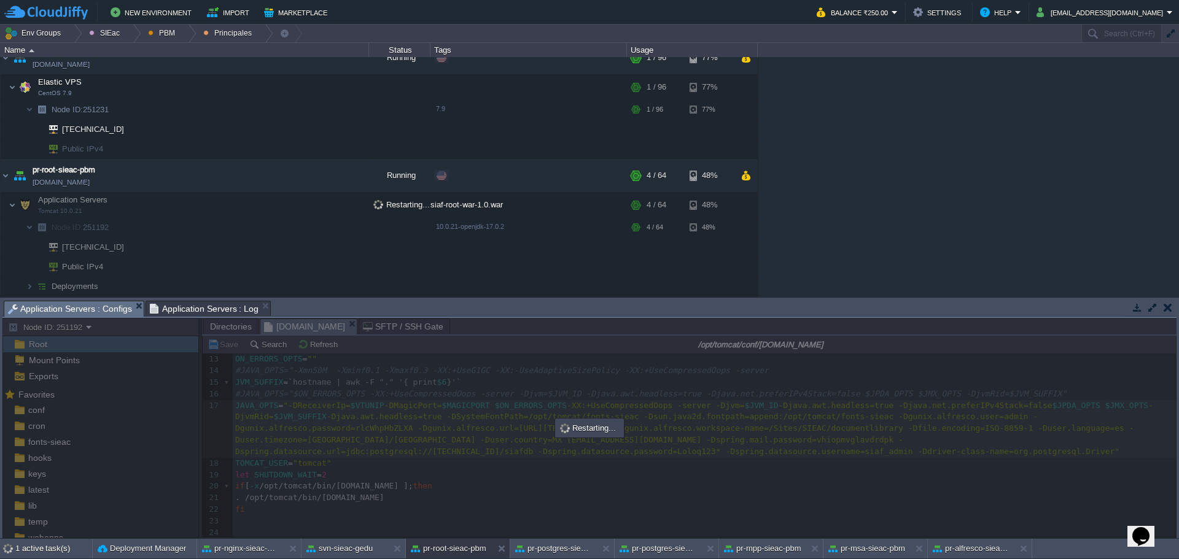
click at [166, 315] on span "Application Servers : Log" at bounding box center [204, 308] width 109 height 15
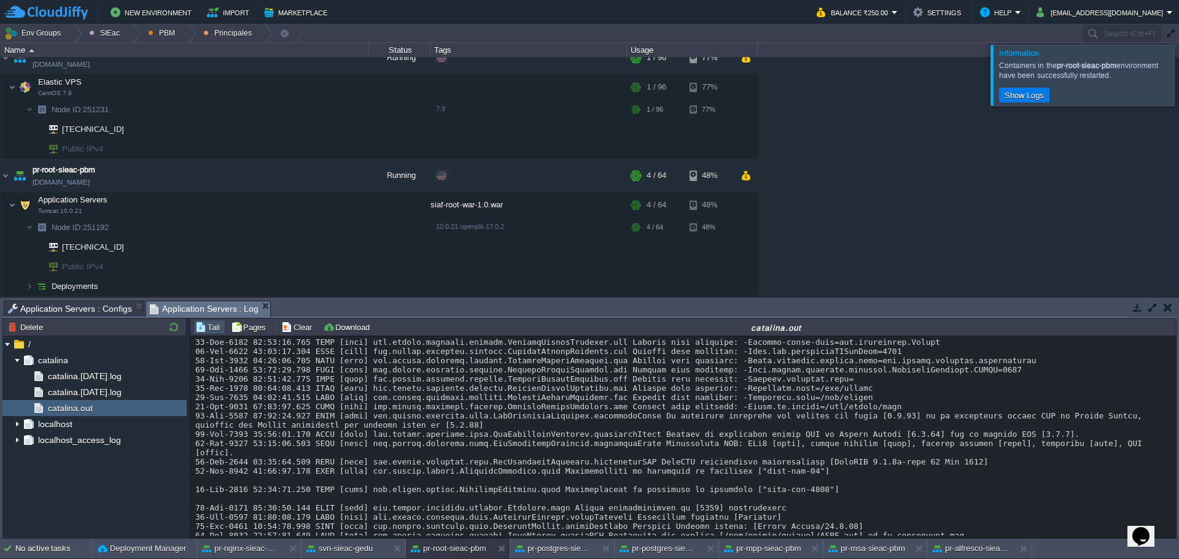
click at [461, 390] on div at bounding box center [683, 107] width 976 height 7699
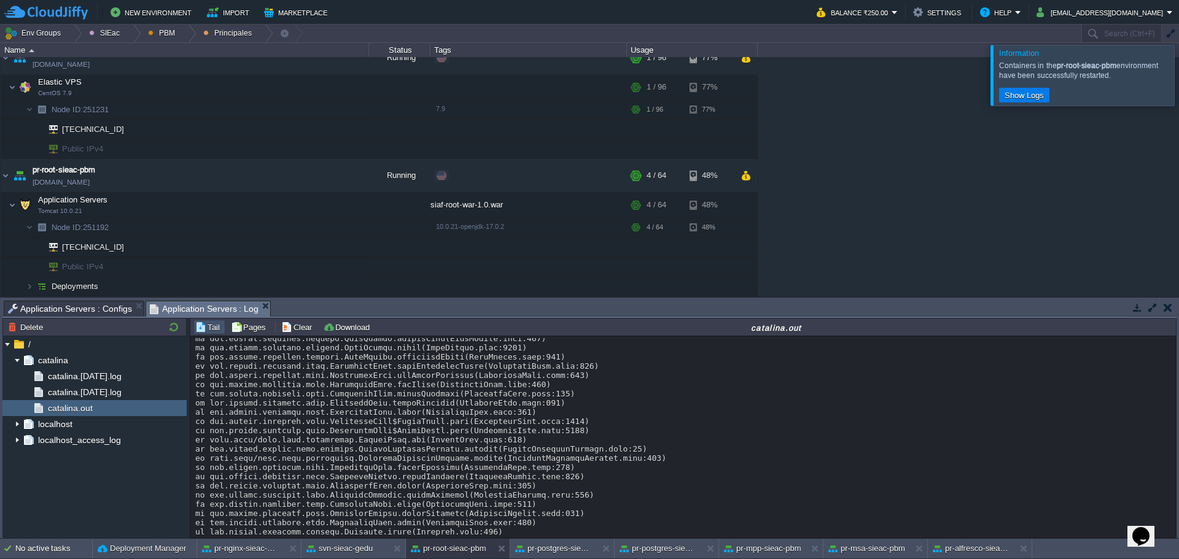
scroll to position [7188, 0]
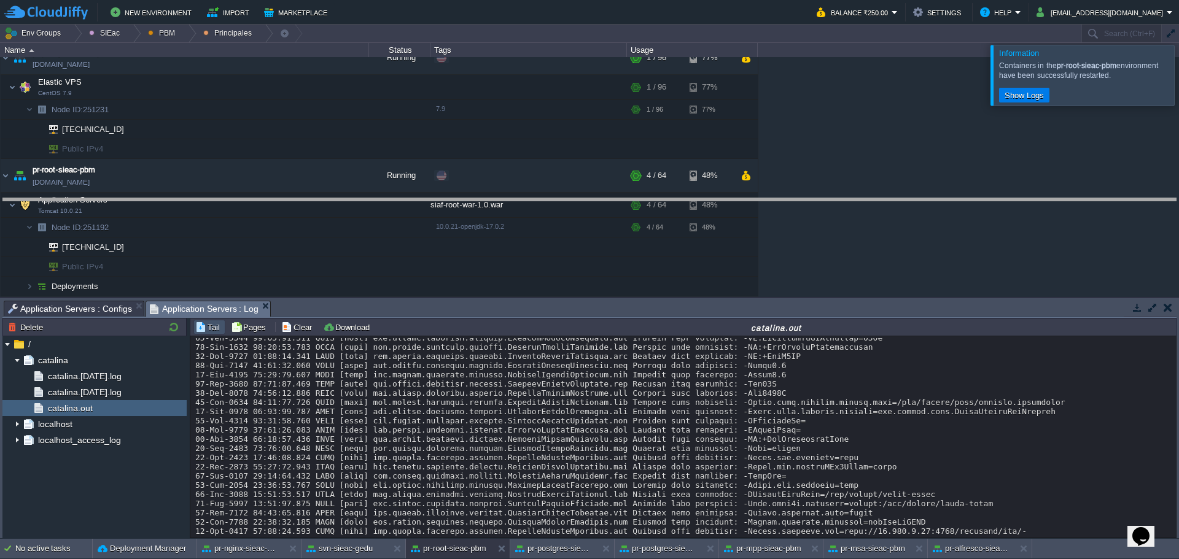
drag, startPoint x: 577, startPoint y: 306, endPoint x: 607, endPoint y: 179, distance: 130.6
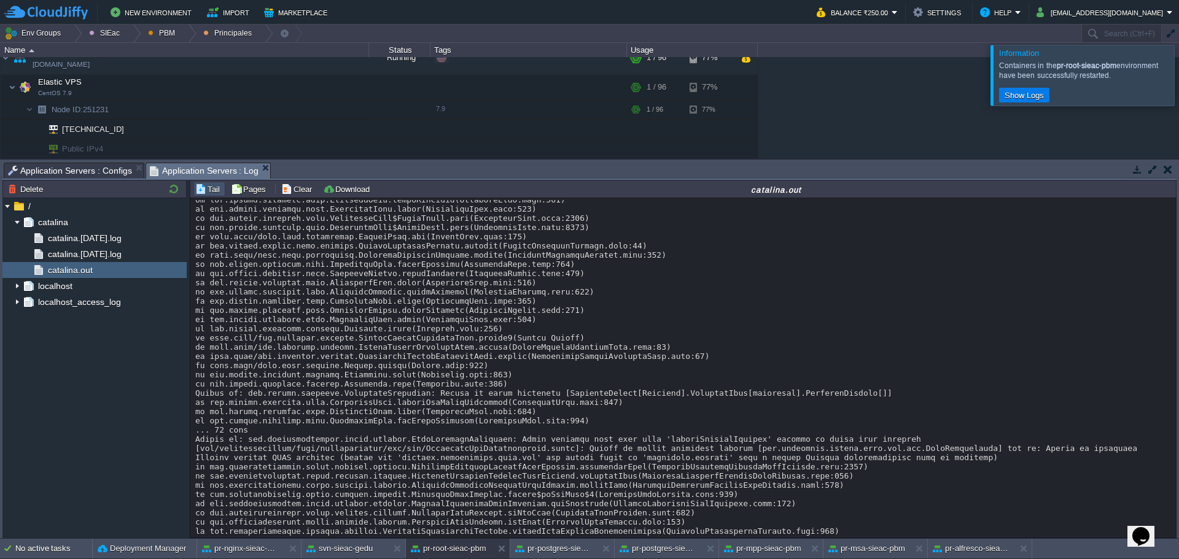
scroll to position [11270, 0]
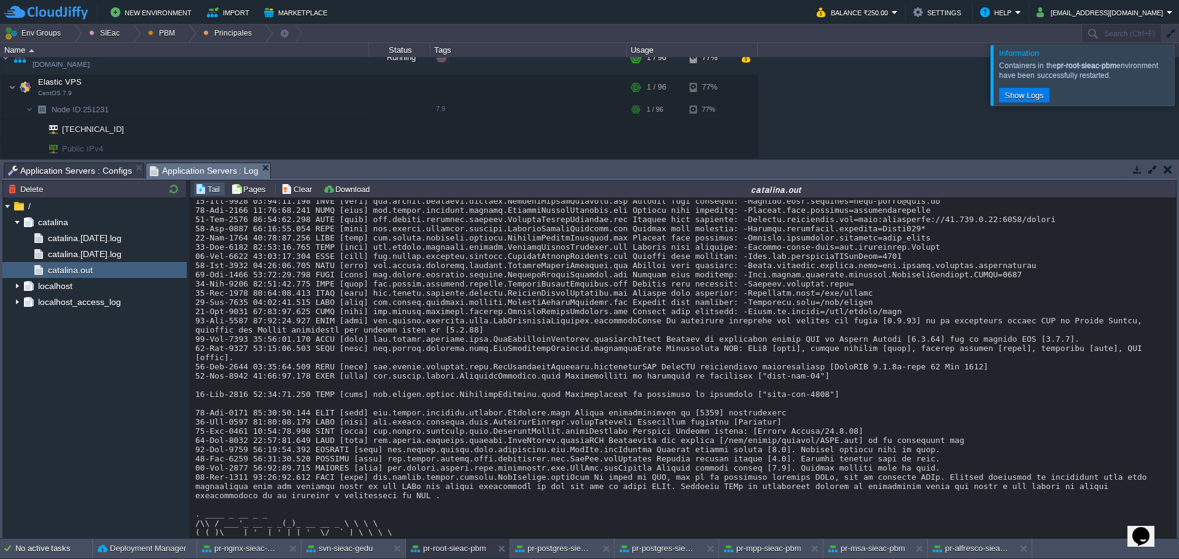
scroll to position [4175, 0]
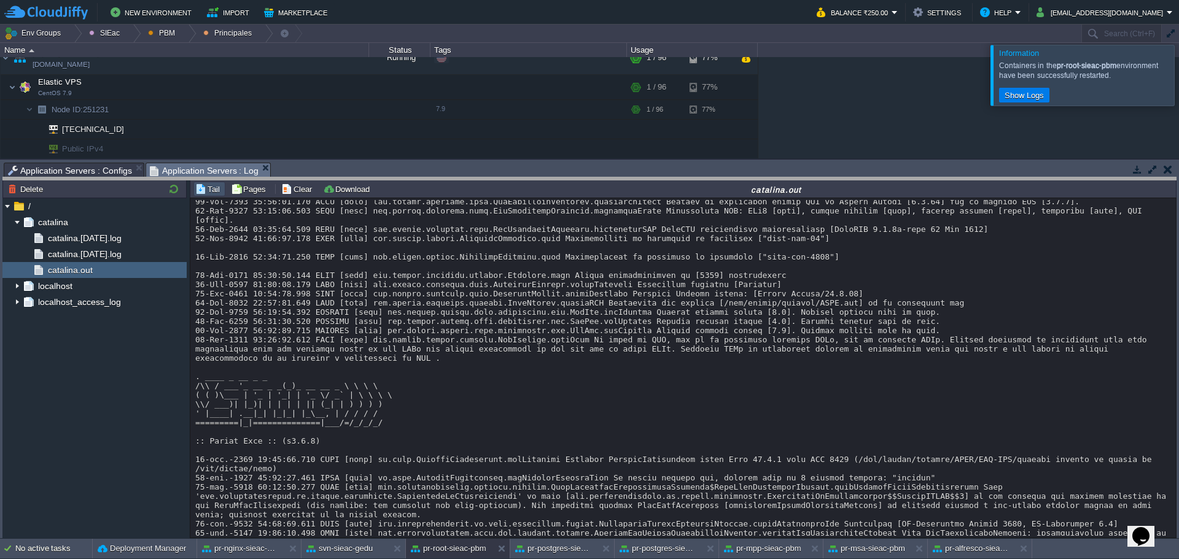
drag, startPoint x: 357, startPoint y: 169, endPoint x: 349, endPoint y: 254, distance: 85.0
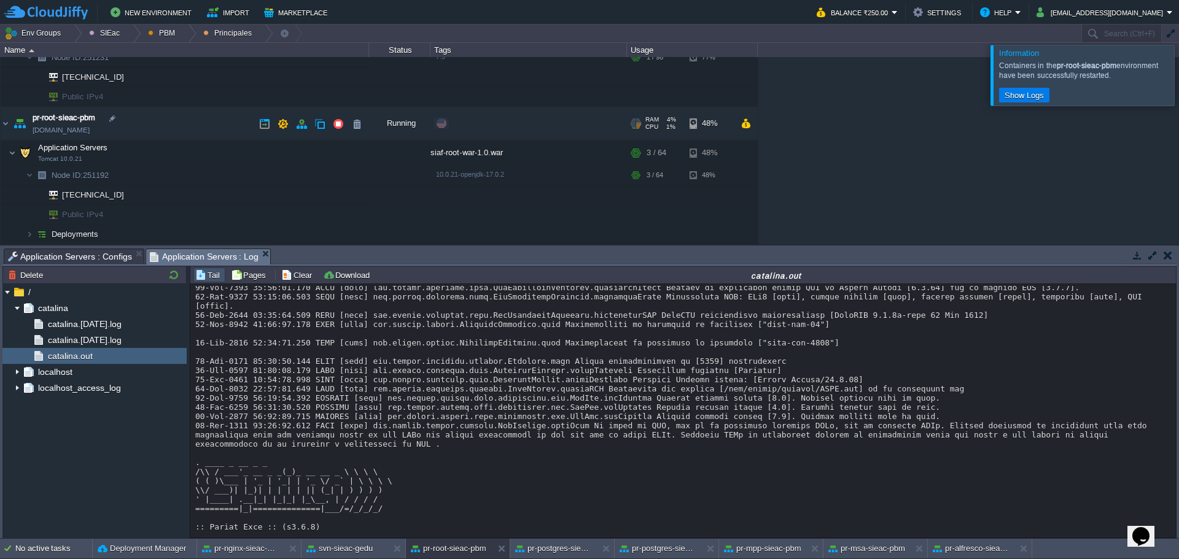
scroll to position [0, 0]
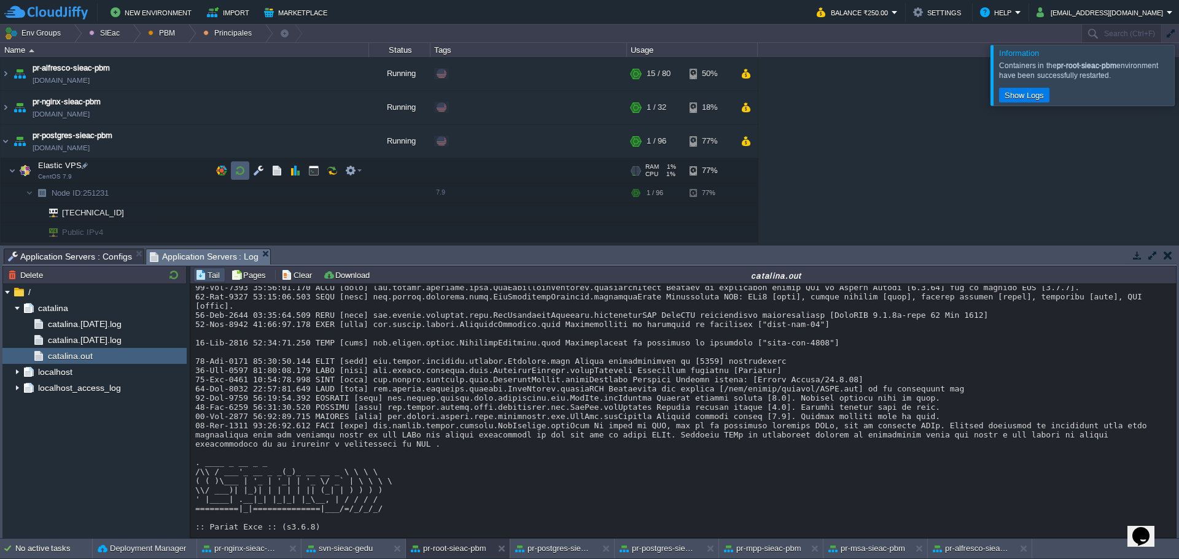
click at [234, 174] on td at bounding box center [240, 170] width 18 height 18
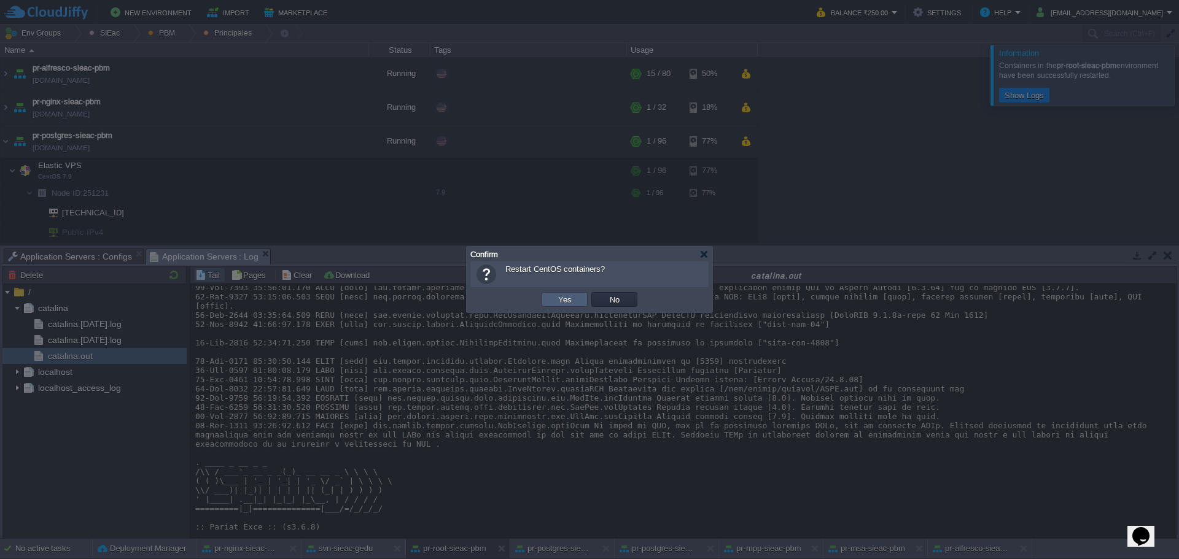
click at [551, 300] on td "Yes" at bounding box center [565, 299] width 46 height 15
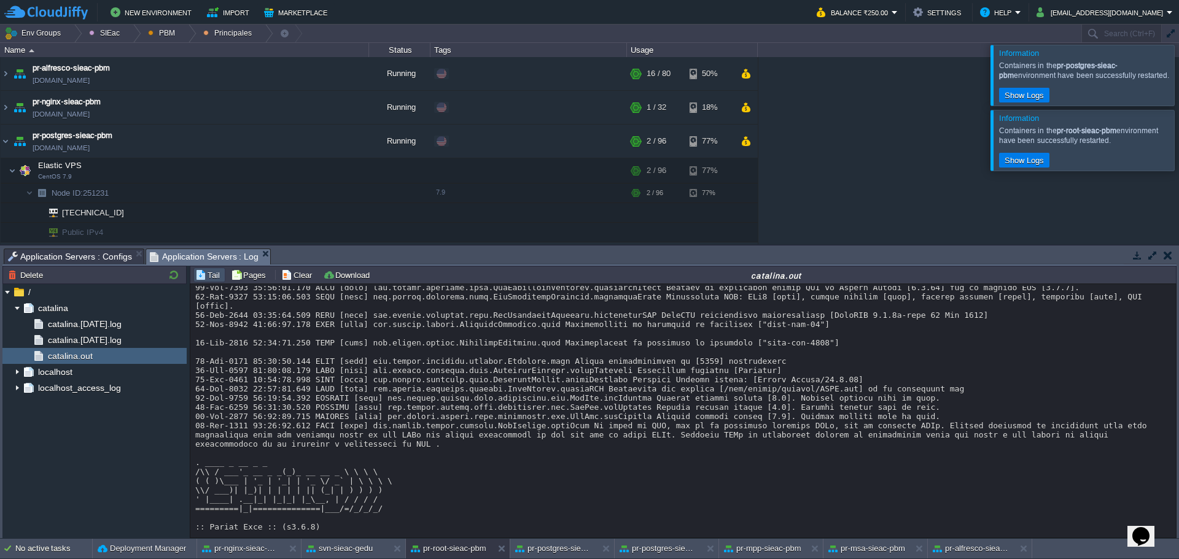
click at [1178, 138] on div at bounding box center [1194, 140] width 0 height 60
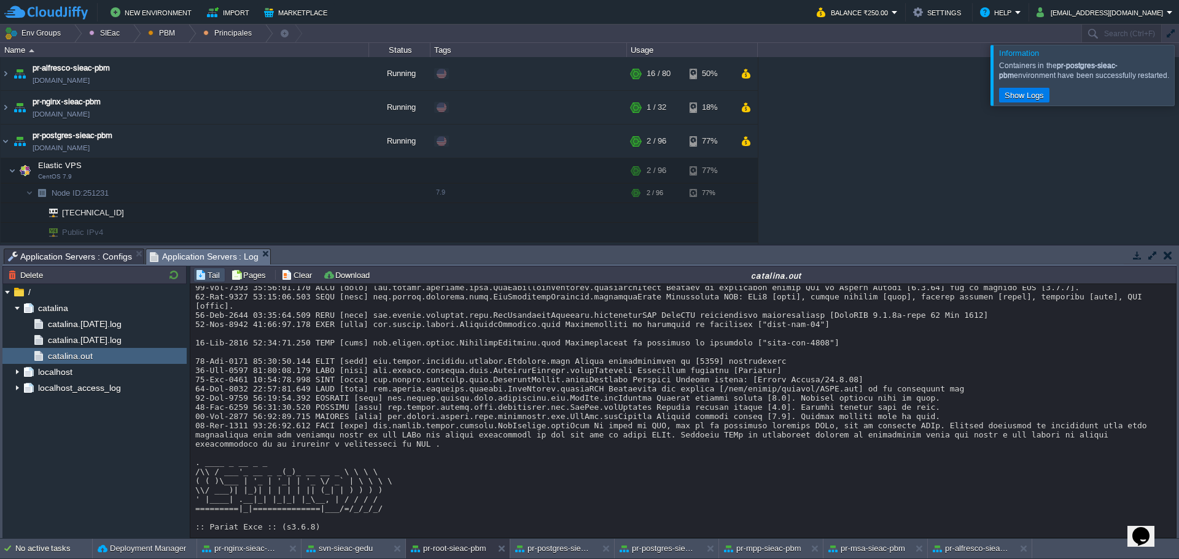
click at [1178, 64] on div at bounding box center [1194, 75] width 0 height 60
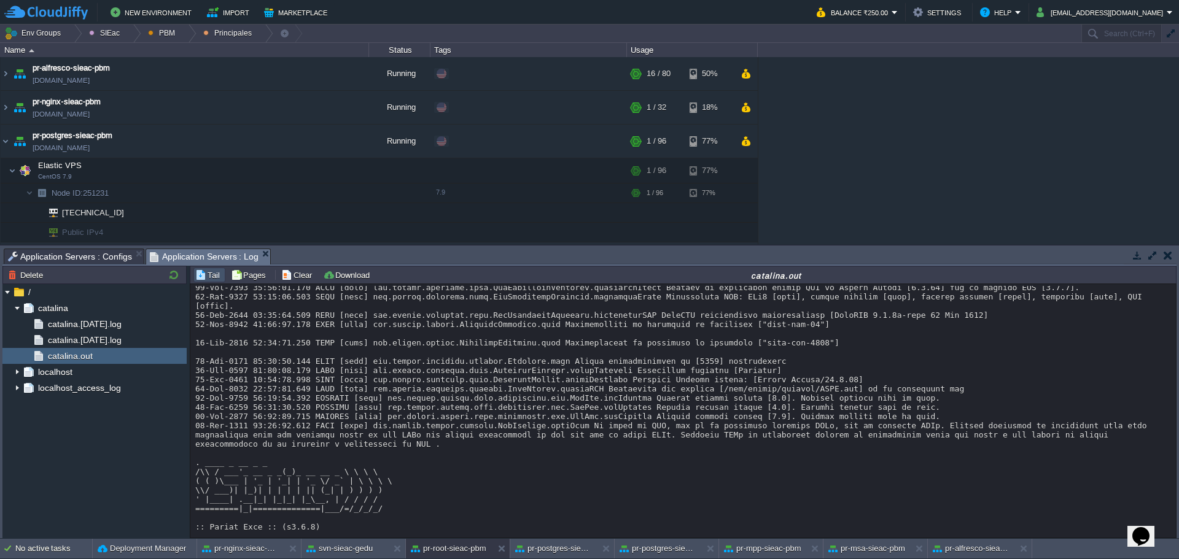
drag, startPoint x: 650, startPoint y: 384, endPoint x: 537, endPoint y: 347, distance: 119.4
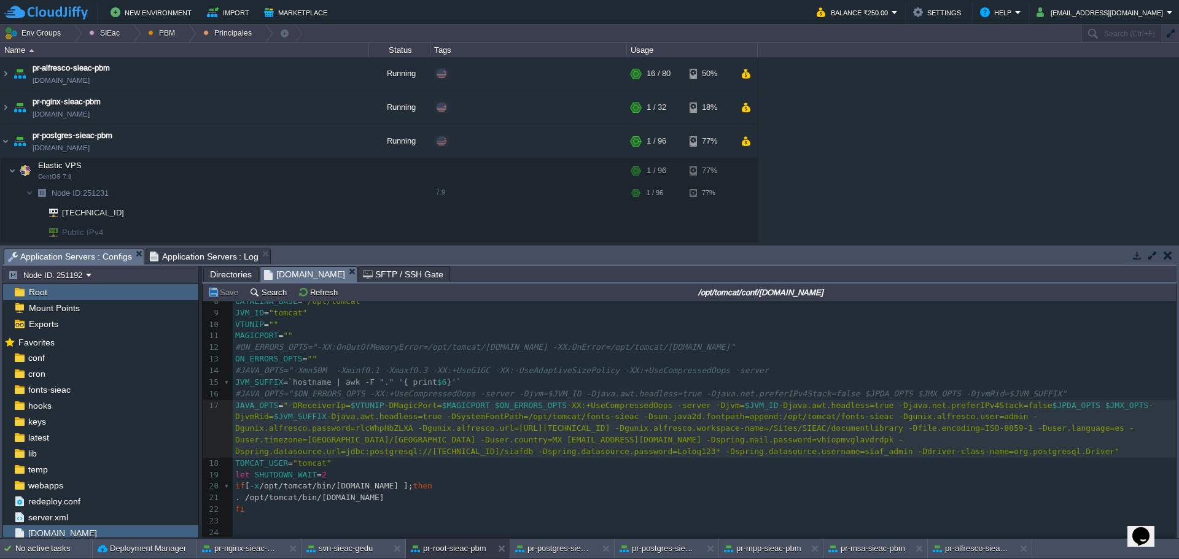
click at [88, 253] on span "Application Servers : Configs" at bounding box center [70, 256] width 124 height 15
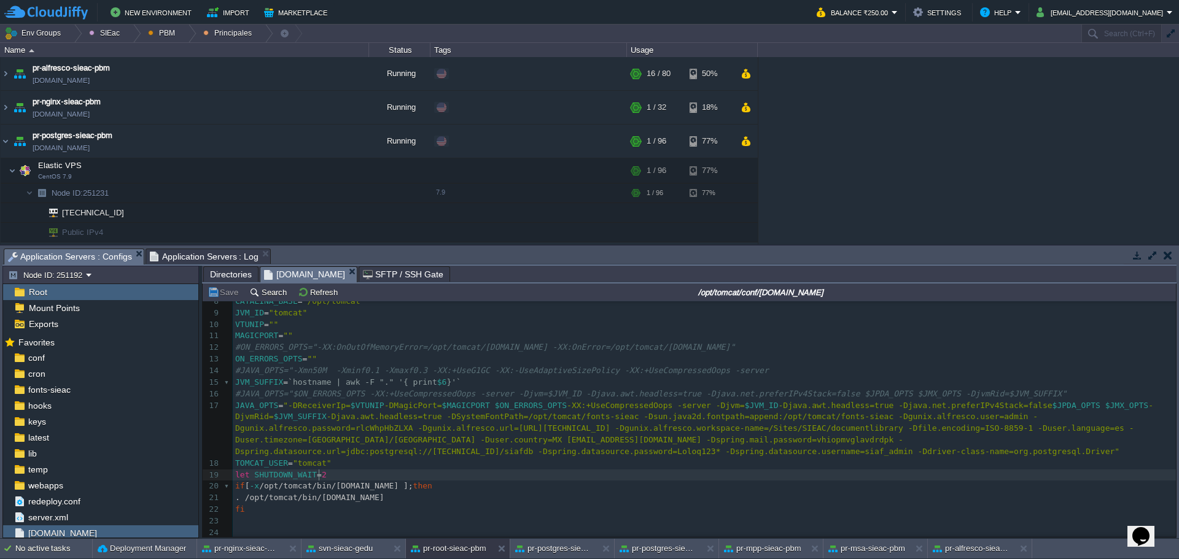
click at [759, 471] on pre "let SHUTDOWN_WAIT = 2" at bounding box center [704, 476] width 943 height 12
click at [422, 458] on pre "TOMCAT_USER = "tomcat"" at bounding box center [704, 464] width 943 height 12
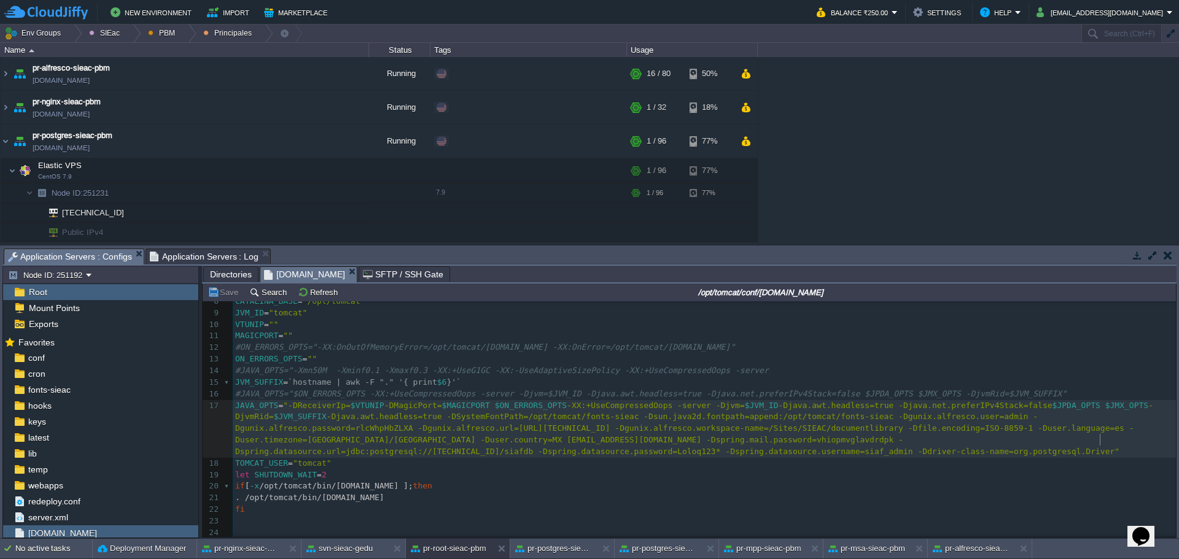
click at [1100, 436] on div "xxxxxxxxxx 1 #!/bin/sh 2 ​ 3 APP_ENV = "/opt/tomcat/conf/[DOMAIN_NAME]" 4 JAVA_…" at bounding box center [704, 377] width 943 height 324
type textarea "siafdb"
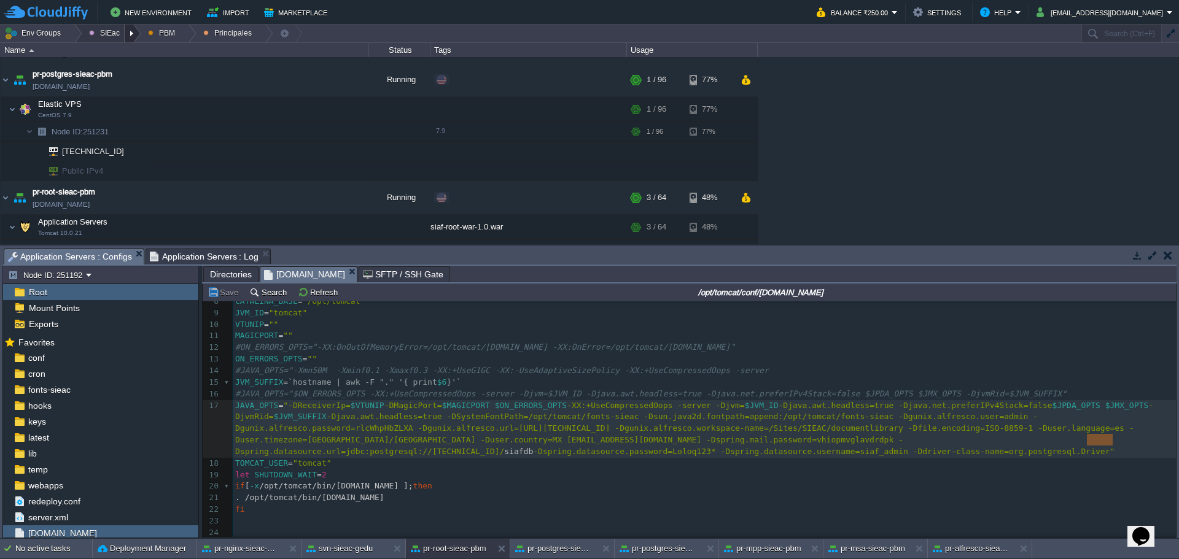
click at [134, 36] on div at bounding box center [133, 34] width 17 height 18
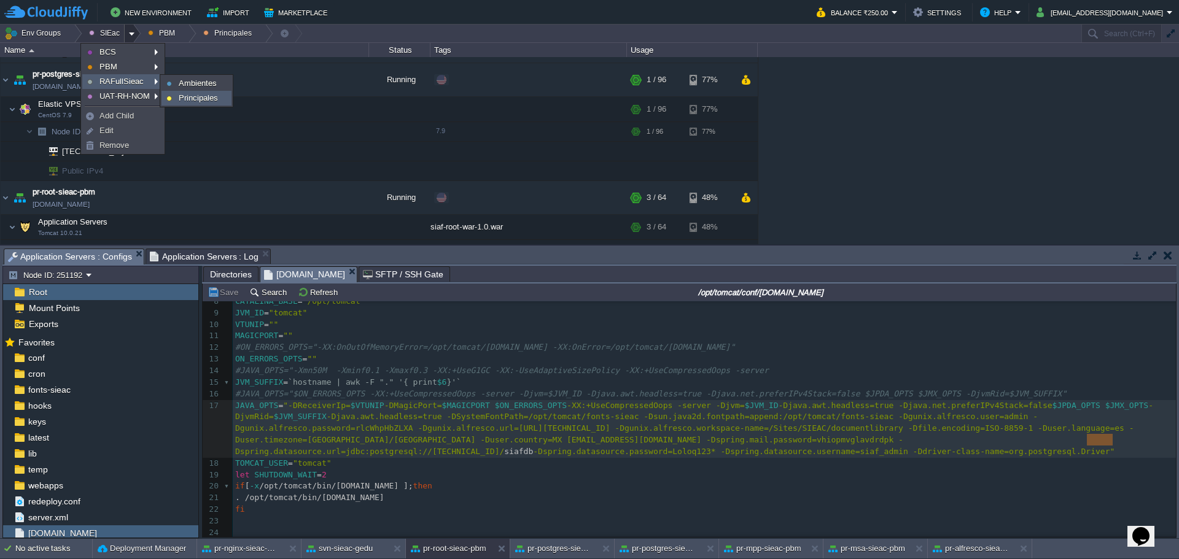
click at [206, 103] on span "Principales" at bounding box center [198, 97] width 39 height 9
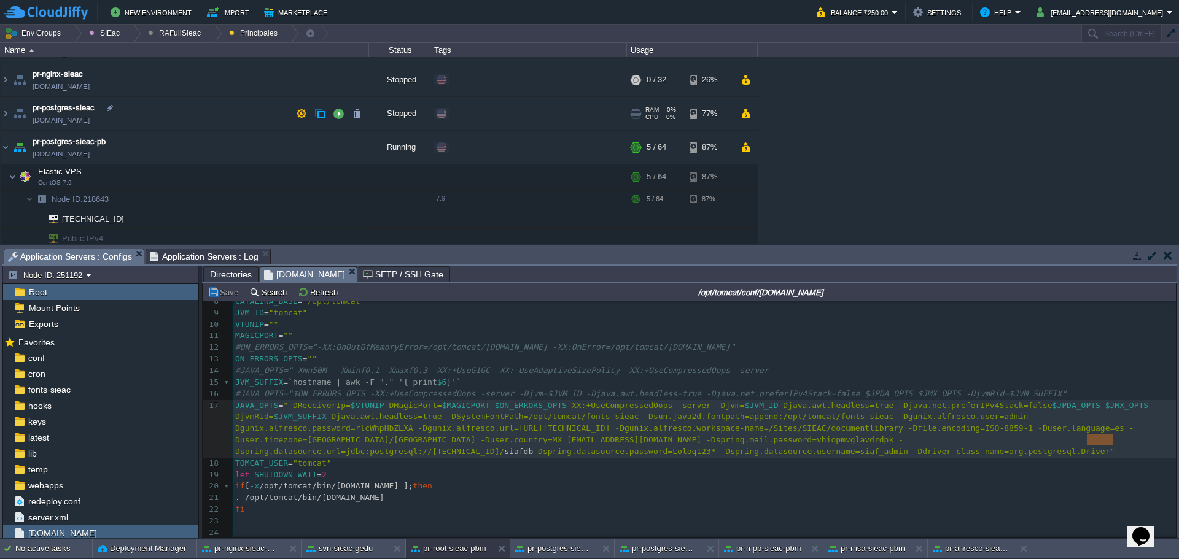
click at [187, 114] on td "pr-postgres-sieac [DOMAIN_NAME]" at bounding box center [185, 114] width 368 height 34
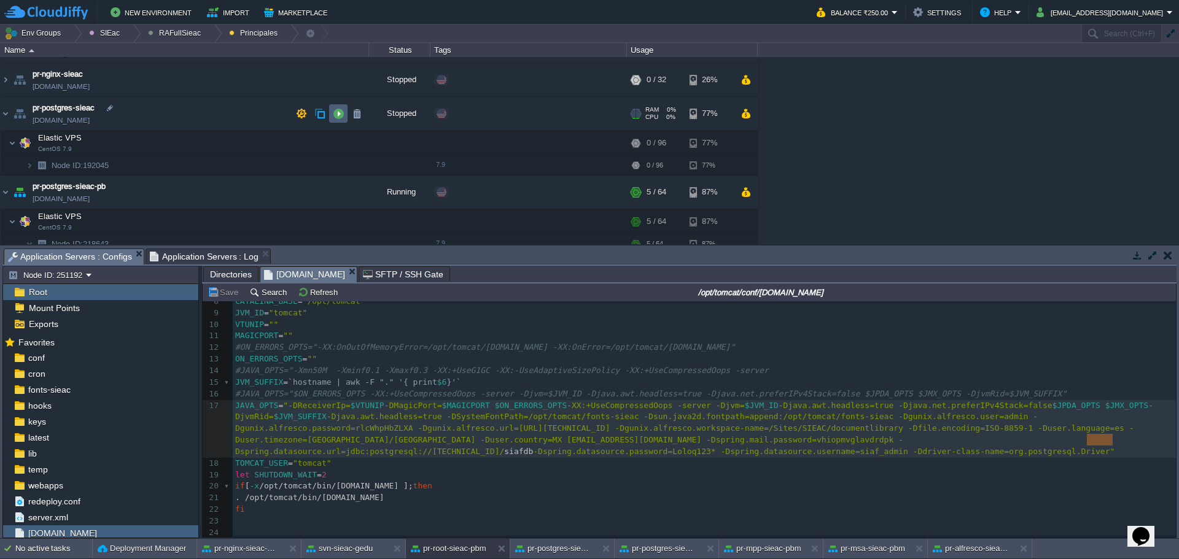
click at [332, 118] on td at bounding box center [338, 113] width 18 height 18
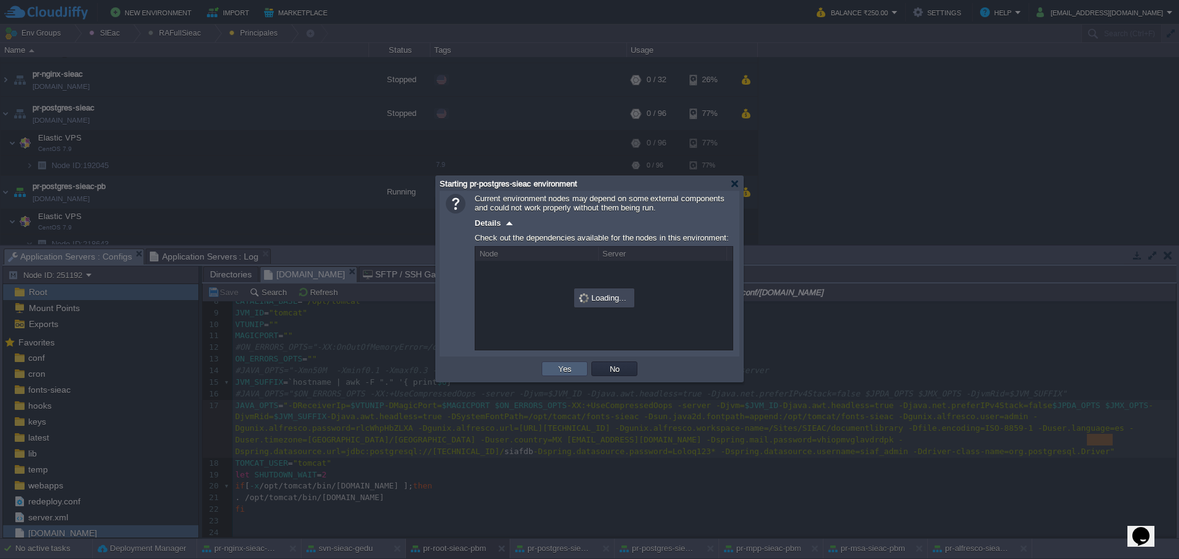
click at [557, 374] on button "Yes" at bounding box center [564, 368] width 21 height 11
